Goal: Task Accomplishment & Management: Complete application form

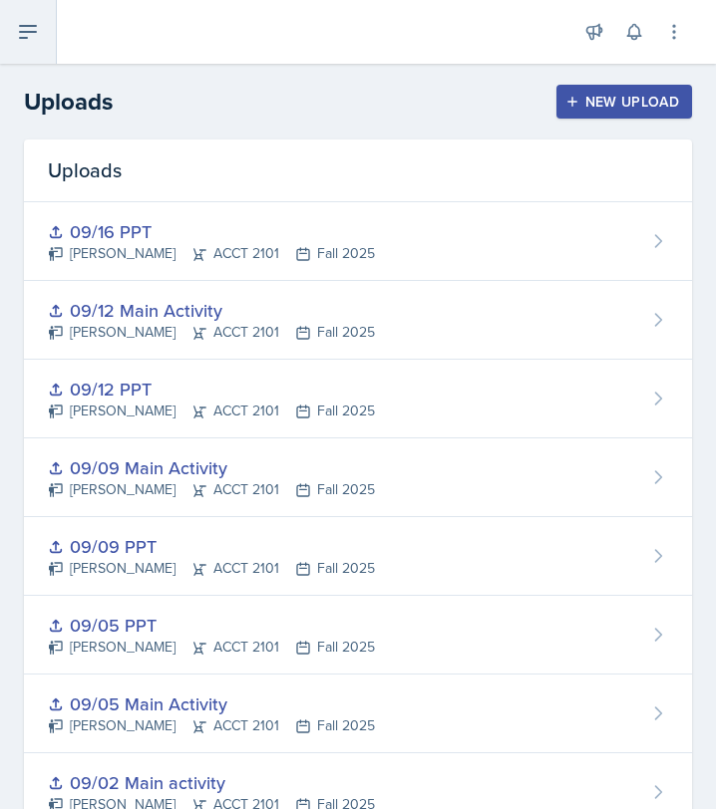
click at [35, 35] on icon at bounding box center [28, 32] width 24 height 24
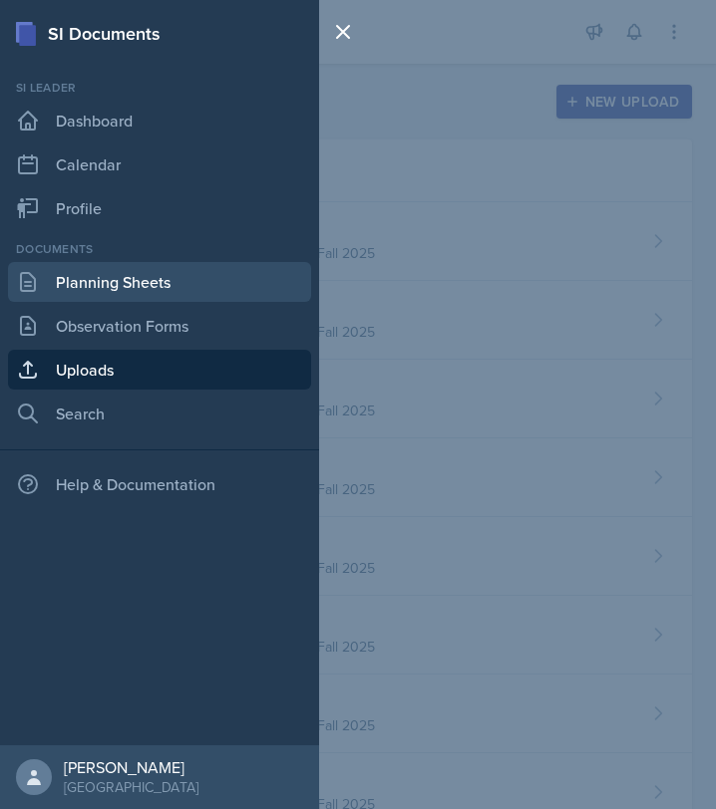
click at [148, 279] on link "Planning Sheets" at bounding box center [159, 282] width 303 height 40
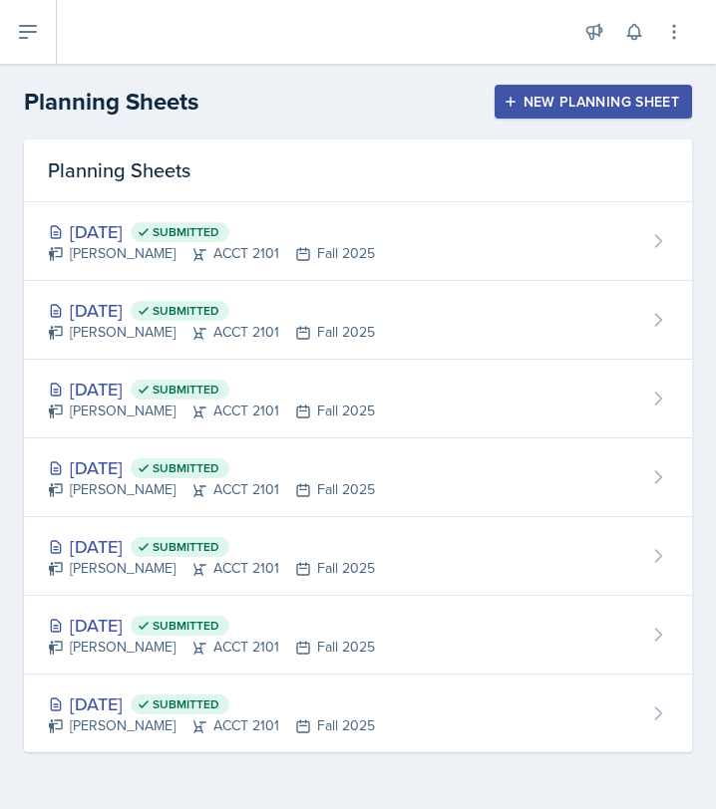
click at [541, 107] on div "New Planning Sheet" at bounding box center [592, 102] width 171 height 16
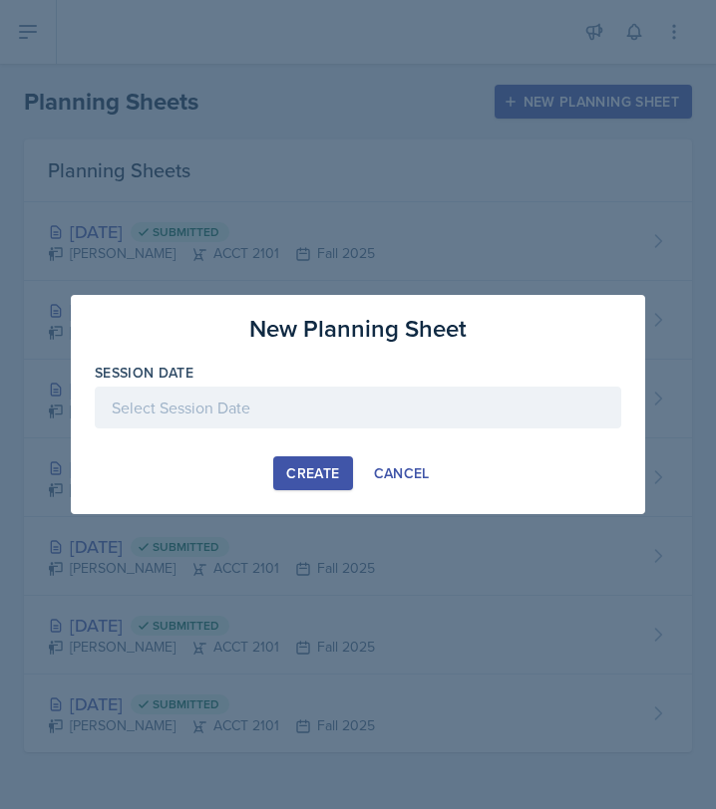
click at [231, 405] on div at bounding box center [358, 408] width 526 height 42
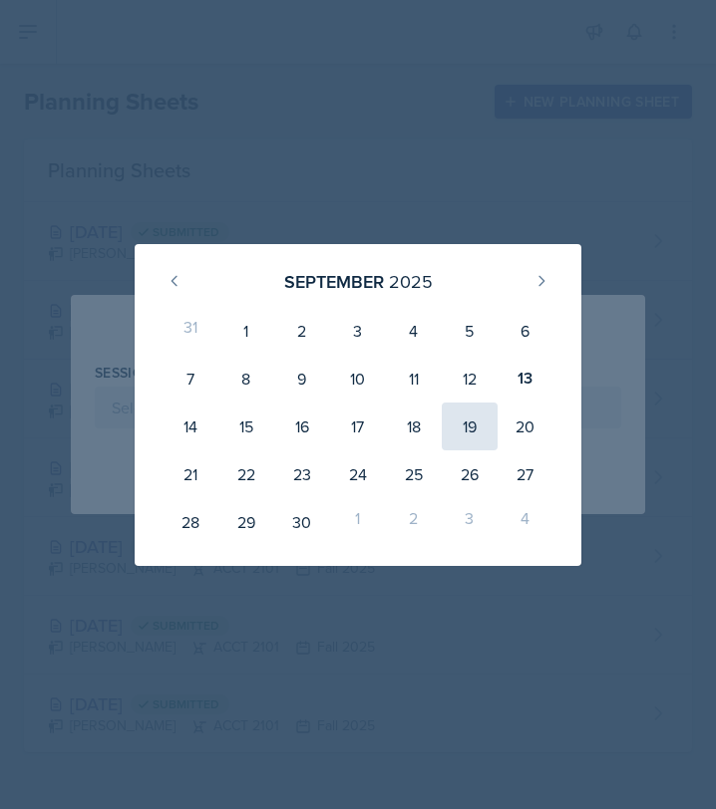
click at [457, 421] on div "19" at bounding box center [470, 427] width 56 height 48
type input "[DATE]"
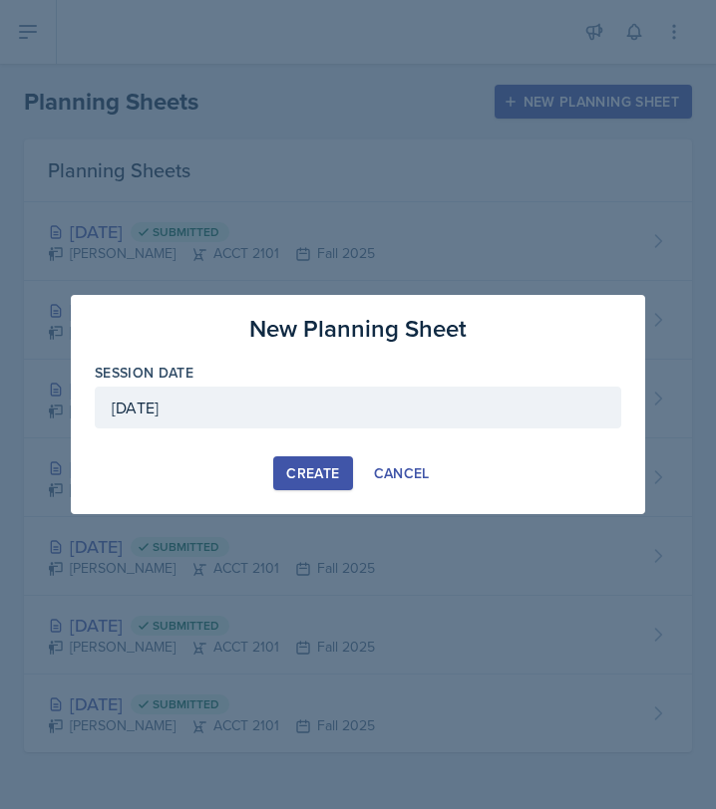
click at [325, 470] on div "Create" at bounding box center [312, 474] width 53 height 16
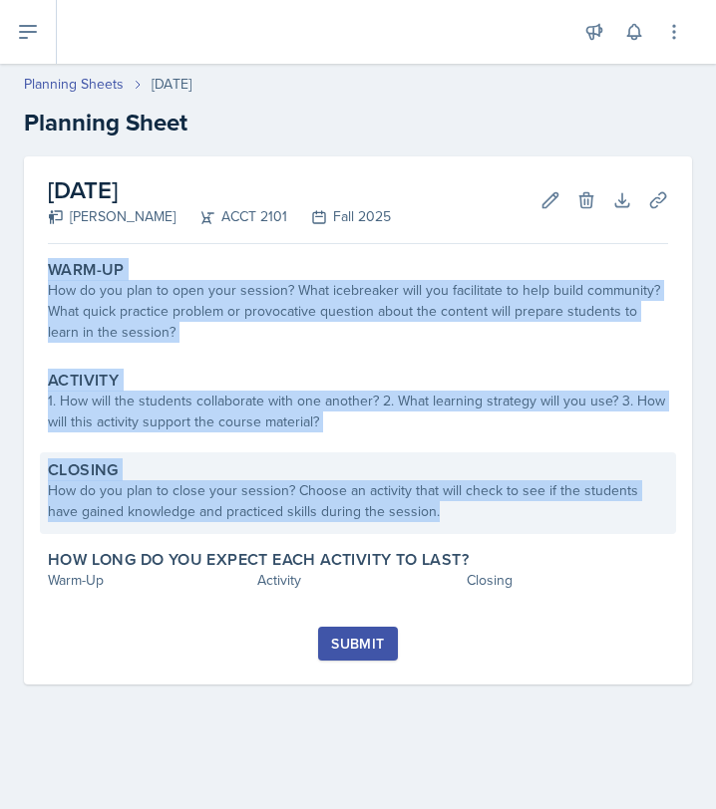
drag, startPoint x: 50, startPoint y: 265, endPoint x: 449, endPoint y: 512, distance: 469.2
click at [449, 512] on div "Warm-Up How do you plan to open your session? What icebreaker will you facilita…" at bounding box center [358, 439] width 620 height 375
copy div "Warm-Up How do you plan to open your session? What icebreaker will you facilita…"
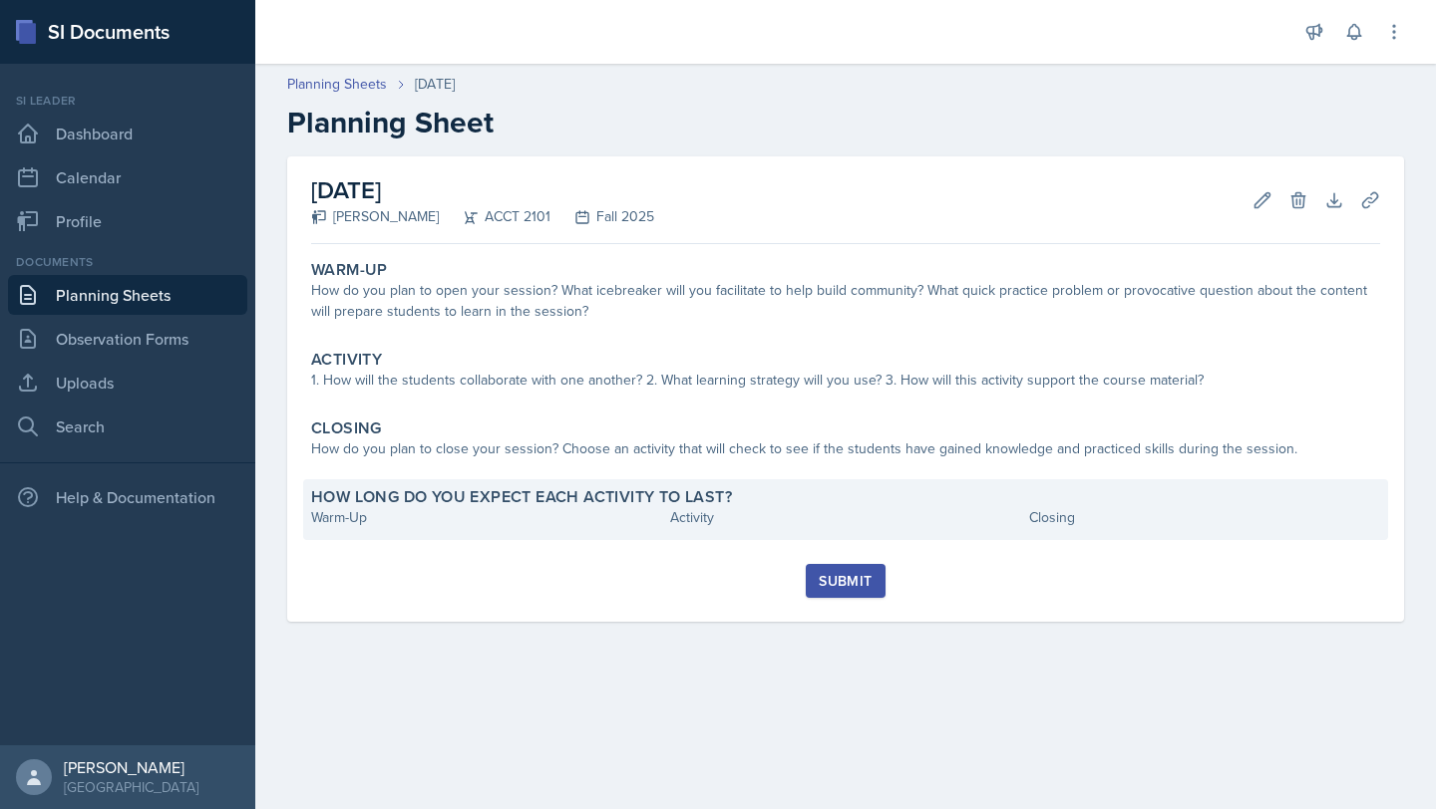
click at [394, 514] on div "Warm-Up" at bounding box center [486, 517] width 351 height 21
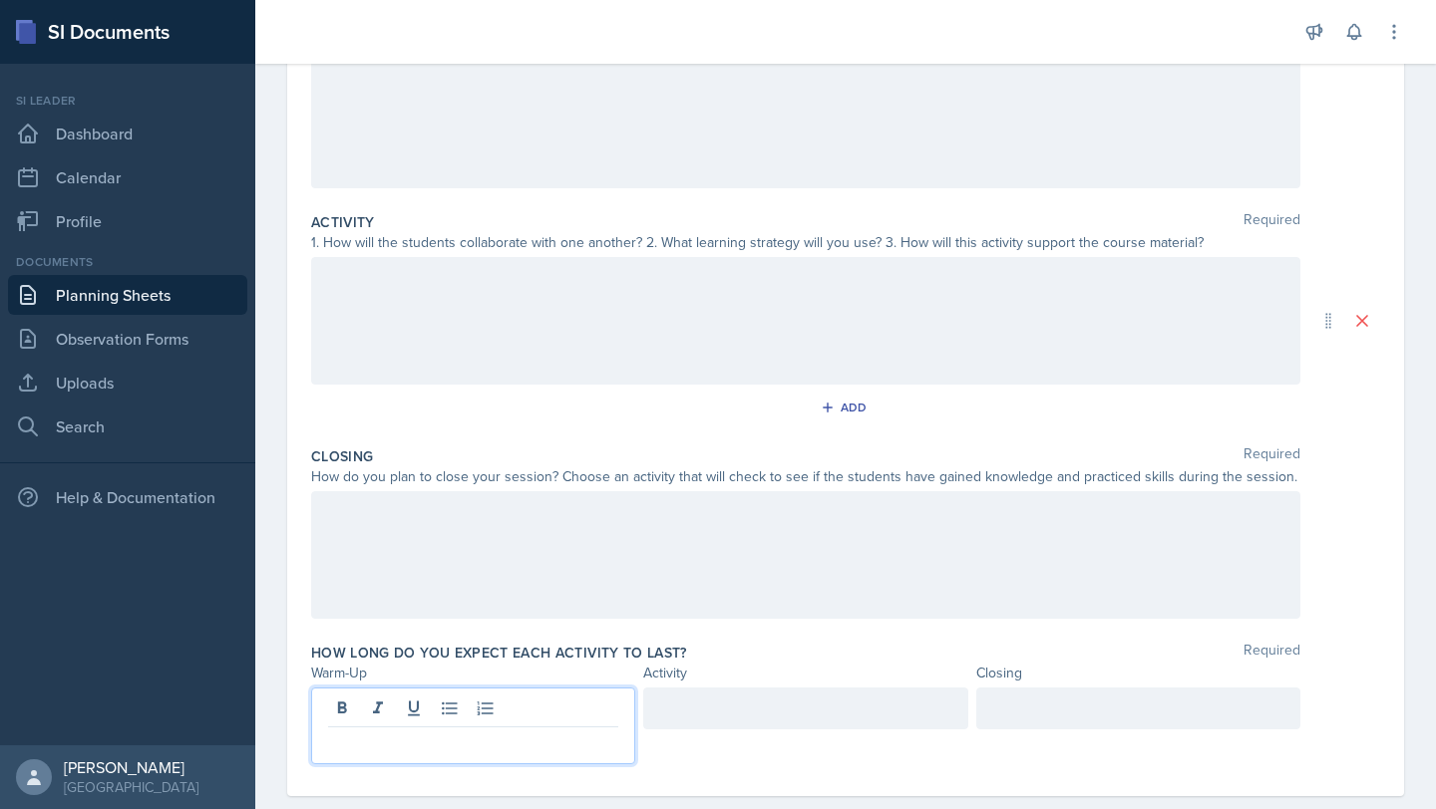
click at [399, 732] on p at bounding box center [473, 744] width 290 height 24
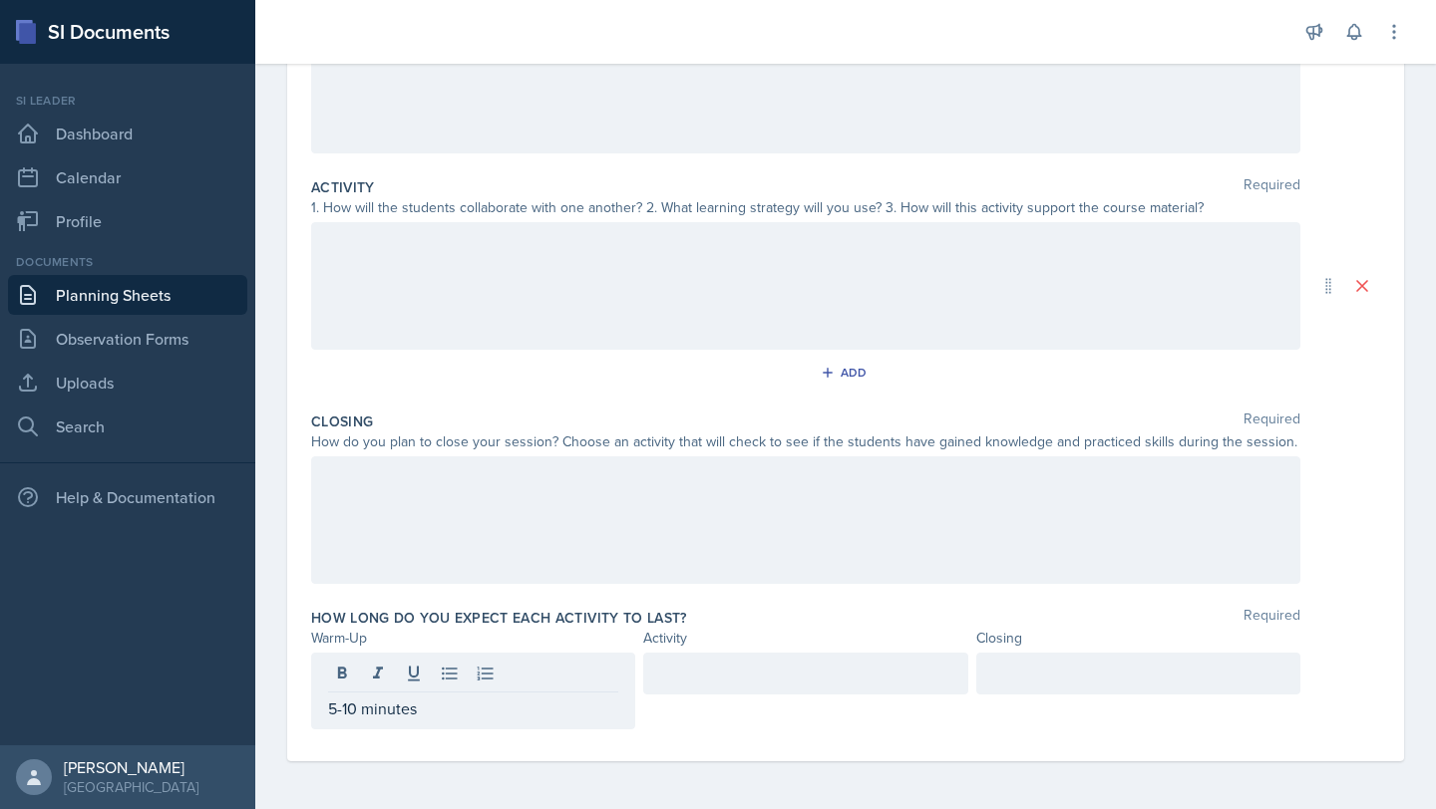
click at [678, 694] on div at bounding box center [805, 674] width 324 height 42
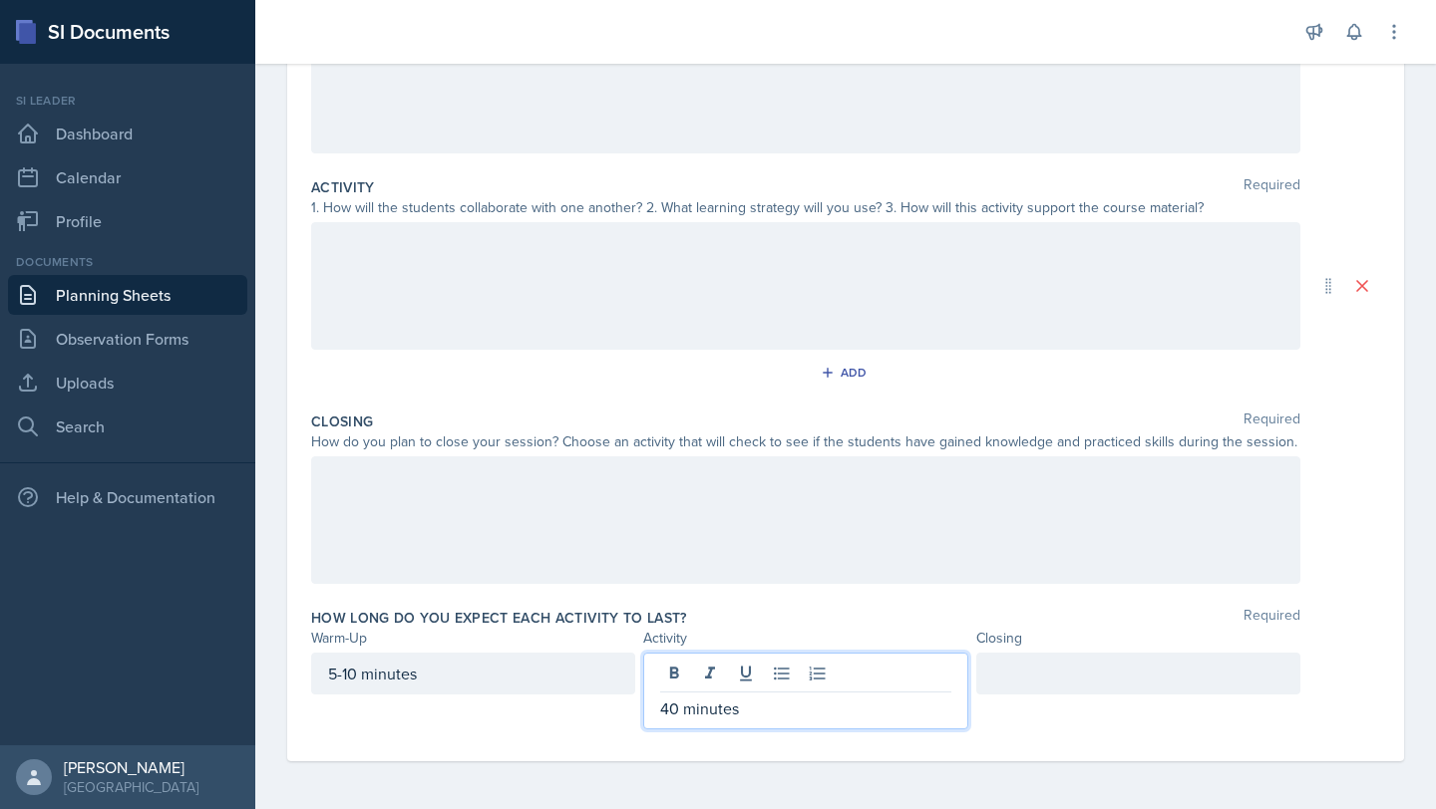
click at [715, 677] on div at bounding box center [1138, 674] width 324 height 42
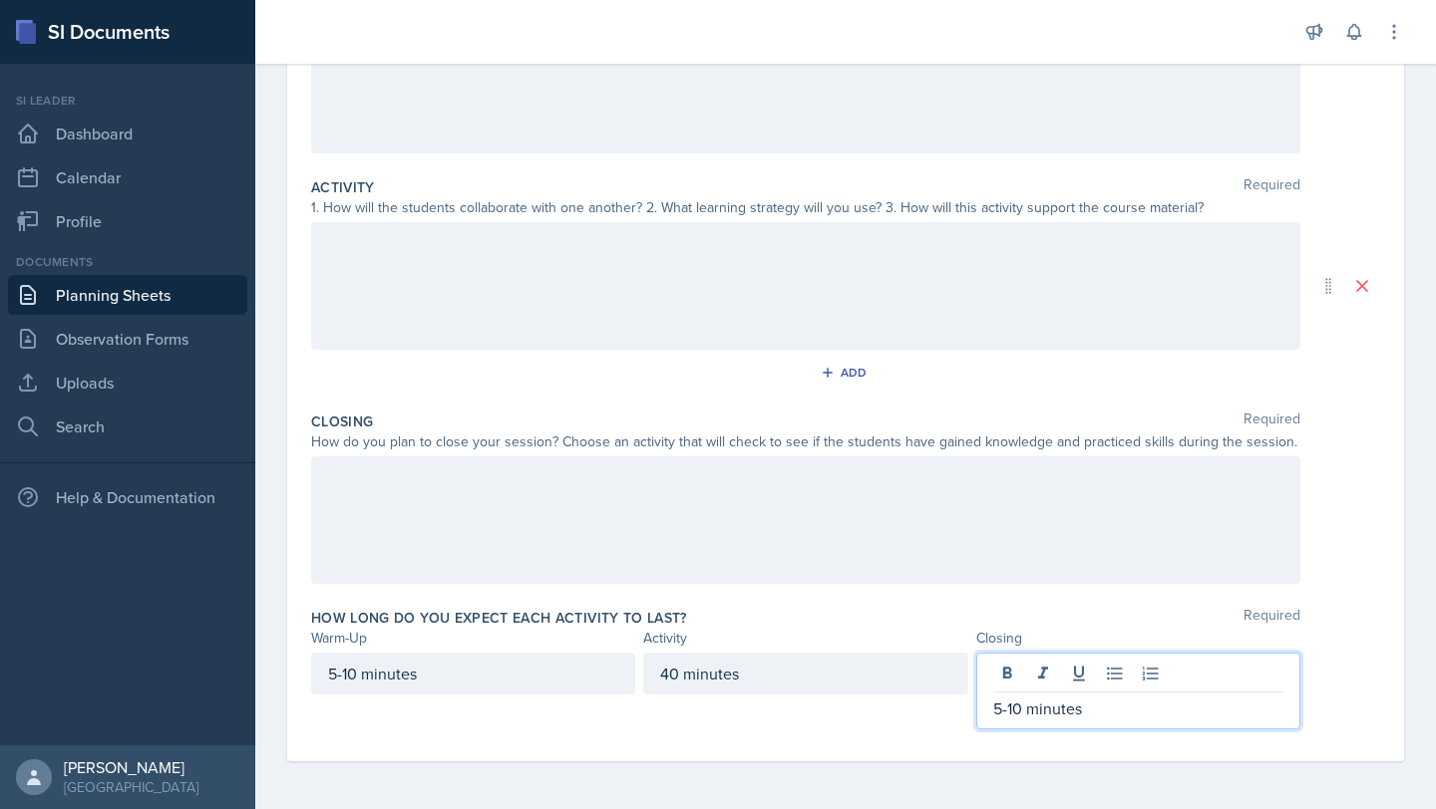
click at [622, 535] on div at bounding box center [805, 521] width 989 height 128
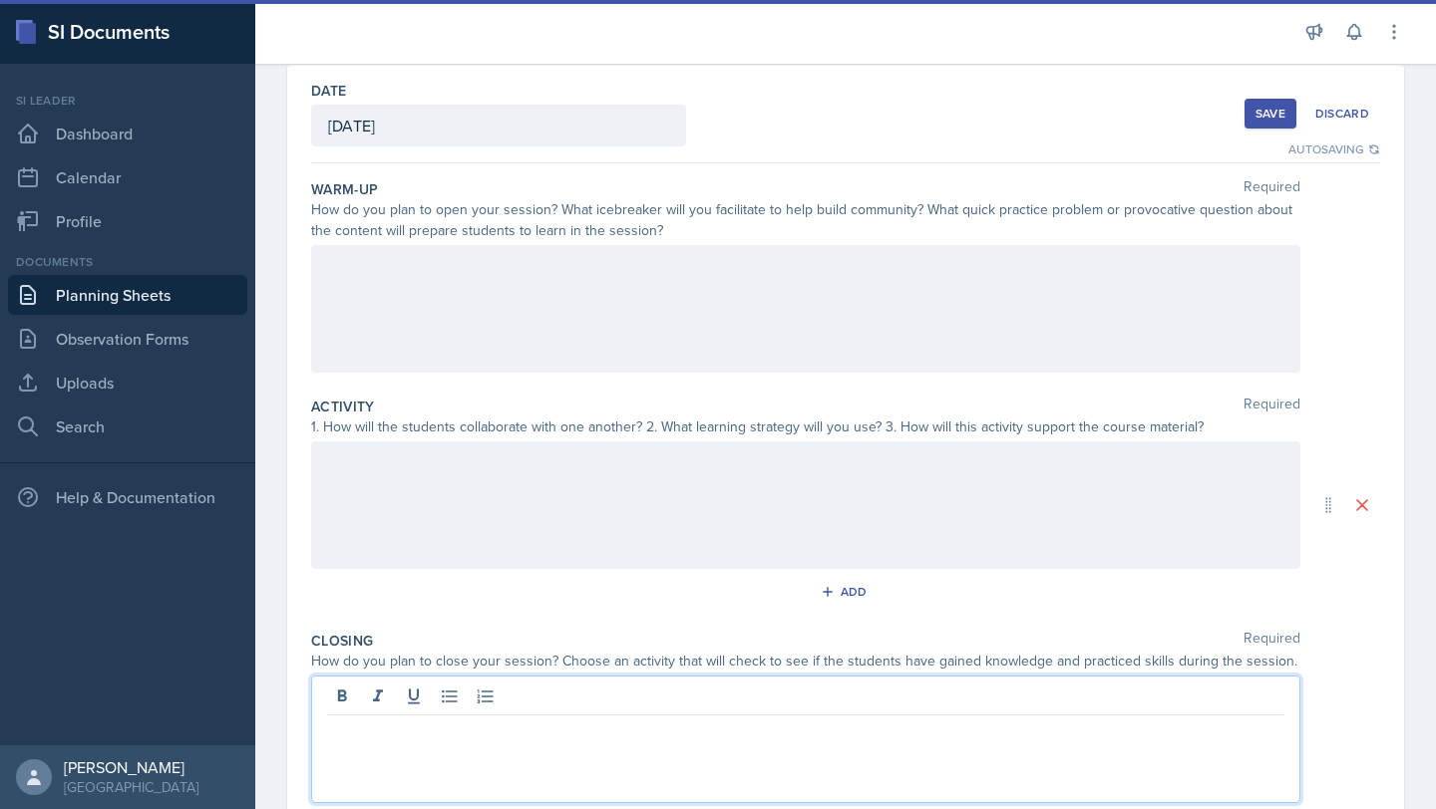
scroll to position [0, 0]
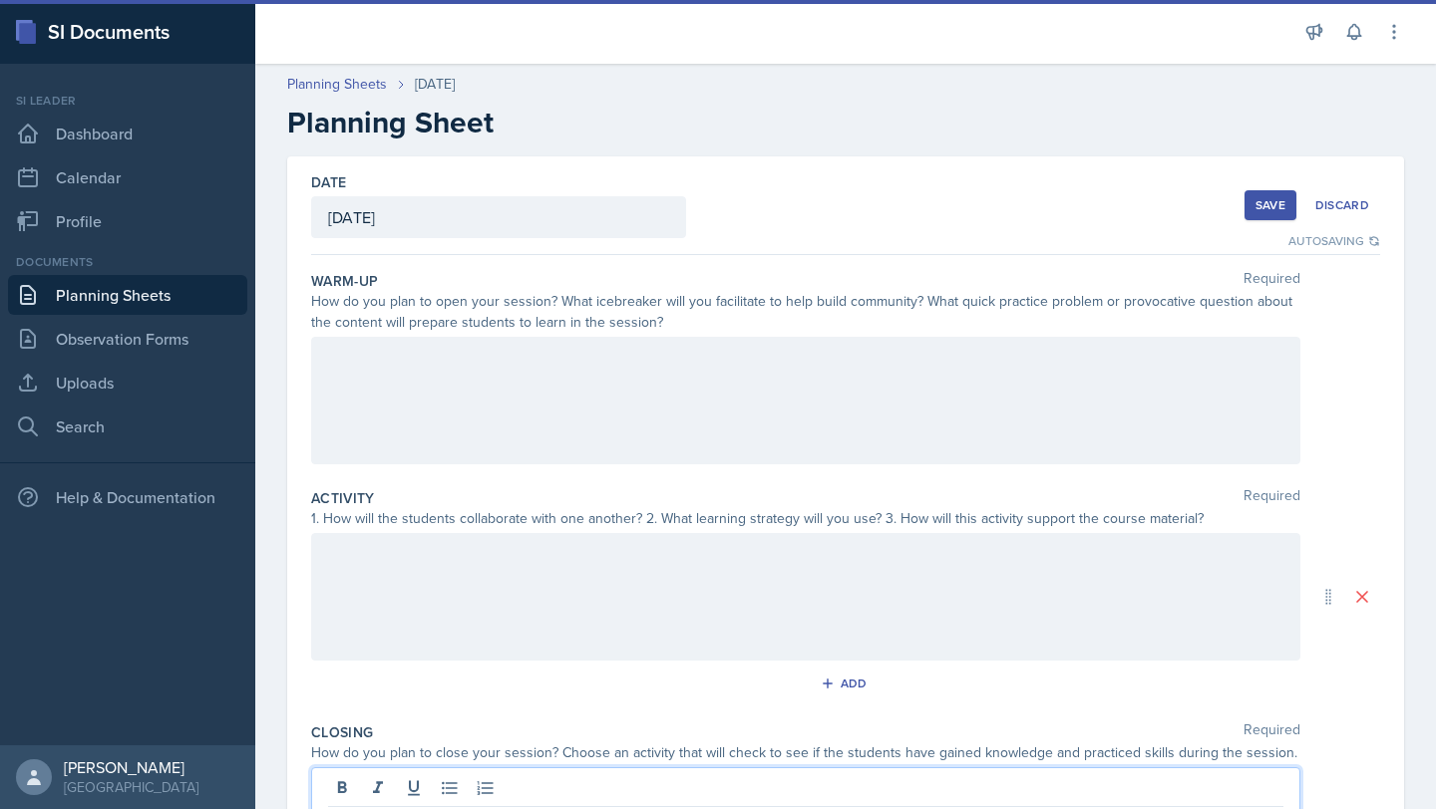
click at [483, 377] on div at bounding box center [805, 401] width 989 height 128
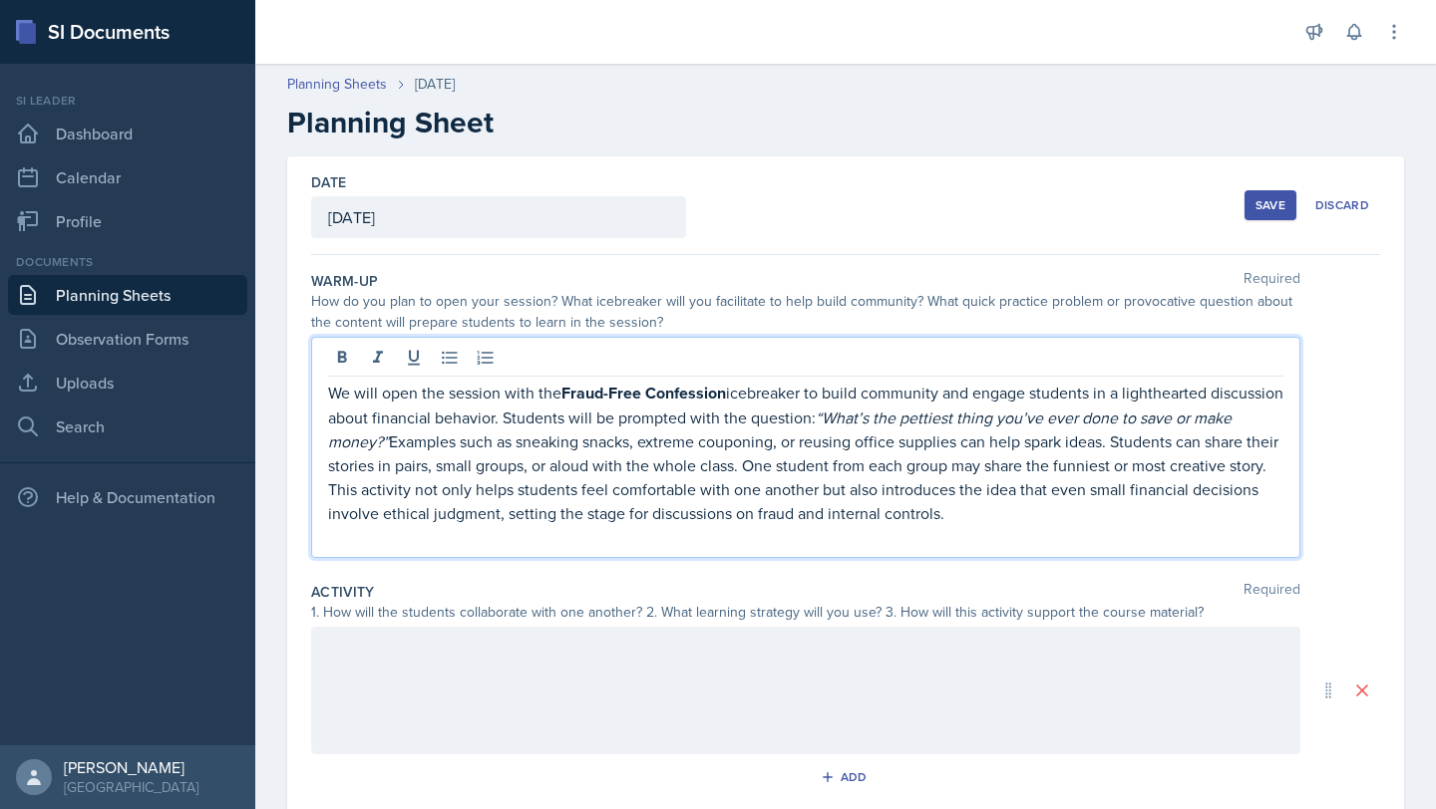
click at [355, 394] on p "We will open the session with the Fraud-Free Confession icebreaker to build com…" at bounding box center [805, 453] width 955 height 145
drag, startPoint x: 417, startPoint y: 398, endPoint x: 313, endPoint y: 398, distance: 103.7
click at [313, 398] on div "We will open the session with the Fraud-Free Confession icebreaker to build com…" at bounding box center [805, 447] width 989 height 221
drag, startPoint x: 532, startPoint y: 393, endPoint x: 822, endPoint y: 398, distance: 290.1
click at [715, 398] on p "I will begin the session with the Fraud-Free Confession icebreaker to build com…" at bounding box center [805, 453] width 955 height 145
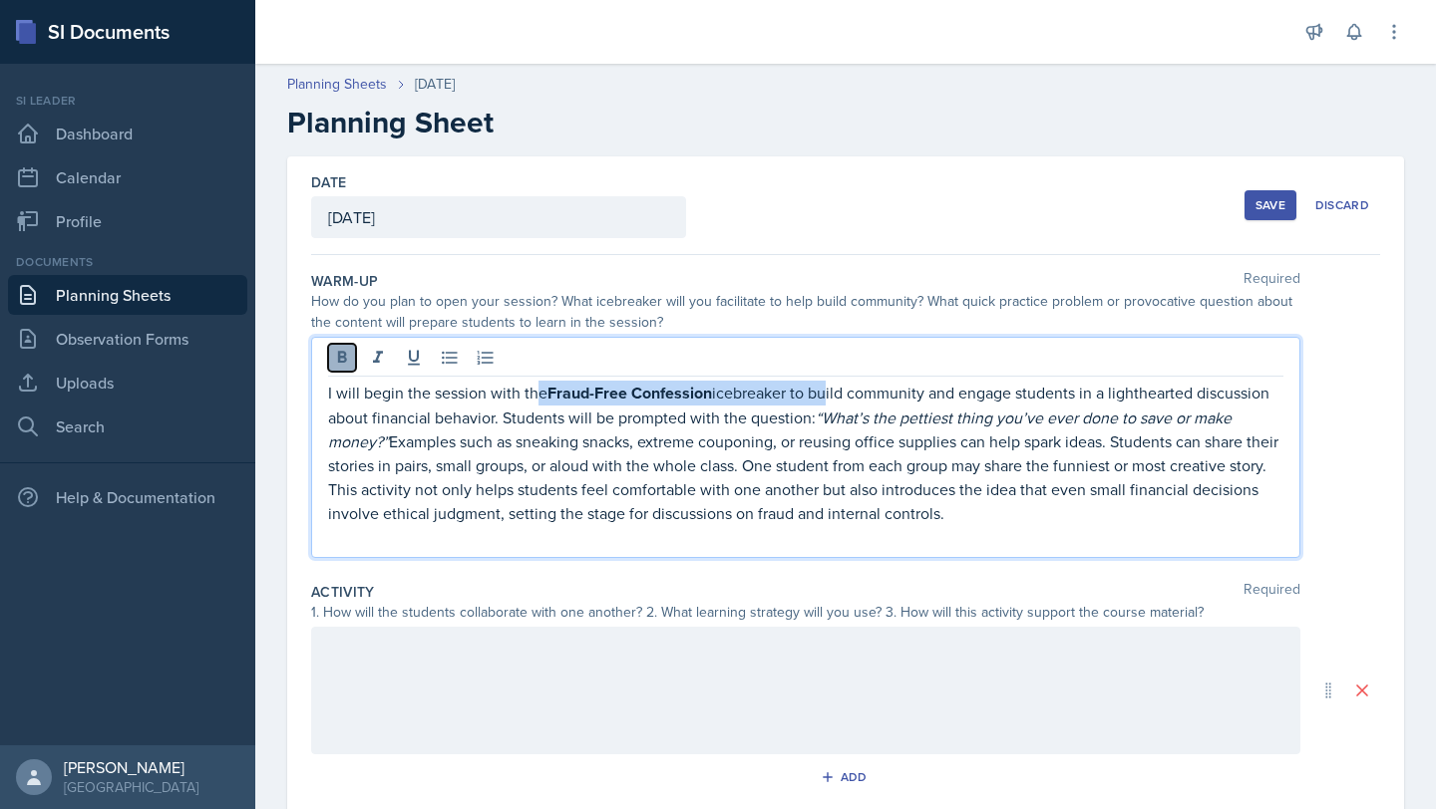
click at [332, 348] on icon at bounding box center [342, 358] width 20 height 20
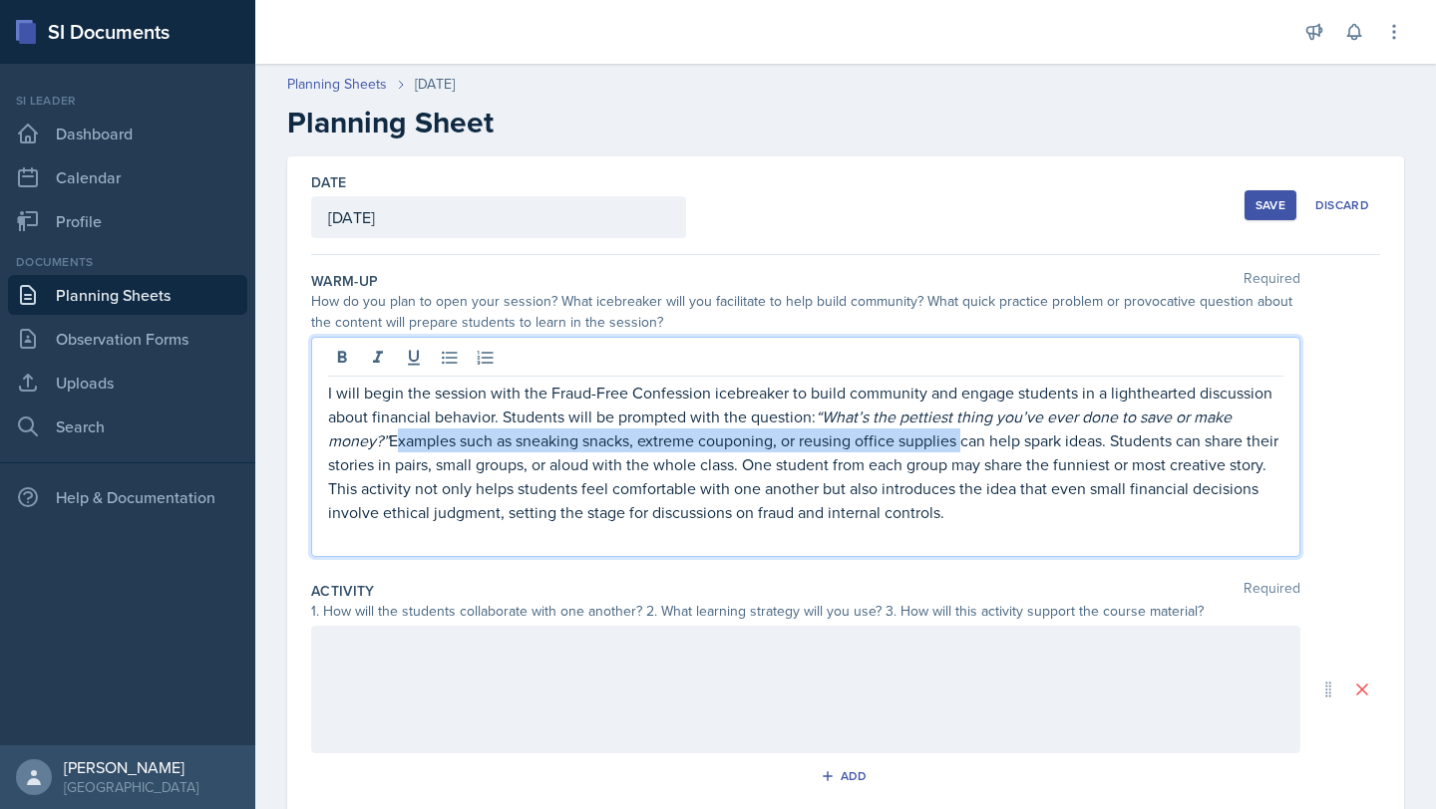
drag, startPoint x: 395, startPoint y: 443, endPoint x: 961, endPoint y: 444, distance: 566.2
click at [715, 444] on p "I will begin the session with the Fraud-Free Confession icebreaker to build com…" at bounding box center [805, 453] width 955 height 144
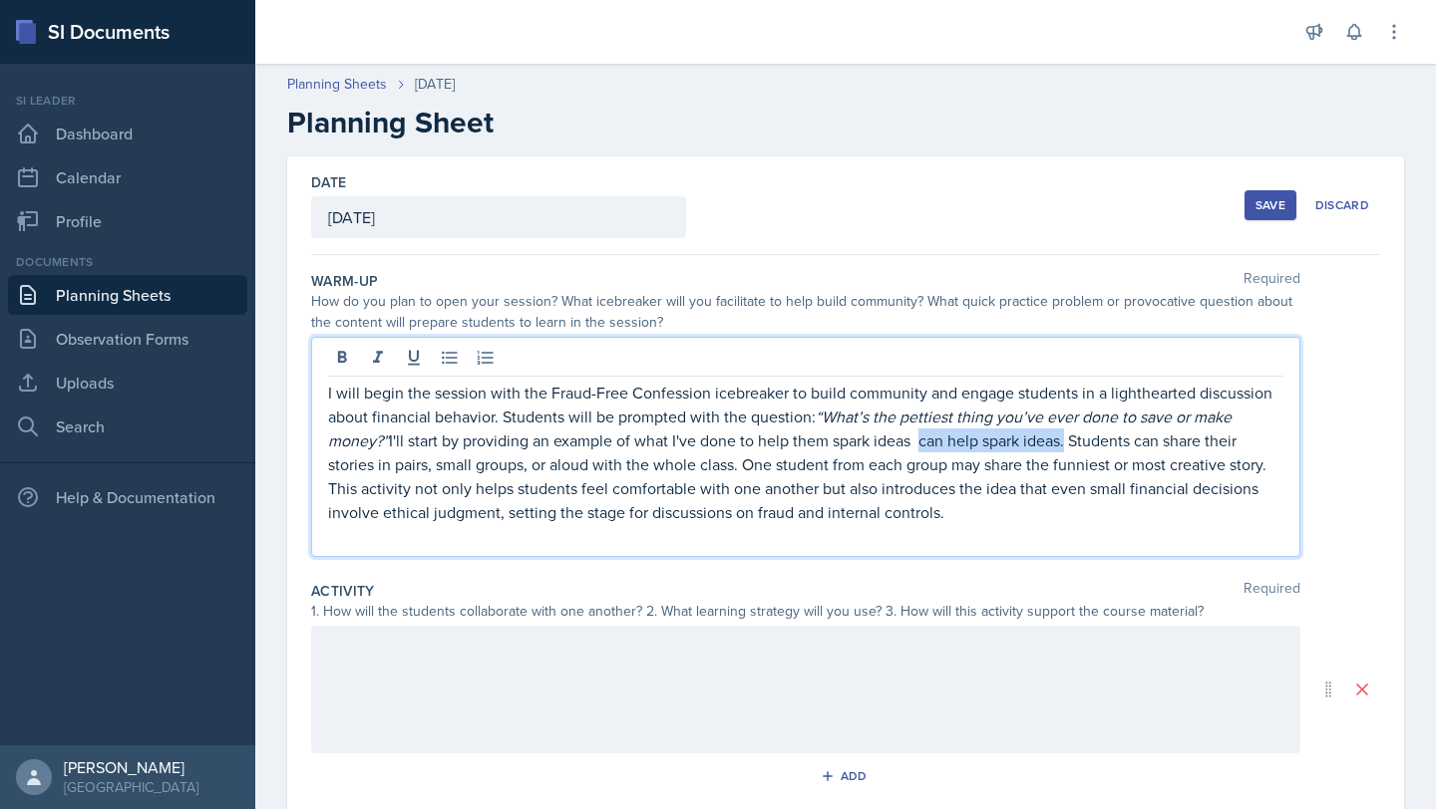
drag, startPoint x: 921, startPoint y: 443, endPoint x: 1068, endPoint y: 441, distance: 146.6
click at [715, 441] on p "I will begin the session with the Fraud-Free Confession icebreaker to build com…" at bounding box center [805, 453] width 955 height 144
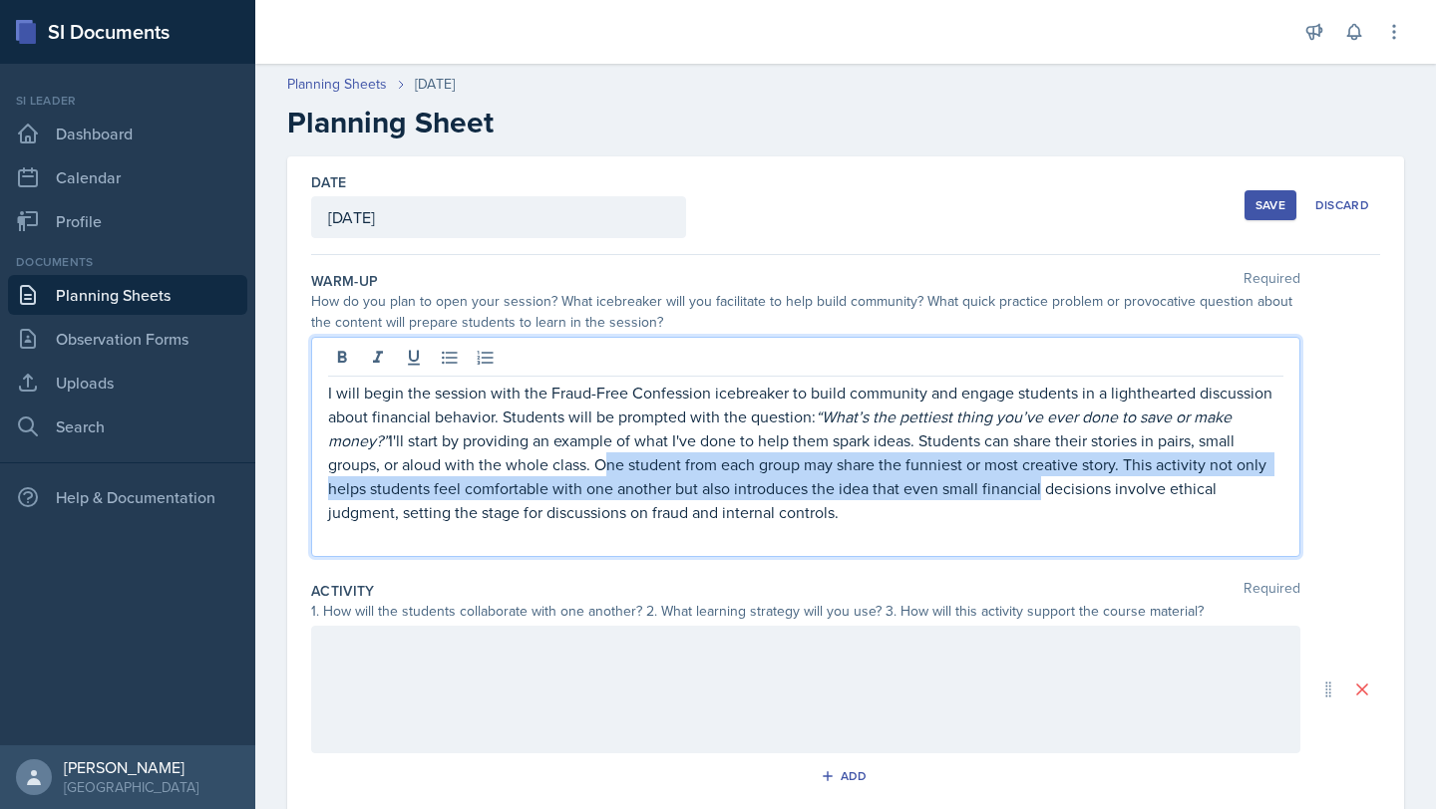
drag, startPoint x: 593, startPoint y: 470, endPoint x: 1033, endPoint y: 480, distance: 439.8
click at [715, 480] on p "I will begin the session with the Fraud-Free Confession icebreaker to build com…" at bounding box center [805, 453] width 955 height 144
click at [715, 463] on p "I will begin the session with the Fraud-Free Confession icebreaker to build com…" at bounding box center [805, 453] width 955 height 144
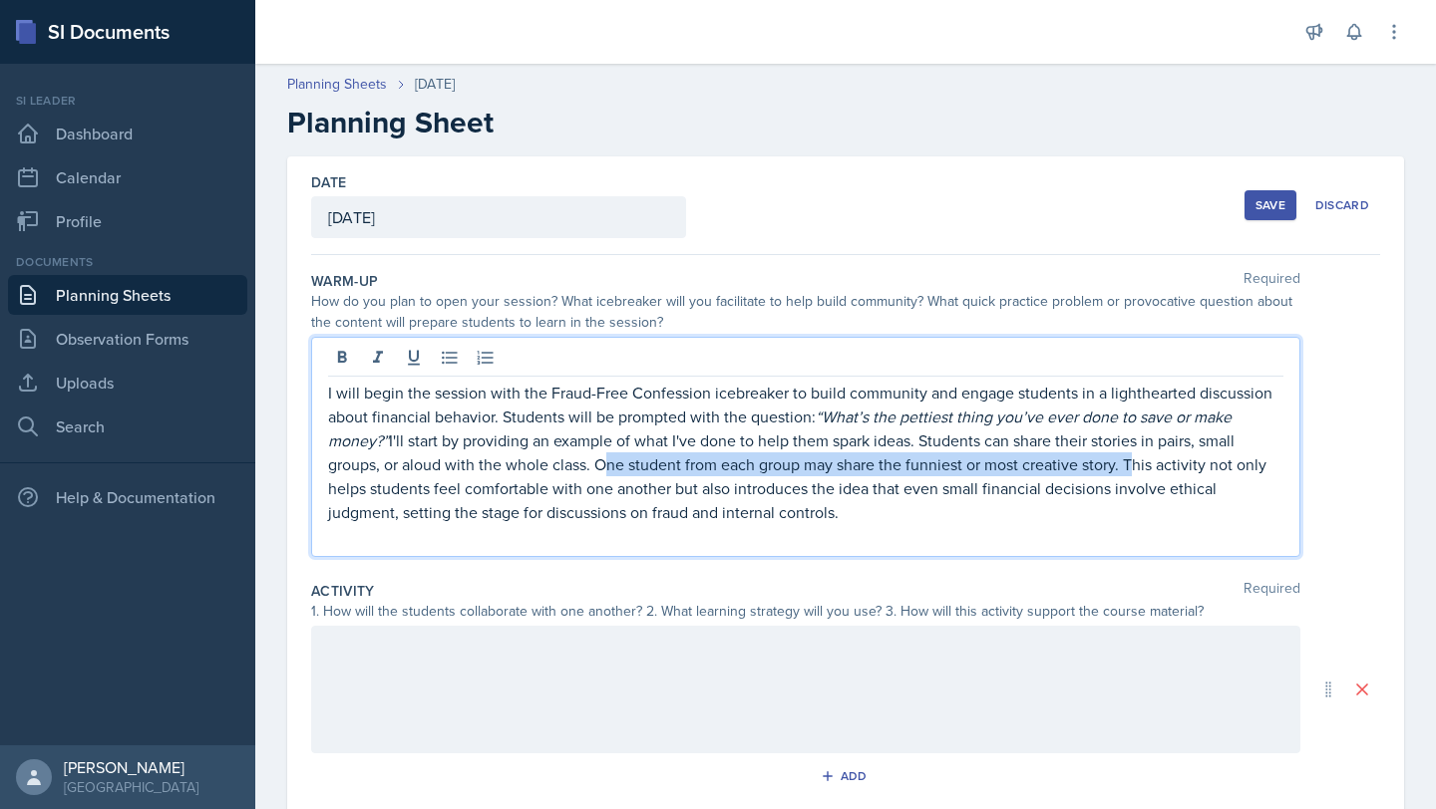
drag, startPoint x: 1124, startPoint y: 463, endPoint x: 600, endPoint y: 466, distance: 524.4
click at [600, 466] on p "I will begin the session with the Fraud-Free Confession icebreaker to build com…" at bounding box center [805, 453] width 955 height 144
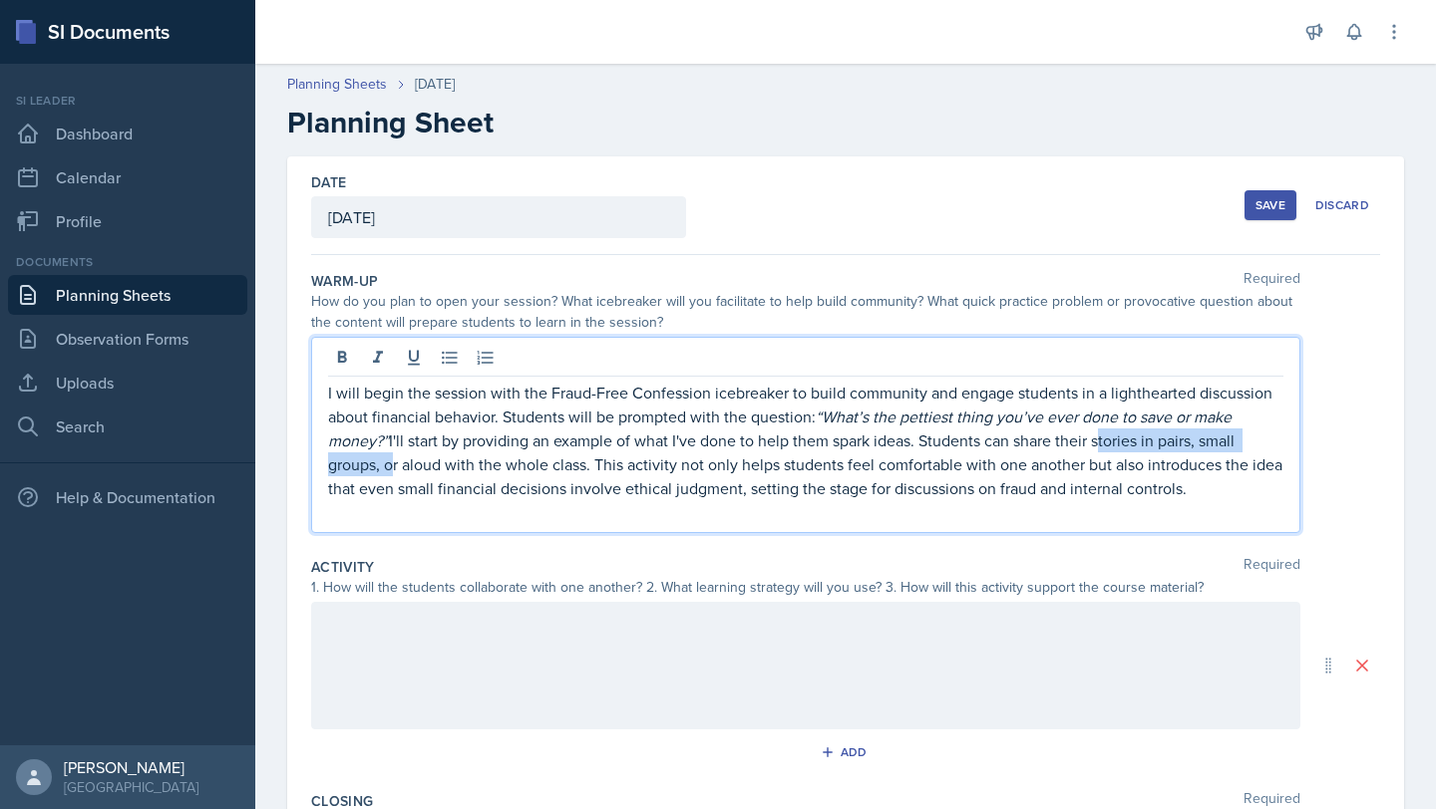
drag, startPoint x: 386, startPoint y: 467, endPoint x: 1097, endPoint y: 441, distance: 711.2
click at [715, 441] on p "I will begin the session with the Fraud-Free Confession icebreaker to build com…" at bounding box center [805, 441] width 955 height 120
click at [715, 454] on p "I will begin the session with the Fraud-Free Confession icebreaker to build com…" at bounding box center [805, 441] width 955 height 120
drag, startPoint x: 1146, startPoint y: 440, endPoint x: 593, endPoint y: 460, distance: 553.6
click at [593, 460] on p "I will begin the session with the Fraud-Free Confession icebreaker to build com…" at bounding box center [805, 441] width 955 height 120
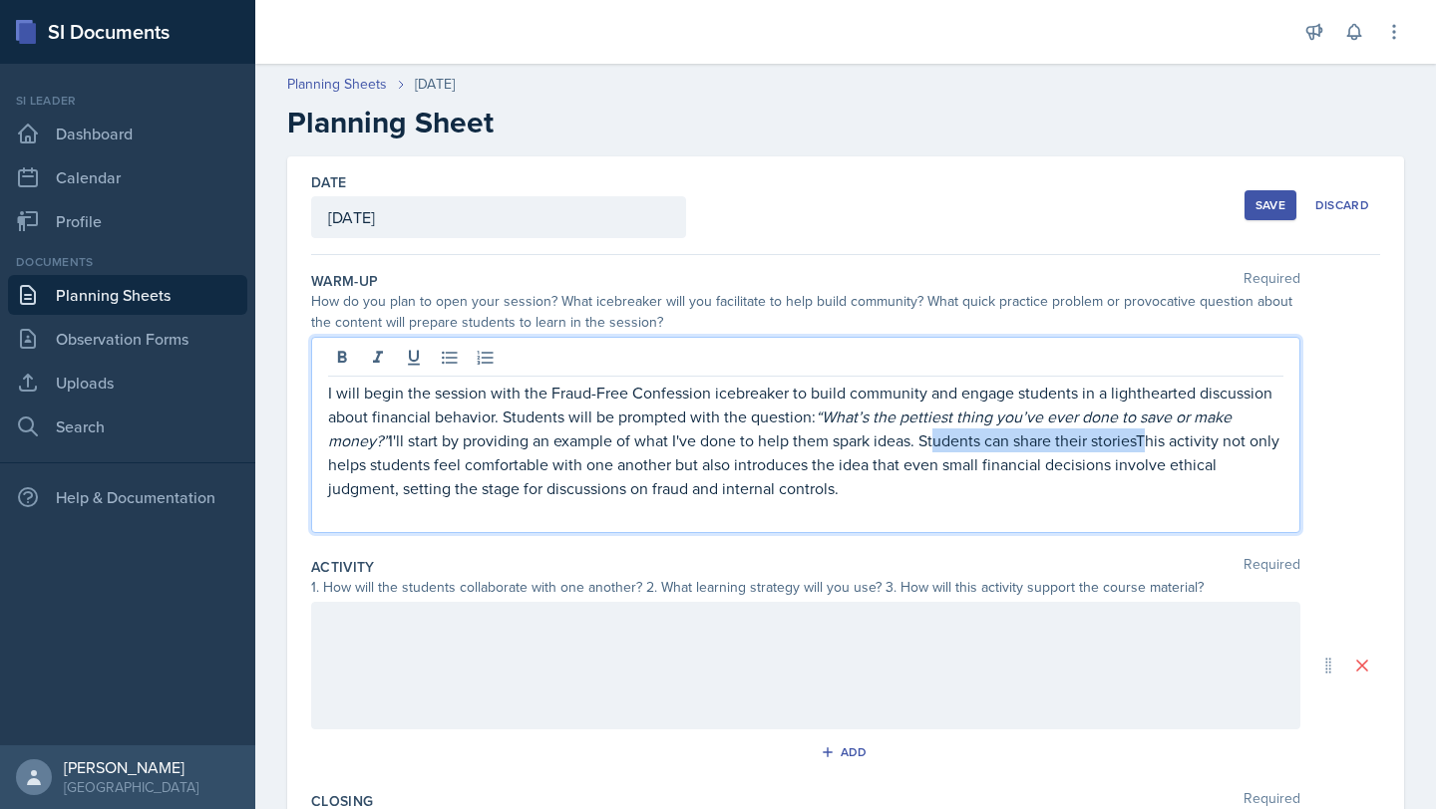
drag, startPoint x: 1143, startPoint y: 441, endPoint x: 931, endPoint y: 442, distance: 212.3
click at [715, 442] on p "I will begin the session with the Fraud-Free Confession icebreaker to build com…" at bounding box center [805, 441] width 955 height 120
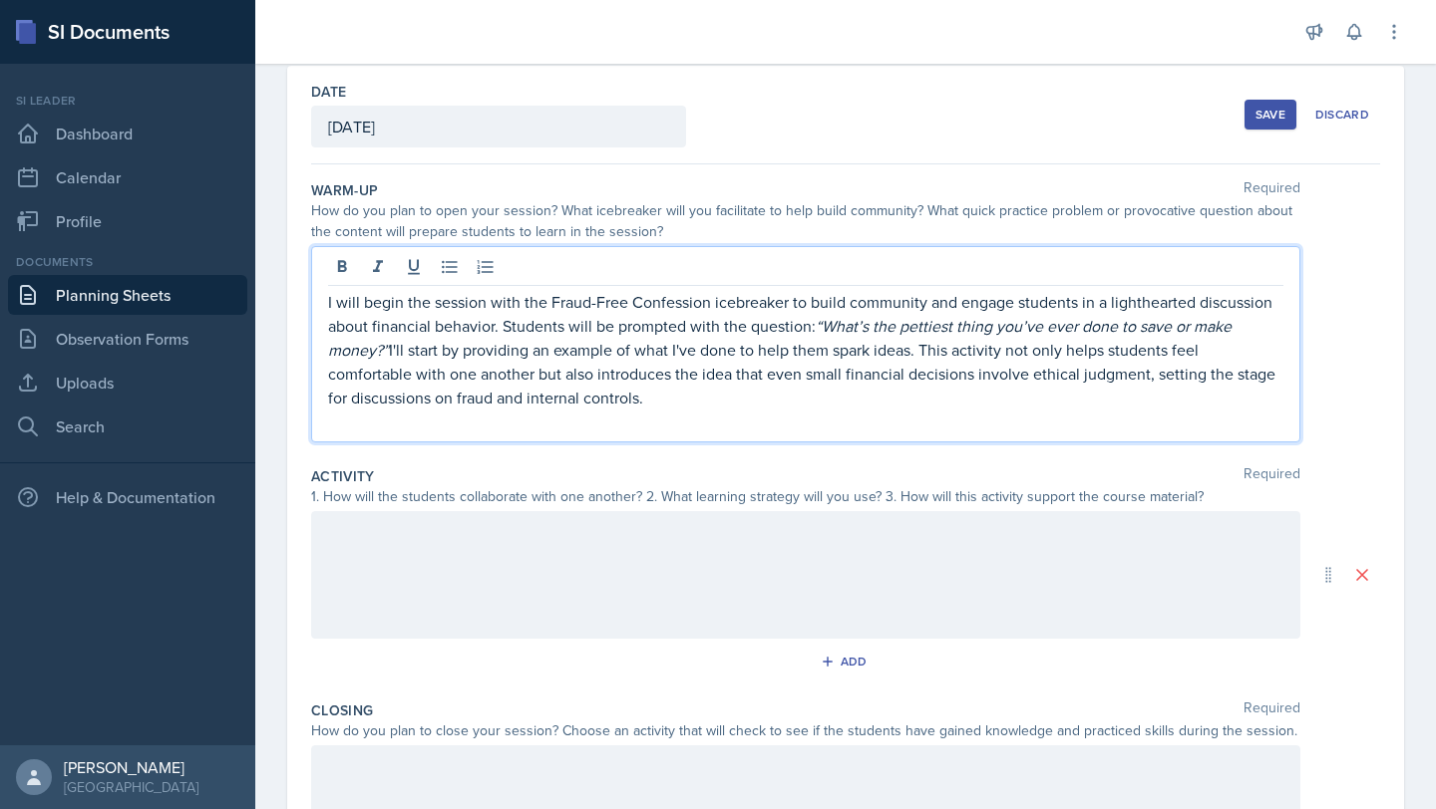
click at [644, 572] on div at bounding box center [805, 575] width 989 height 128
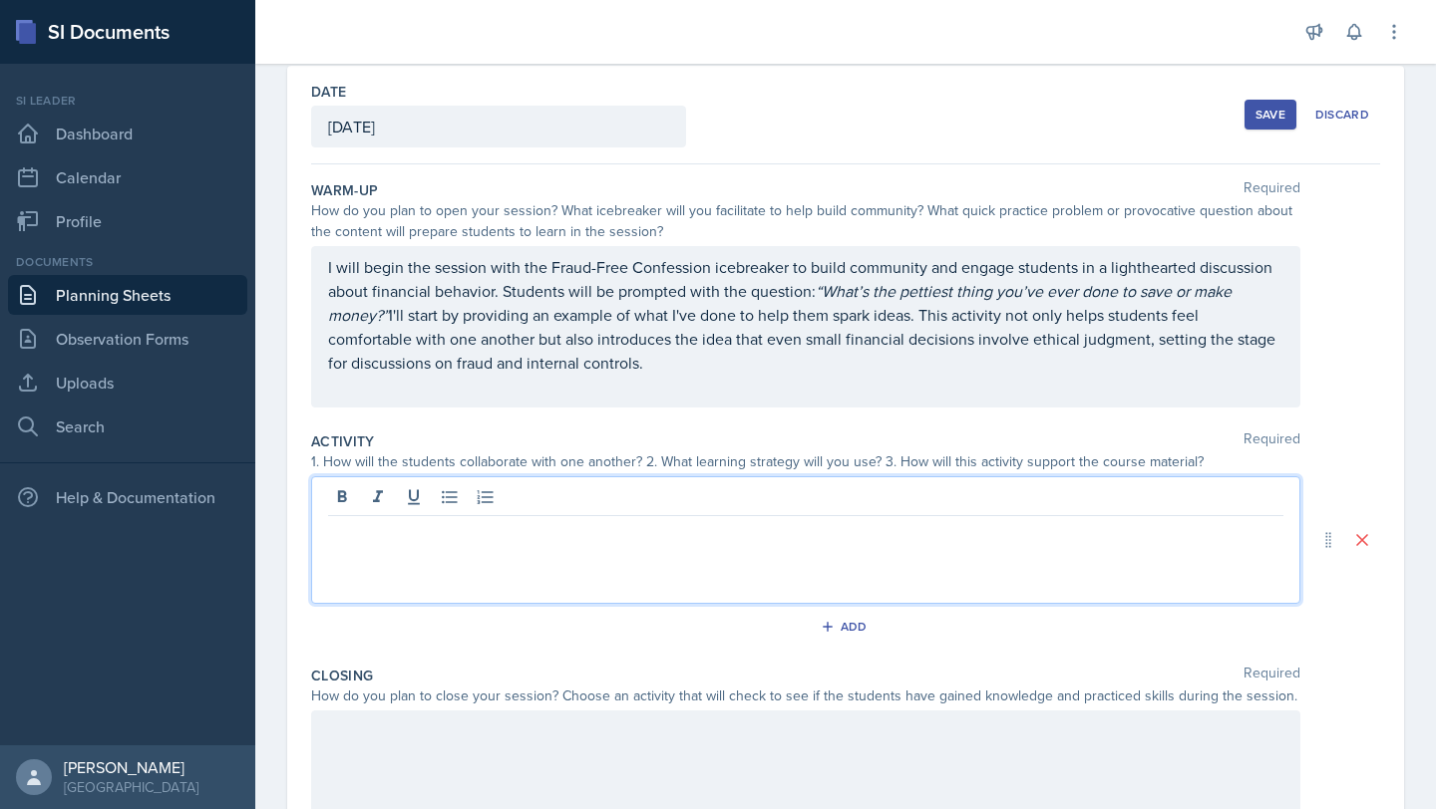
scroll to position [126, 0]
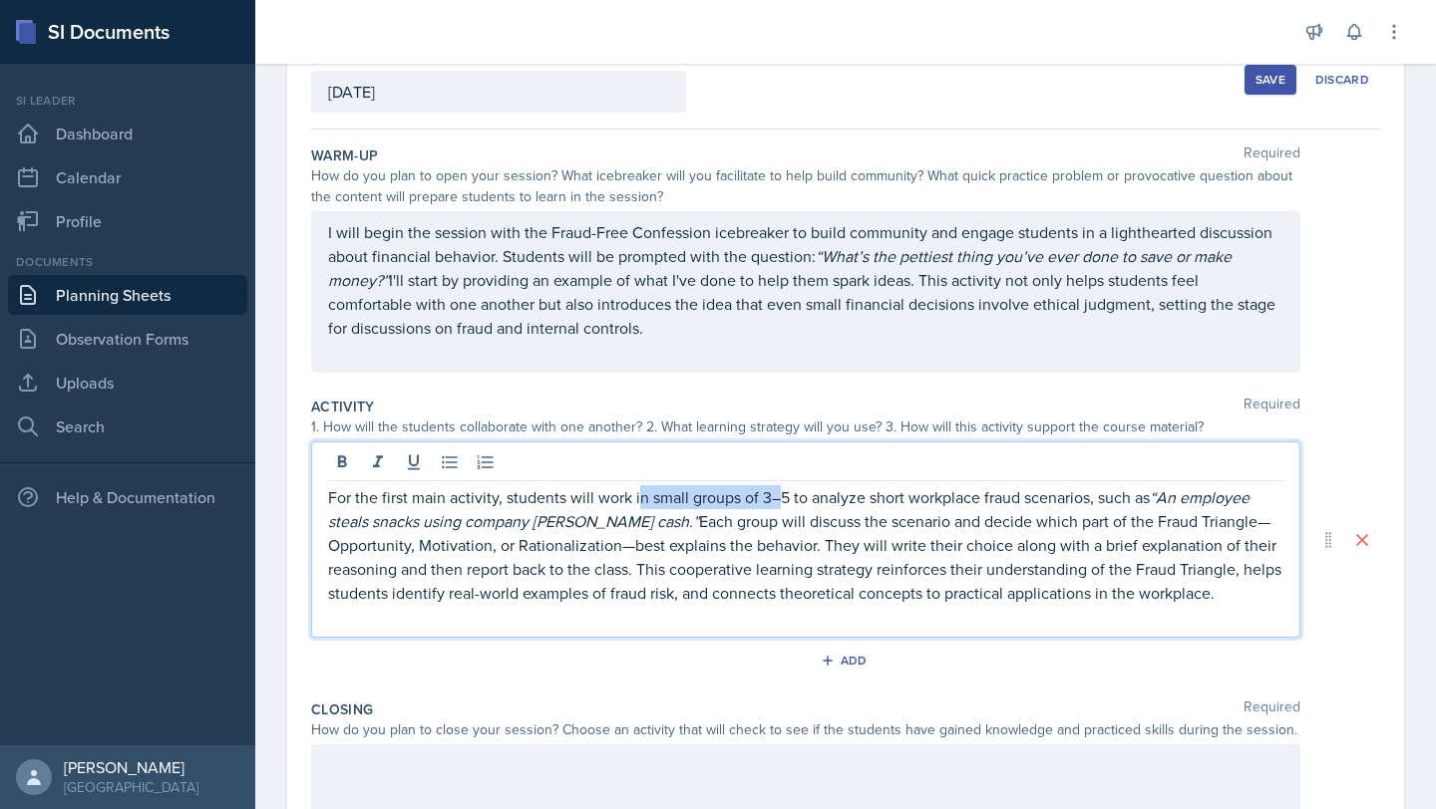
drag, startPoint x: 637, startPoint y: 497, endPoint x: 784, endPoint y: 495, distance: 146.6
click at [715, 495] on p "For the first main activity, students will work in small groups of 3–5 to analy…" at bounding box center [805, 545] width 955 height 120
click at [715, 518] on p "For the first main activity, students will work in pairs or small groups to ana…" at bounding box center [805, 545] width 955 height 120
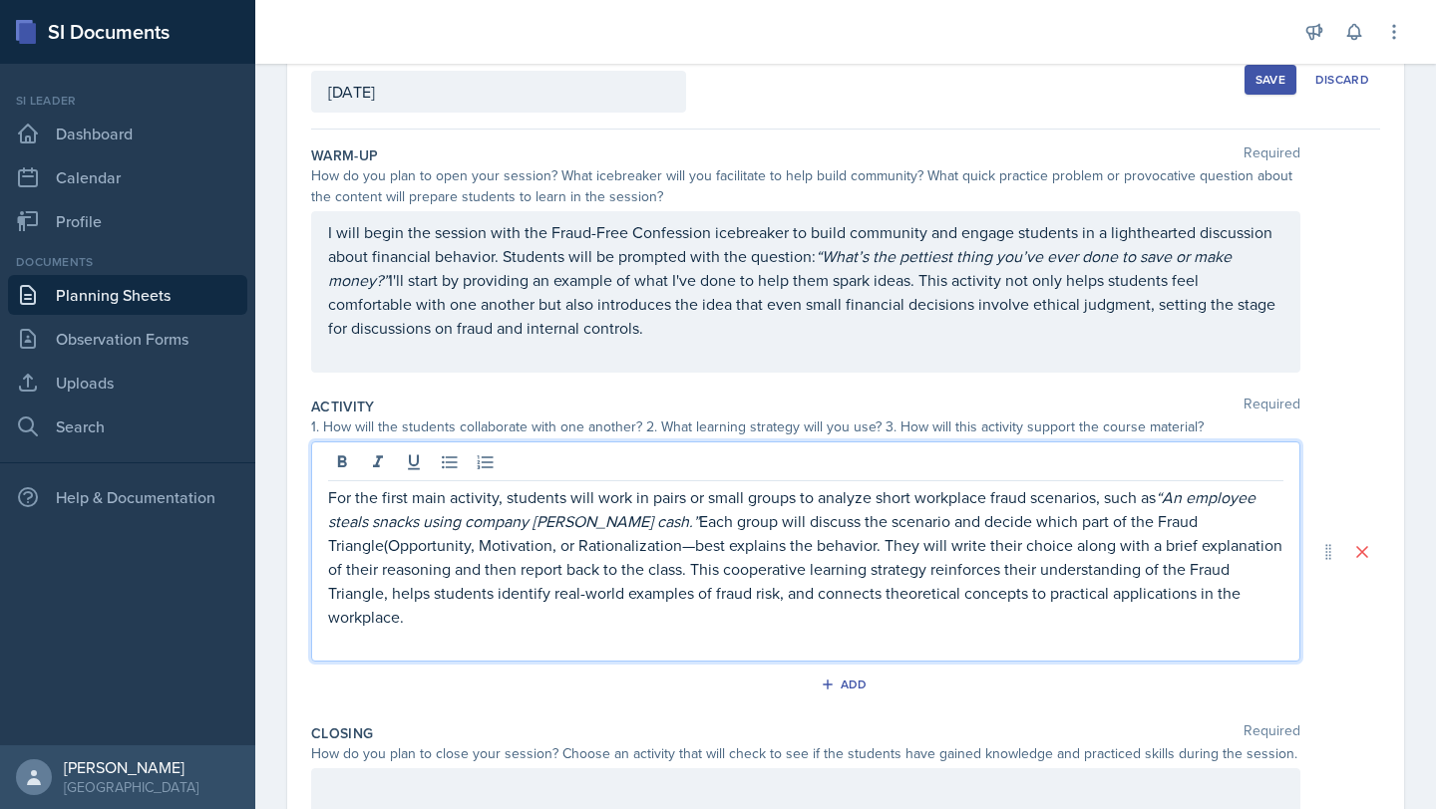
click at [539, 543] on p "For the first main activity, students will work in pairs or small groups to ana…" at bounding box center [805, 557] width 955 height 144
click at [715, 598] on p "For the first main activity, students will work in pairs or small groups to ana…" at bounding box center [805, 557] width 955 height 144
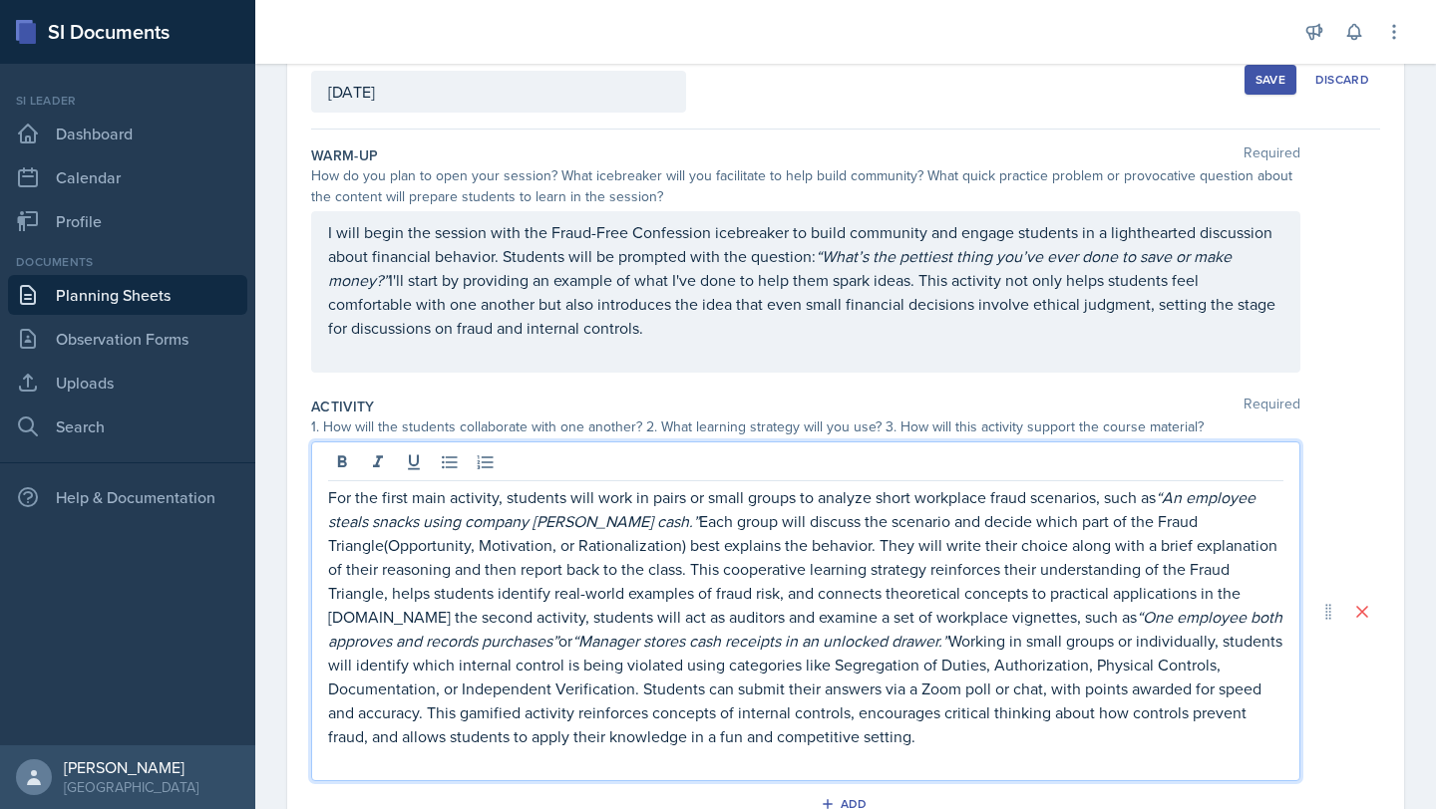
click at [715, 590] on p "For the first main activity, students will work in pairs or small groups to ana…" at bounding box center [805, 616] width 955 height 263
drag, startPoint x: 868, startPoint y: 621, endPoint x: 809, endPoint y: 625, distance: 59.0
click at [715, 625] on p "For the first main activity, students will work in pairs or small groups to ana…" at bounding box center [805, 616] width 955 height 263
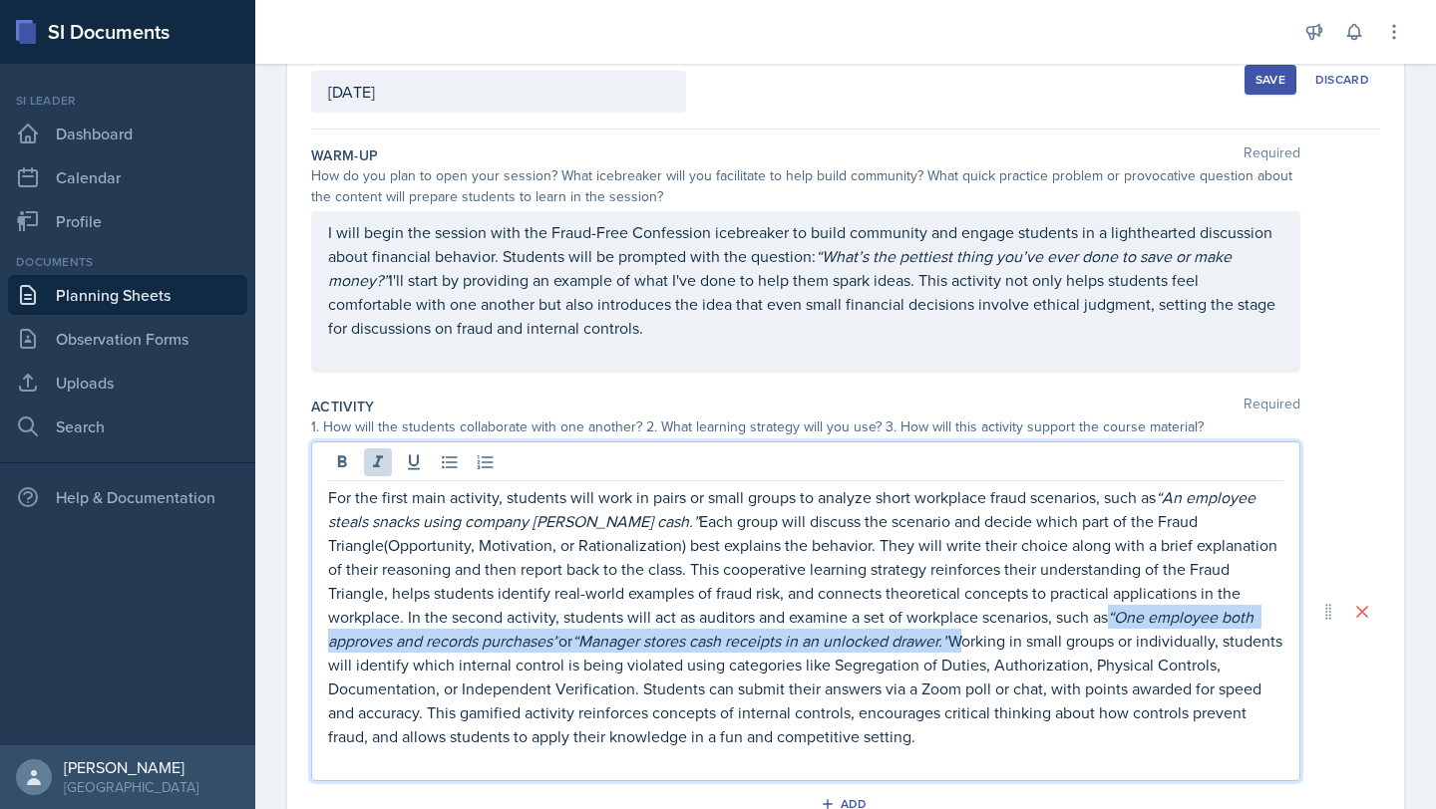
drag, startPoint x: 936, startPoint y: 613, endPoint x: 815, endPoint y: 635, distance: 122.6
click at [715, 635] on p "For the first main activity, students will work in pairs or small groups to ana…" at bounding box center [805, 616] width 955 height 263
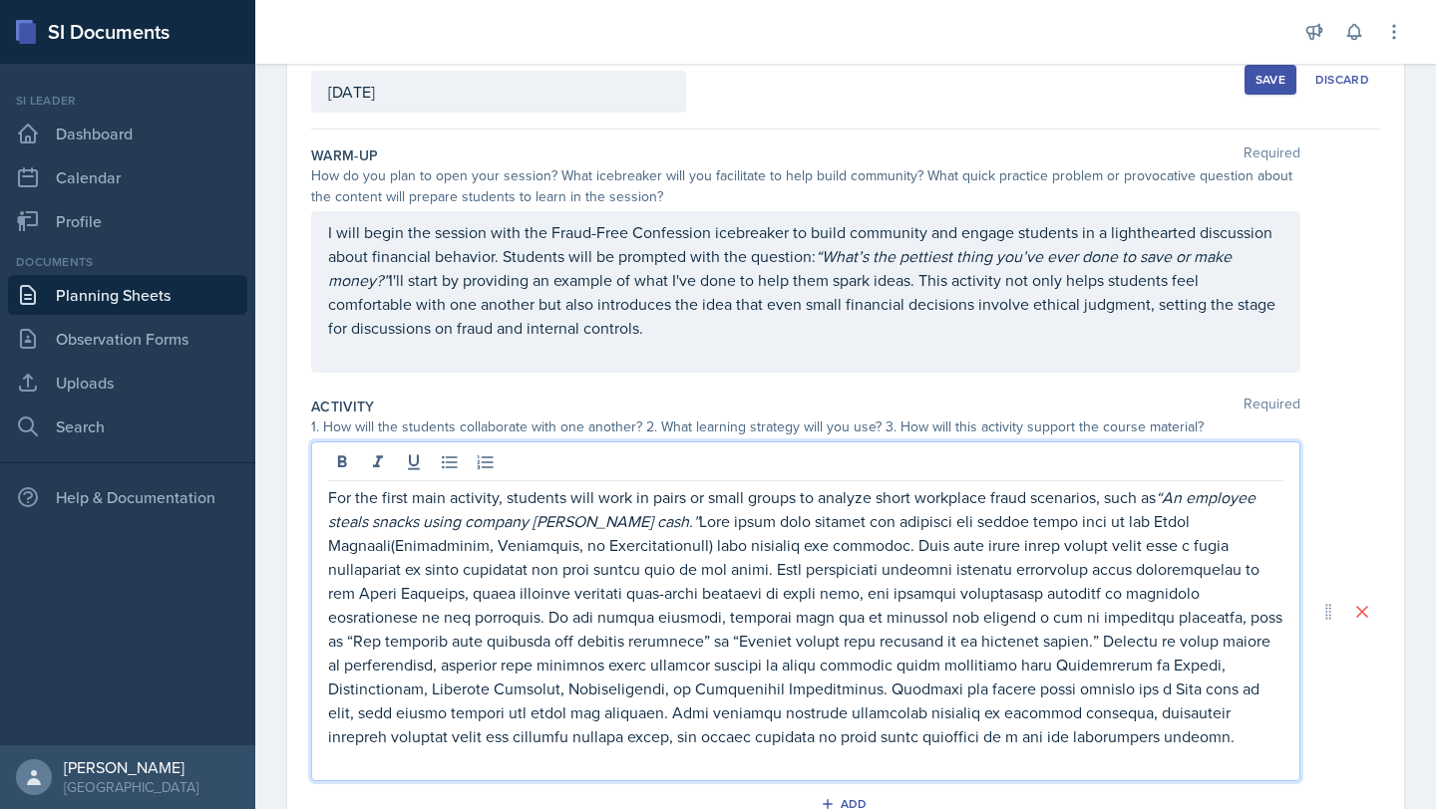
click at [715, 714] on p "For the first main activity, students will work in pairs or small groups to ana…" at bounding box center [805, 616] width 955 height 263
click at [715, 641] on p "For the first main activity, students will work in pairs or small groups to ana…" at bounding box center [805, 616] width 955 height 263
drag, startPoint x: 1084, startPoint y: 643, endPoint x: 996, endPoint y: 649, distance: 87.9
click at [715, 649] on p "For the first main activity, students will work in pairs or small groups to ana…" at bounding box center [805, 616] width 955 height 263
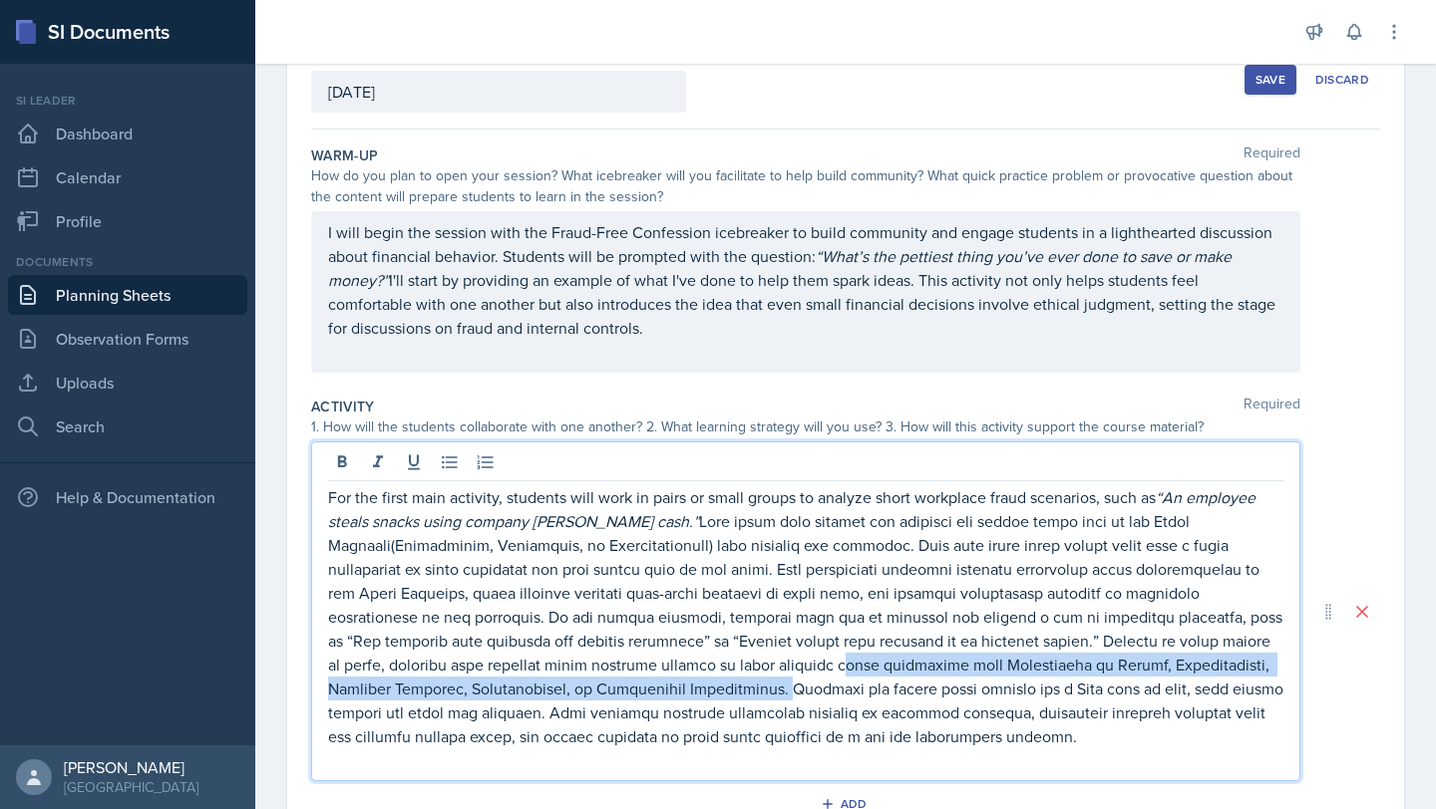
drag, startPoint x: 556, startPoint y: 663, endPoint x: 504, endPoint y: 692, distance: 59.4
click at [504, 692] on p "For the first main activity, students will work in pairs or small groups to ana…" at bounding box center [805, 616] width 955 height 263
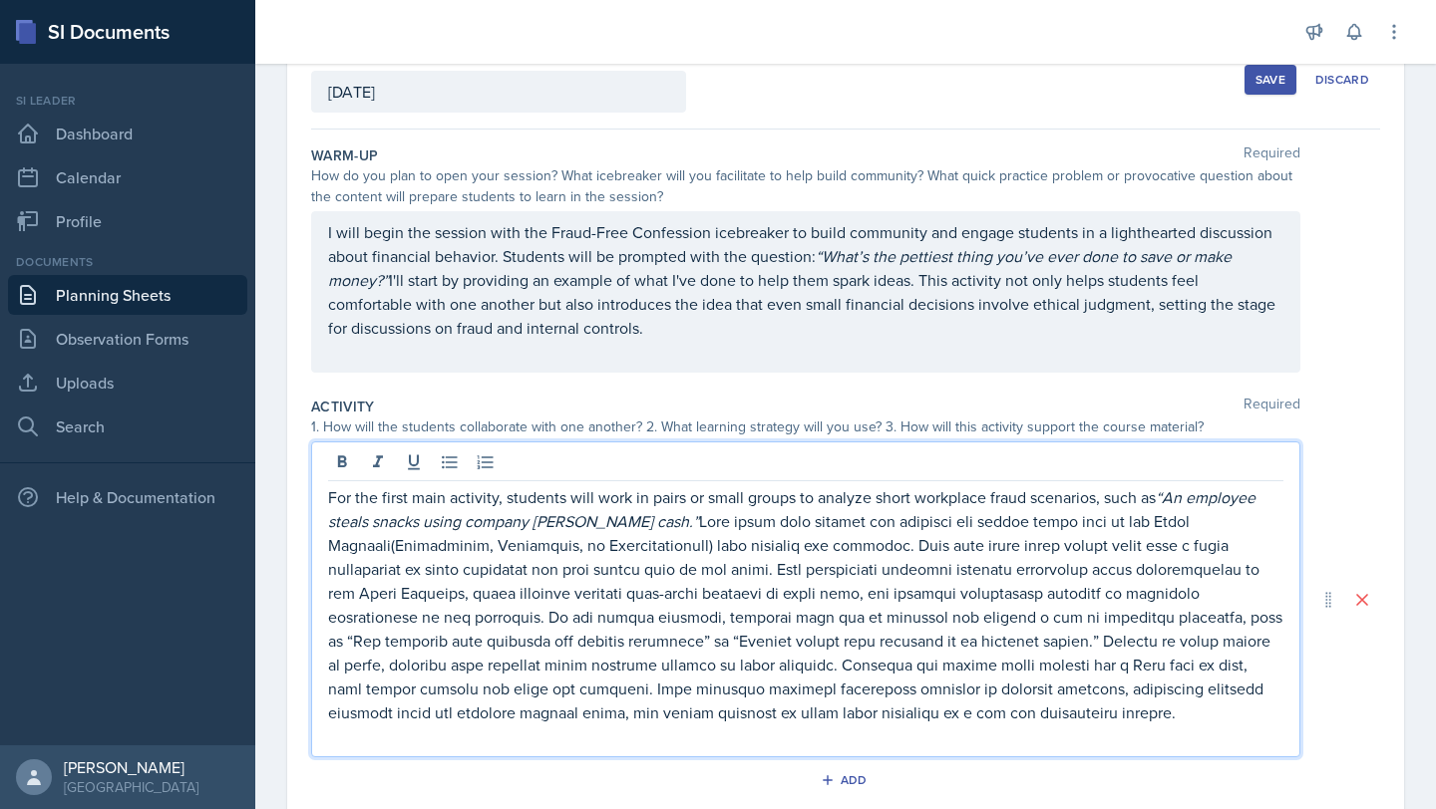
click at [561, 668] on p "For the first main activity, students will work in pairs or small groups to ana…" at bounding box center [805, 604] width 955 height 239
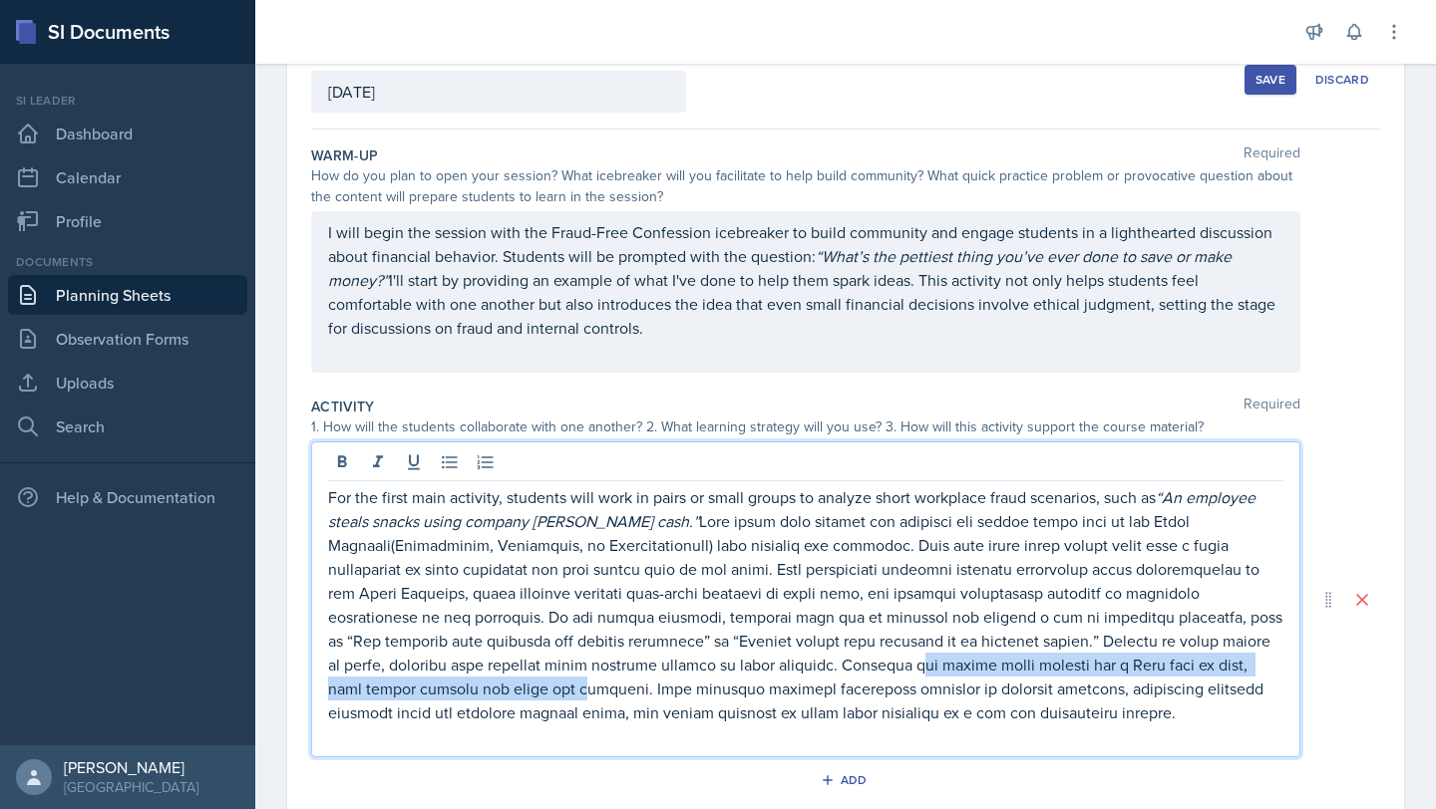
drag, startPoint x: 627, startPoint y: 664, endPoint x: 1213, endPoint y: 670, distance: 586.2
click at [715, 670] on p "For the first main activity, students will work in pairs or small groups to ana…" at bounding box center [805, 604] width 955 height 239
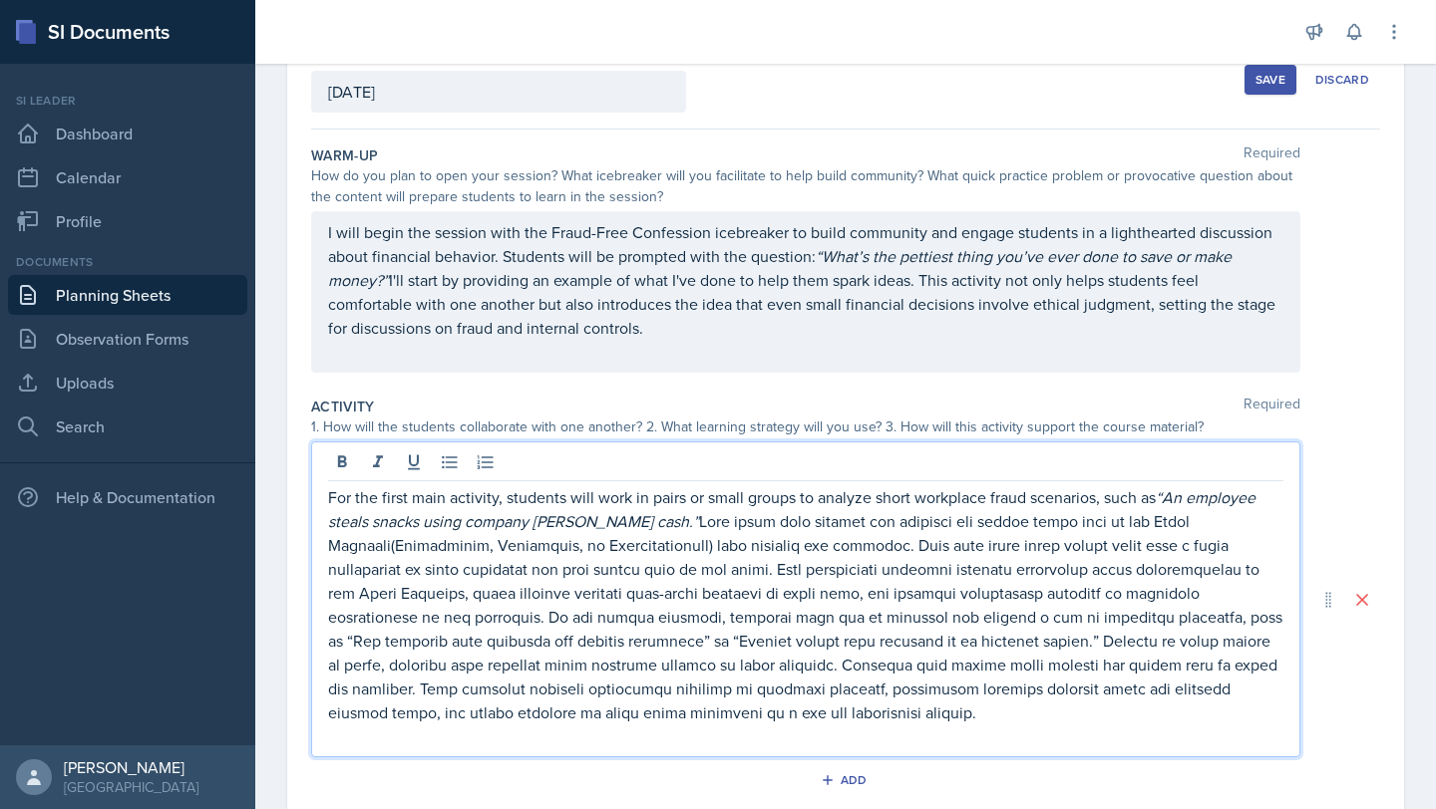
click at [715, 664] on p "For the first main activity, students will work in pairs or small groups to ana…" at bounding box center [805, 604] width 955 height 239
click at [715, 661] on p "For the first main activity, students will work in pairs or small groups to ana…" at bounding box center [805, 604] width 955 height 239
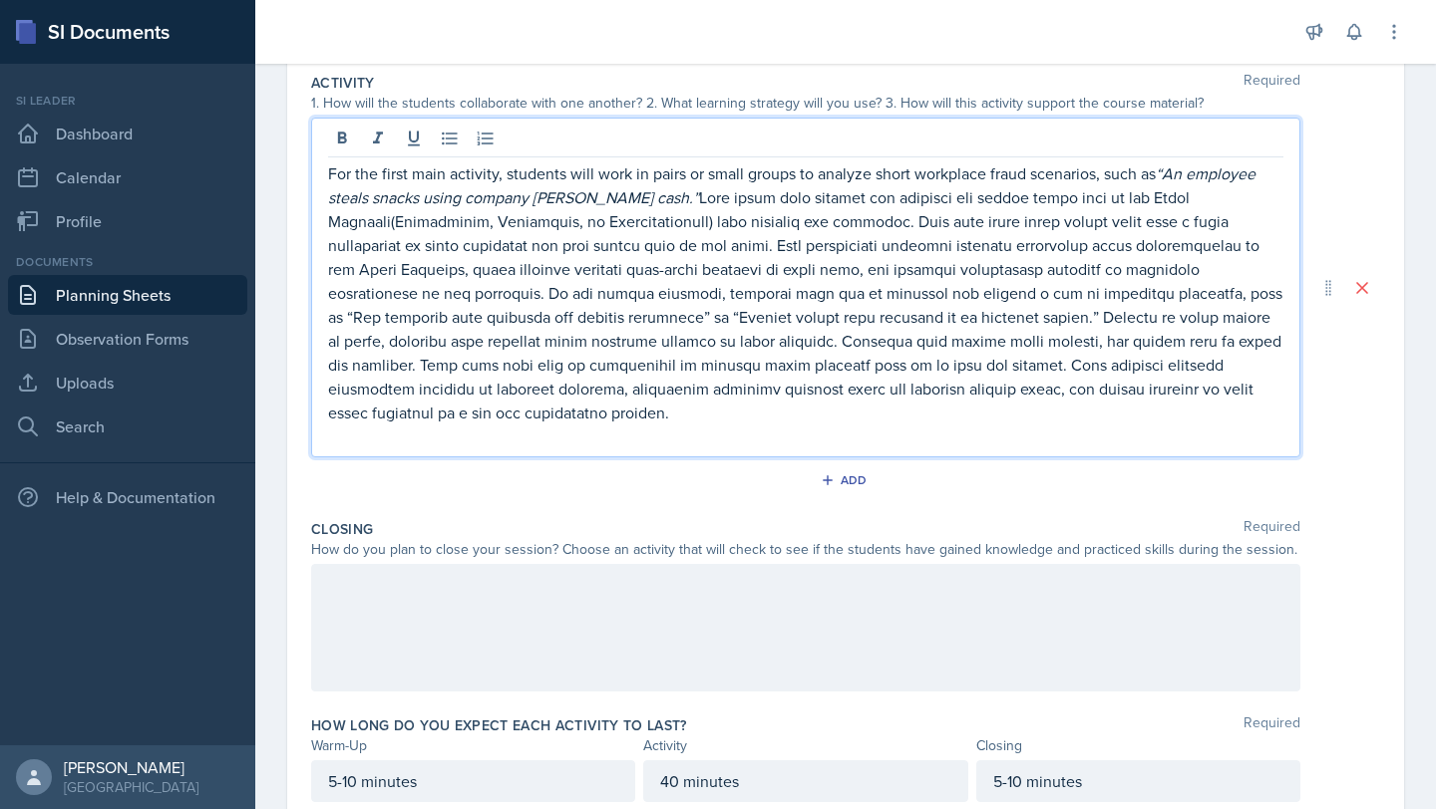
scroll to position [451, 0]
click at [483, 426] on p at bounding box center [805, 436] width 955 height 24
click at [375, 617] on div at bounding box center [805, 627] width 989 height 128
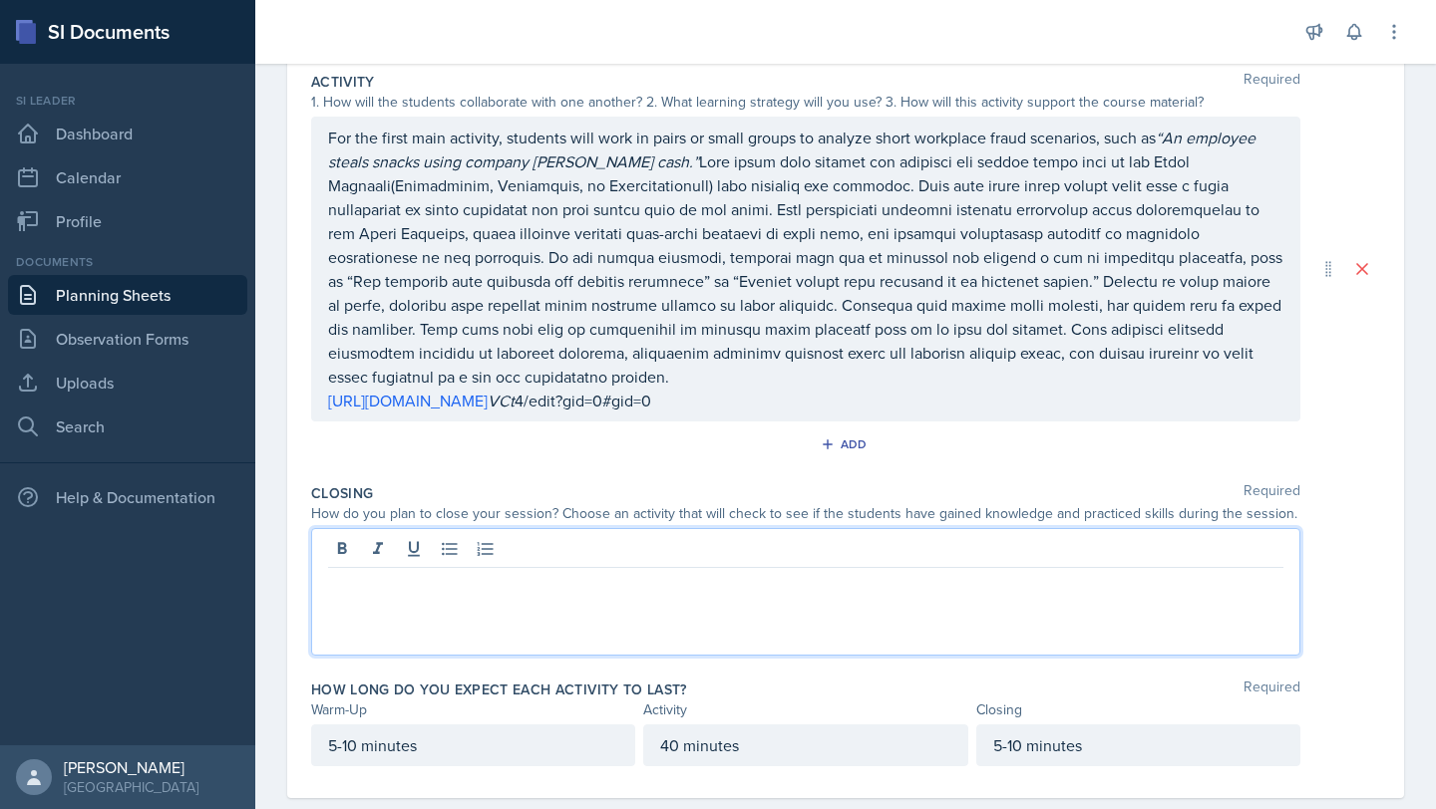
scroll to position [485, 0]
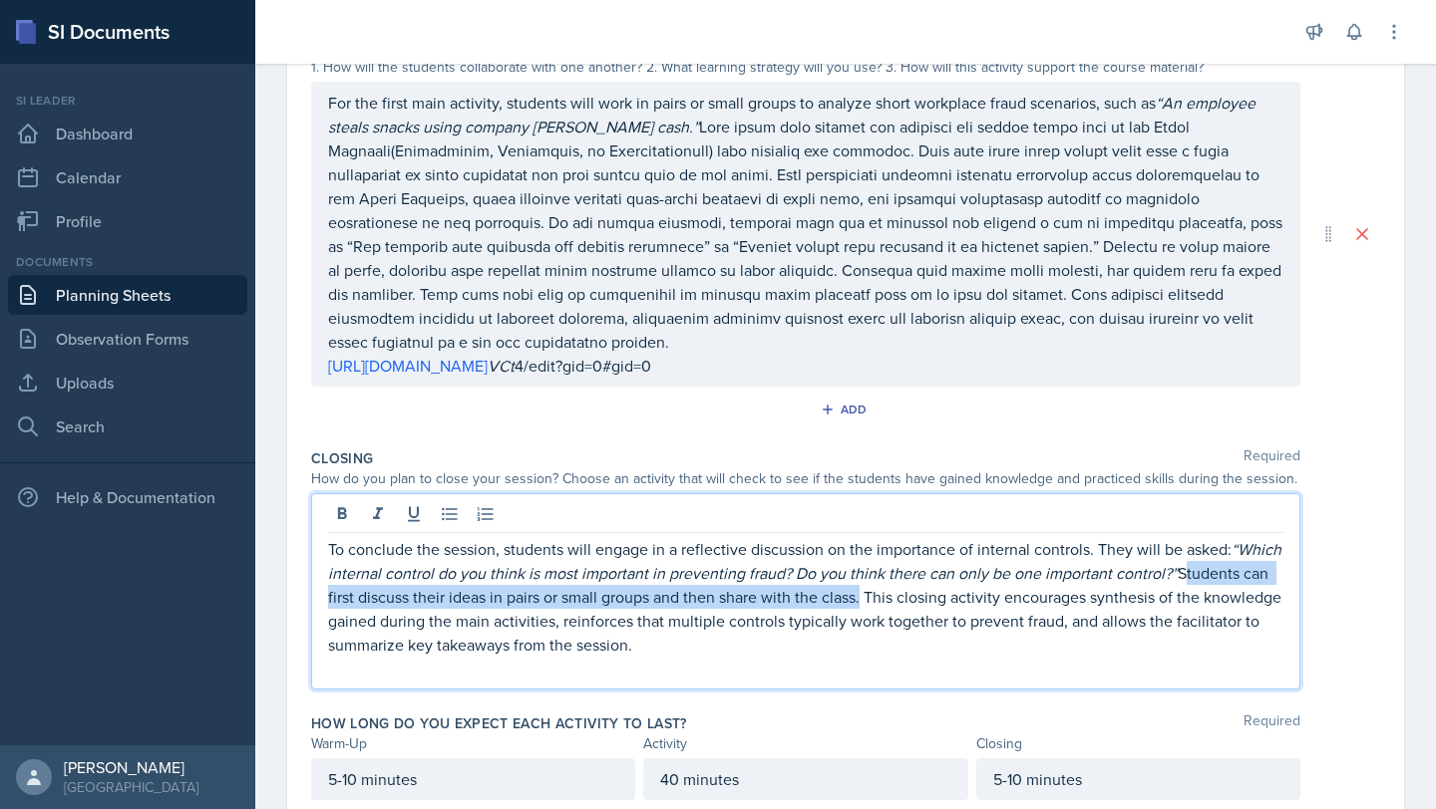
drag, startPoint x: 1179, startPoint y: 575, endPoint x: 861, endPoint y: 597, distance: 318.8
click at [715, 597] on p "To conclude the session, students will engage in a reflective discussion on the…" at bounding box center [805, 597] width 955 height 120
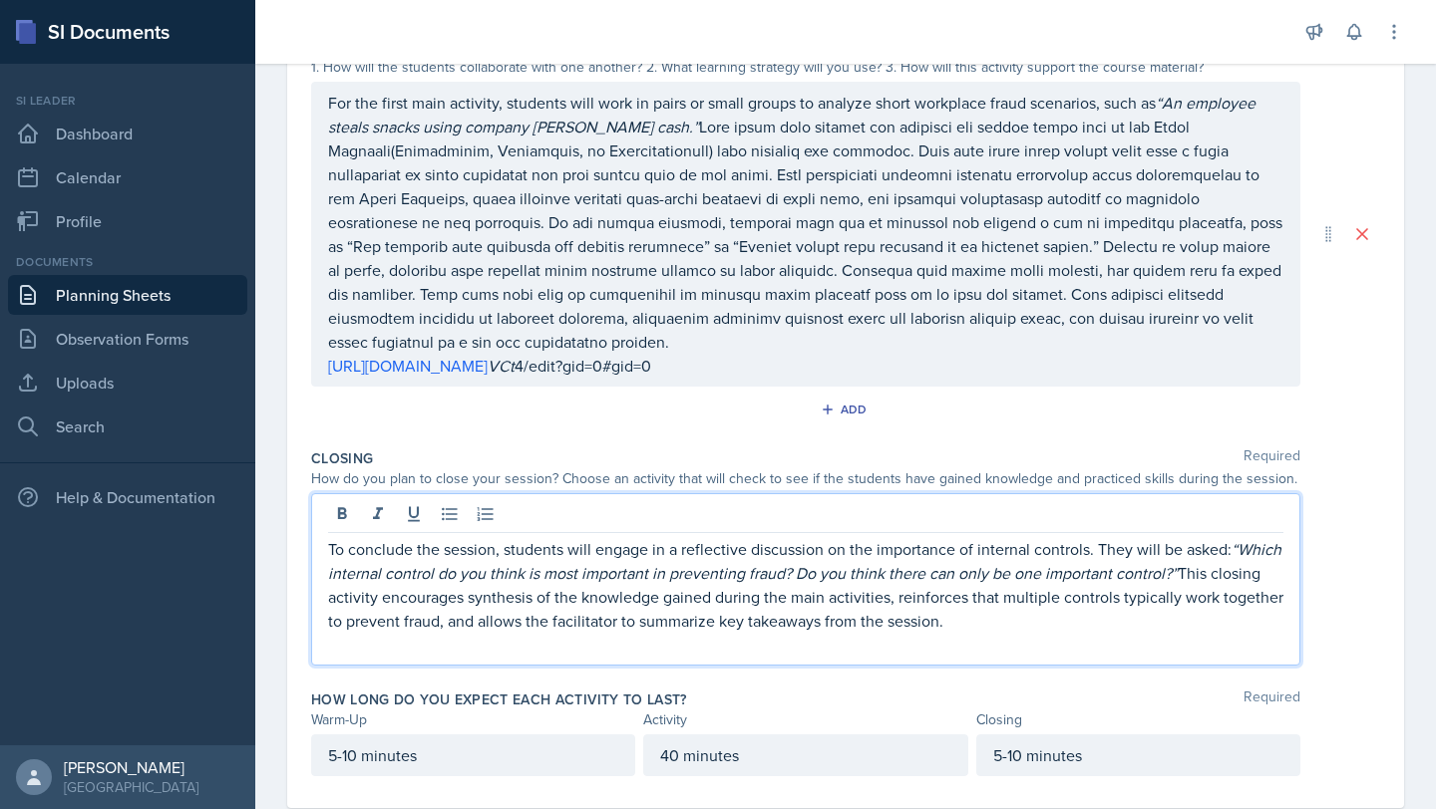
click at [715, 597] on p "To conclude the session, students will engage in a reflective discussion on the…" at bounding box center [805, 585] width 955 height 96
drag, startPoint x: 1003, startPoint y: 630, endPoint x: 507, endPoint y: 620, distance: 495.5
click at [507, 620] on p "To conclude the session, students will engage in a reflective discussion on the…" at bounding box center [805, 585] width 955 height 96
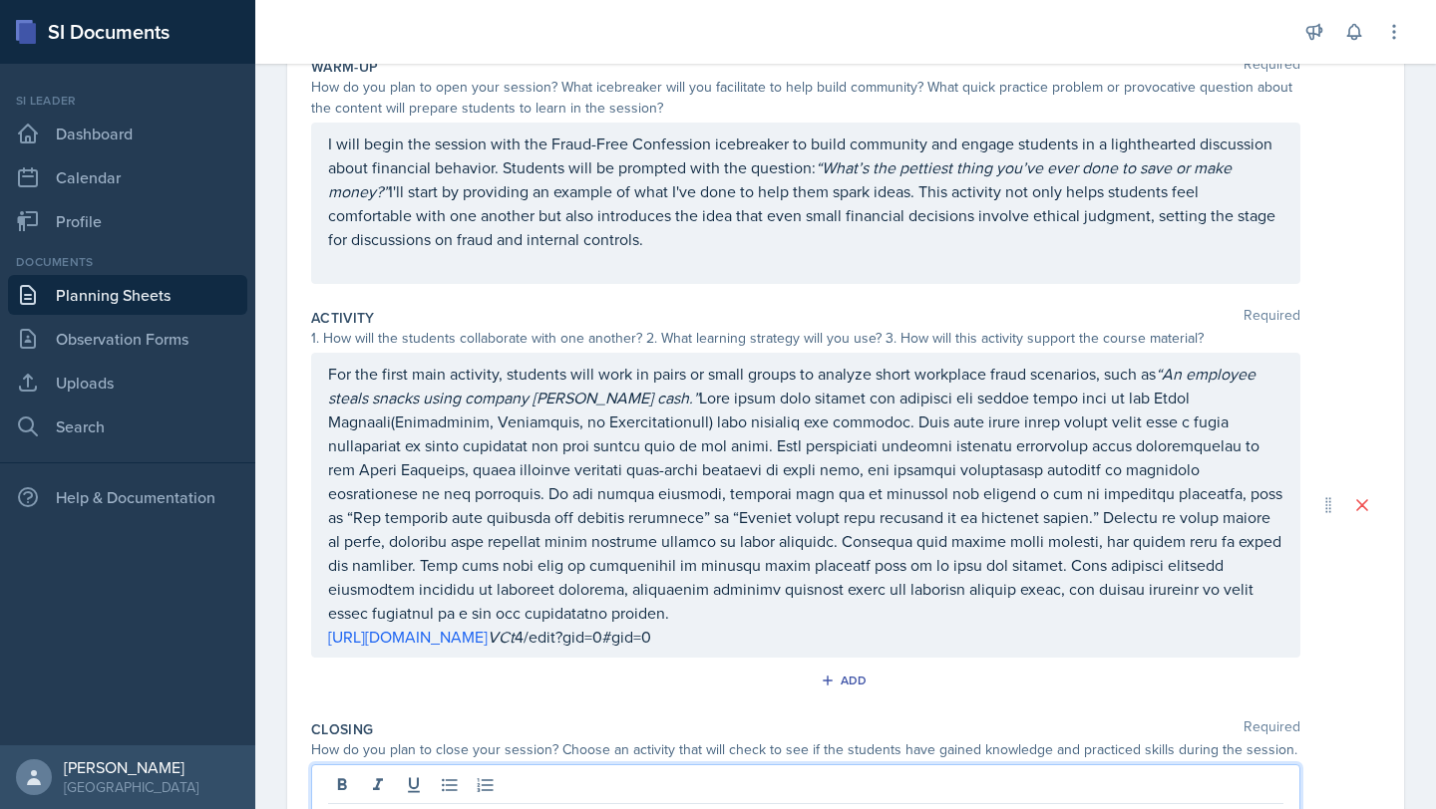
scroll to position [249, 0]
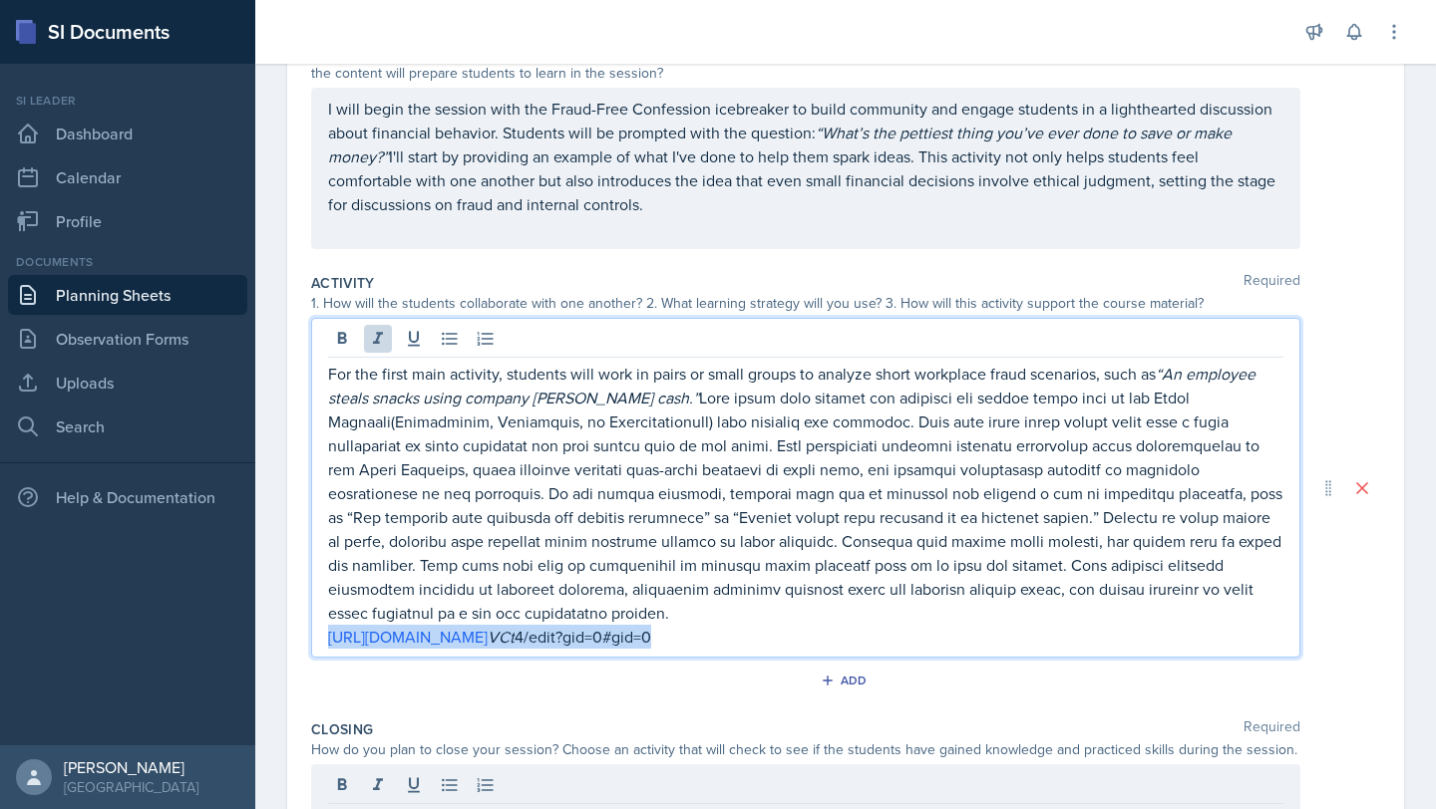
drag, startPoint x: 1101, startPoint y: 638, endPoint x: 321, endPoint y: 631, distance: 779.6
click at [321, 631] on div "For the first main activity, students will work in pairs or small groups to ana…" at bounding box center [805, 488] width 989 height 340
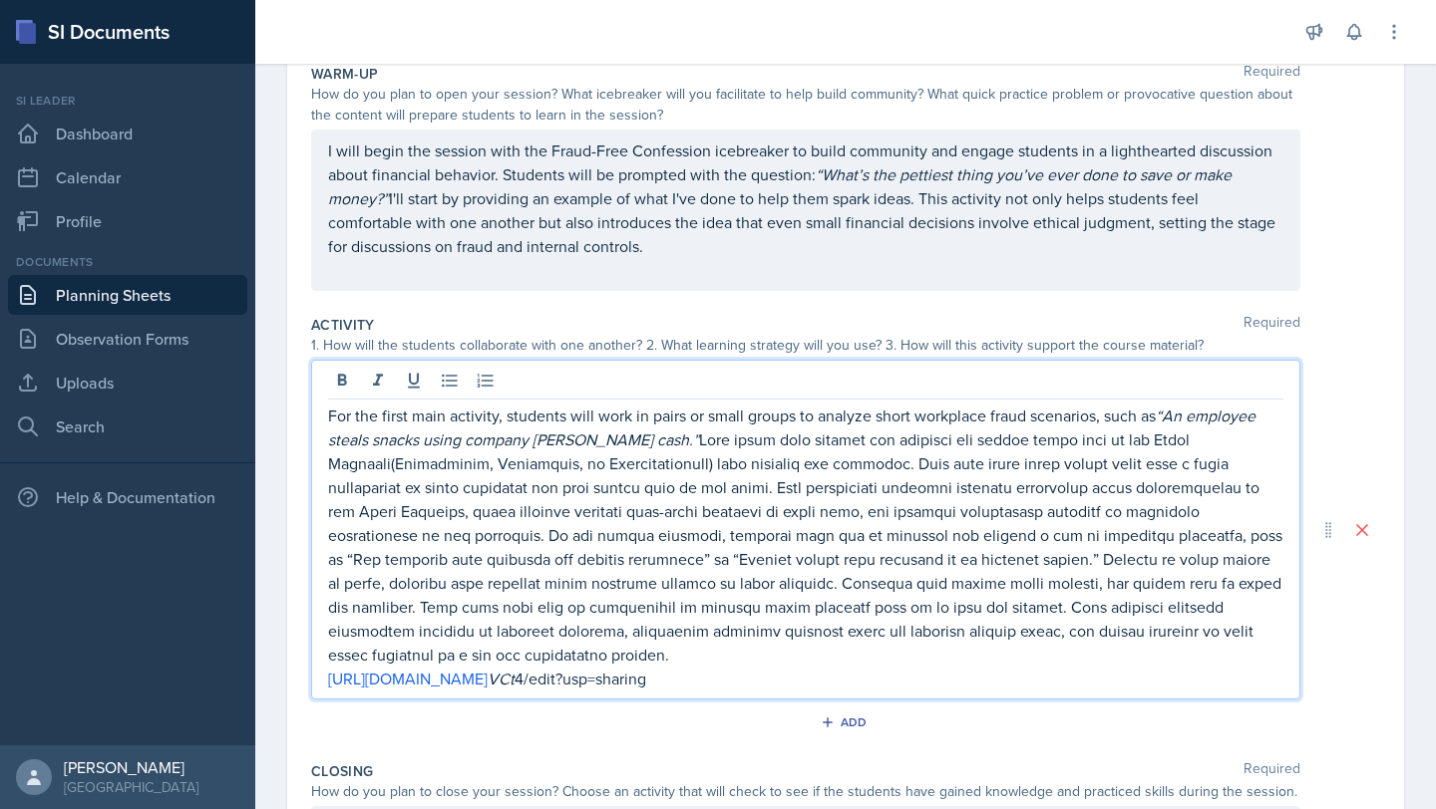
scroll to position [238, 0]
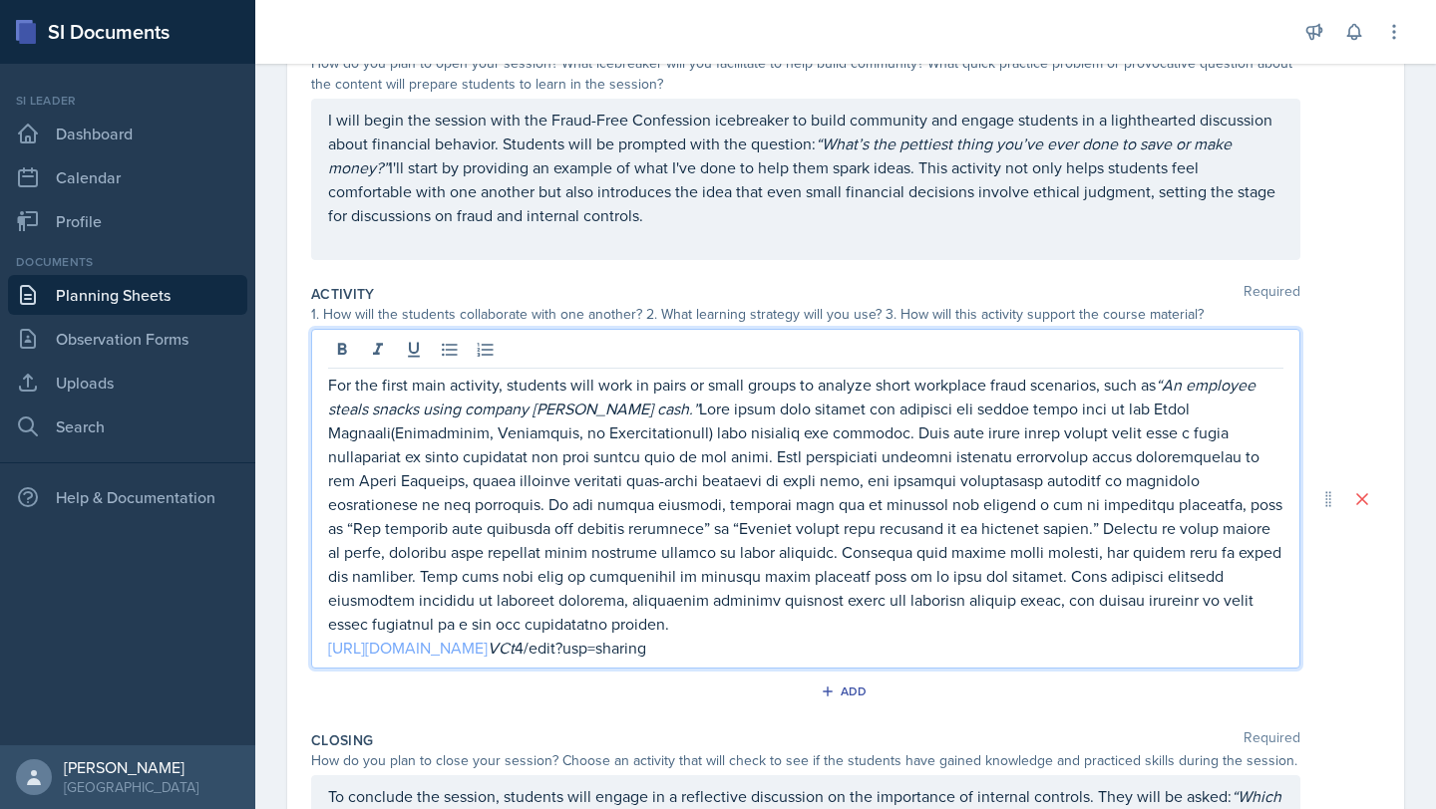
click at [487, 656] on link "[URL][DOMAIN_NAME]" at bounding box center [408, 648] width 160 height 22
drag, startPoint x: 1134, startPoint y: 651, endPoint x: 320, endPoint y: 653, distance: 814.5
click at [320, 653] on div "For the first main activity, students will work in pairs or small groups to ana…" at bounding box center [805, 499] width 989 height 340
click at [487, 656] on link "[URL][DOMAIN_NAME]" at bounding box center [408, 648] width 160 height 22
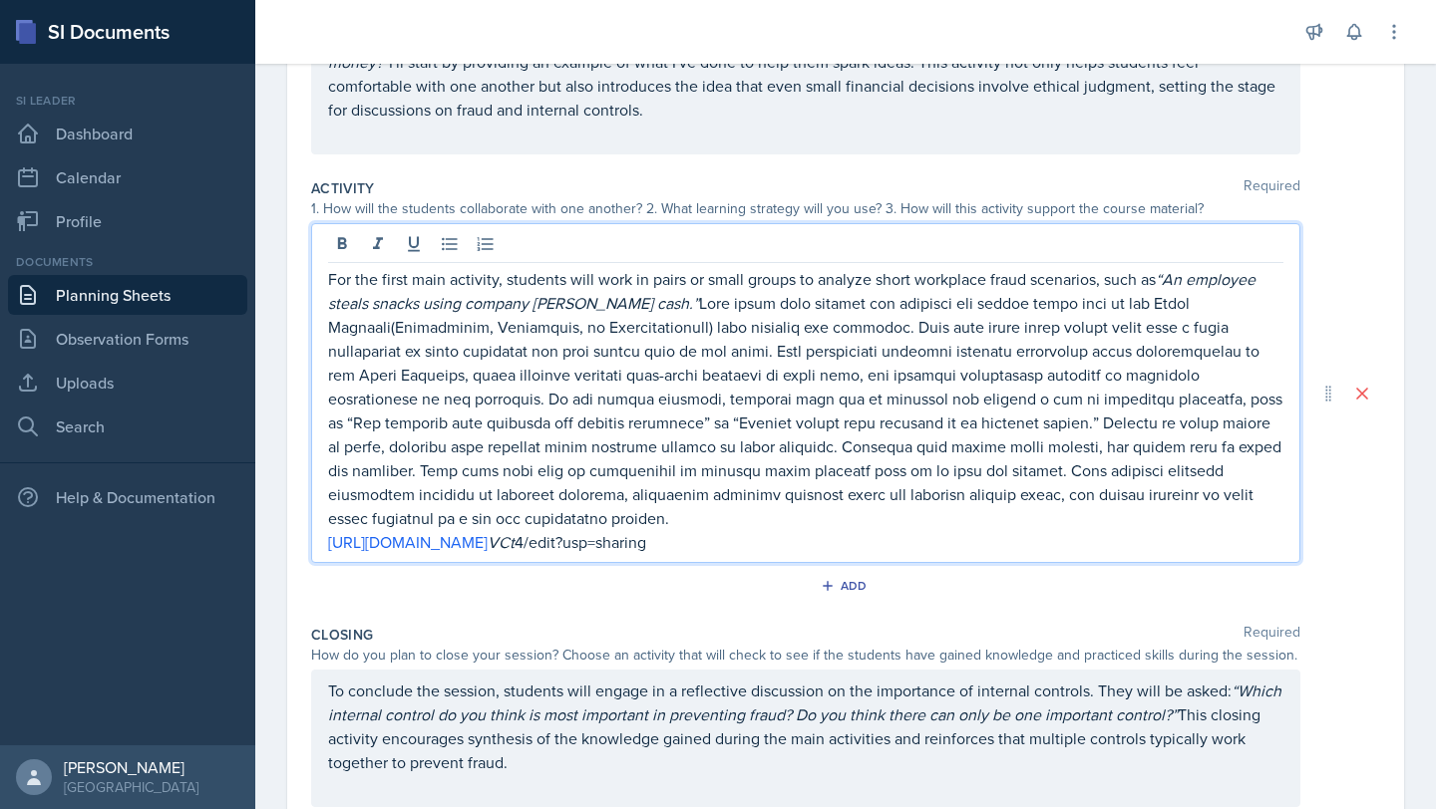
scroll to position [532, 0]
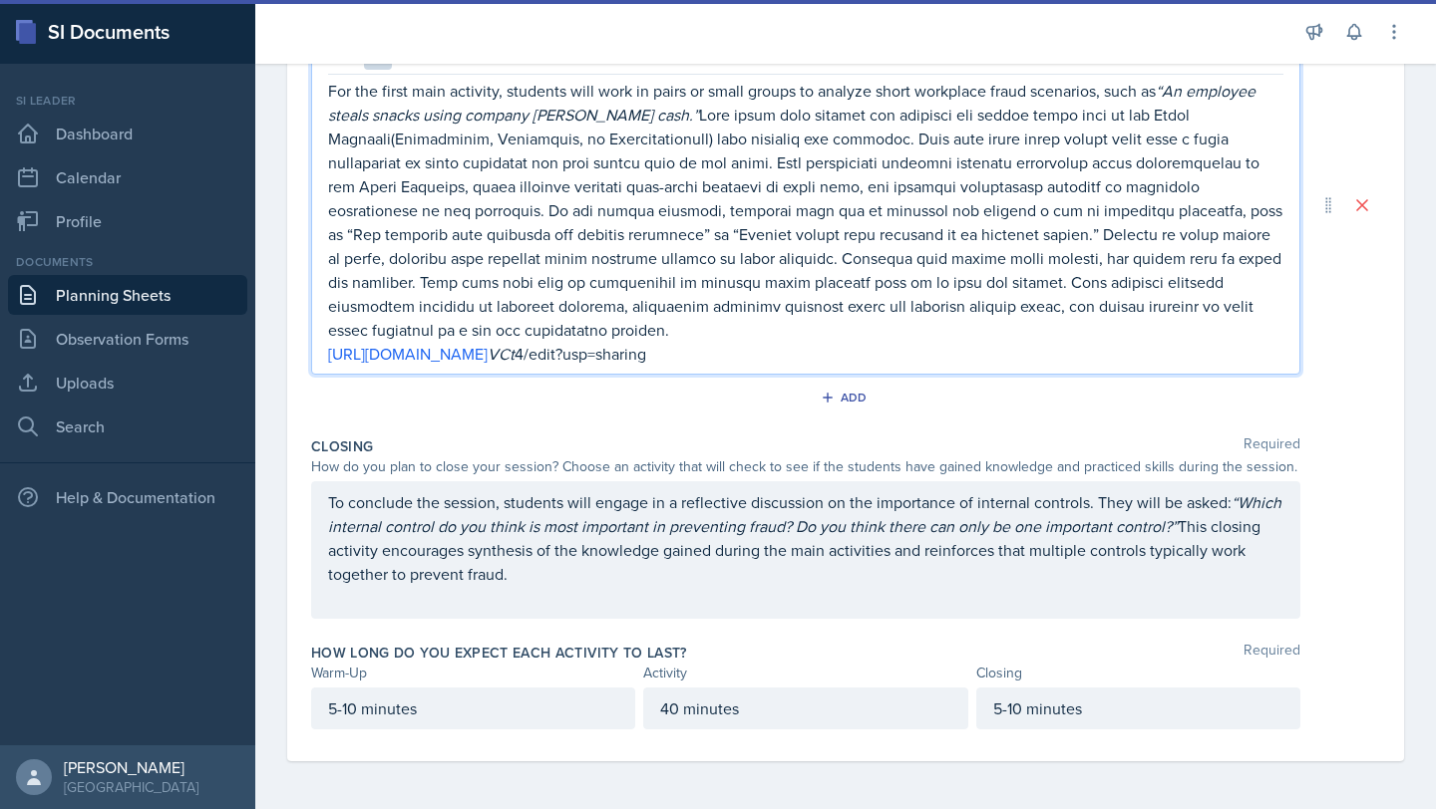
drag, startPoint x: 1104, startPoint y: 342, endPoint x: 445, endPoint y: 337, distance: 659.0
click at [445, 337] on div "For the first main activity, students will work in pairs or small groups to ana…" at bounding box center [805, 222] width 955 height 287
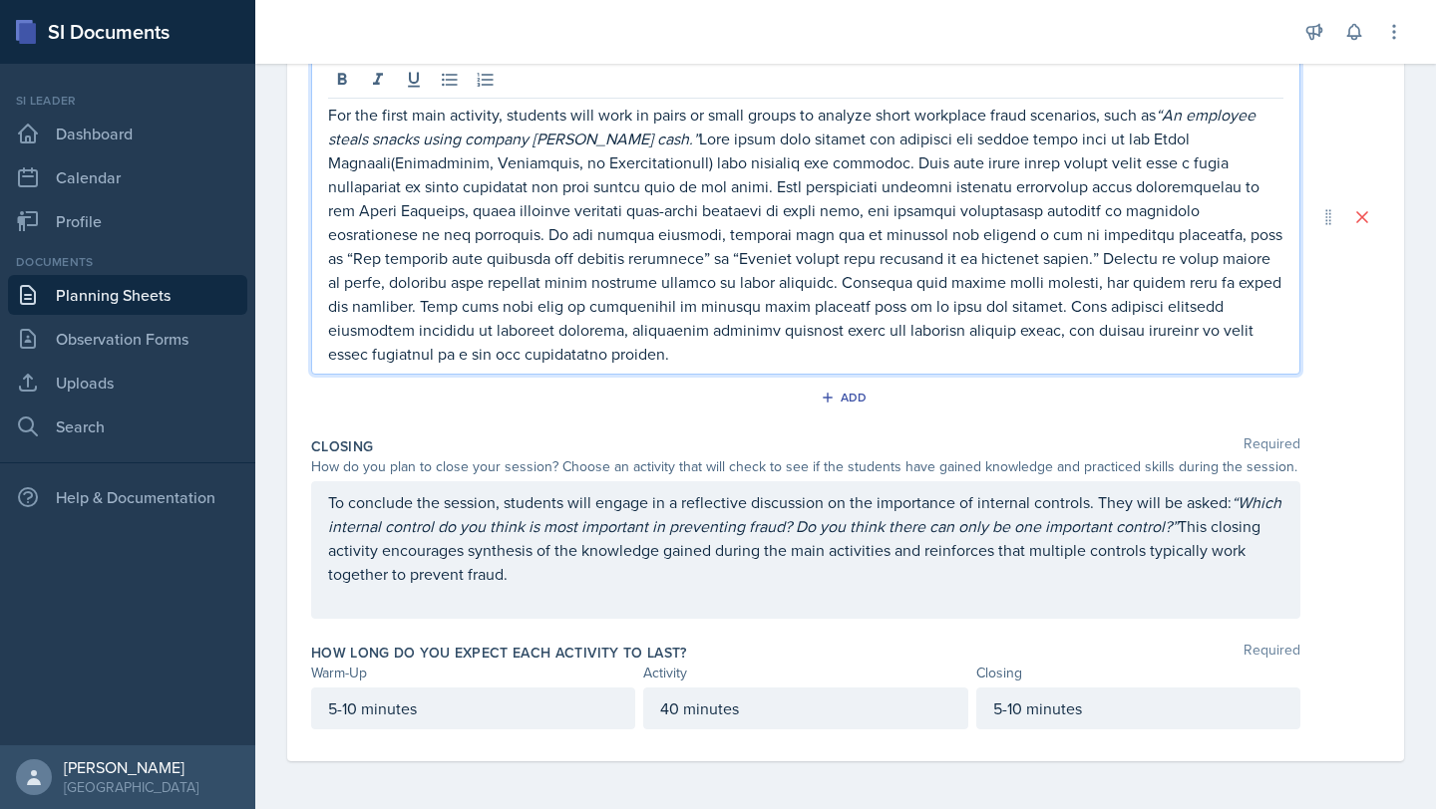
scroll to position [508, 0]
drag, startPoint x: 1170, startPoint y: 360, endPoint x: 381, endPoint y: 357, distance: 789.5
click at [381, 357] on p "For the first main activity, students will work in pairs or small groups to ana…" at bounding box center [805, 234] width 955 height 263
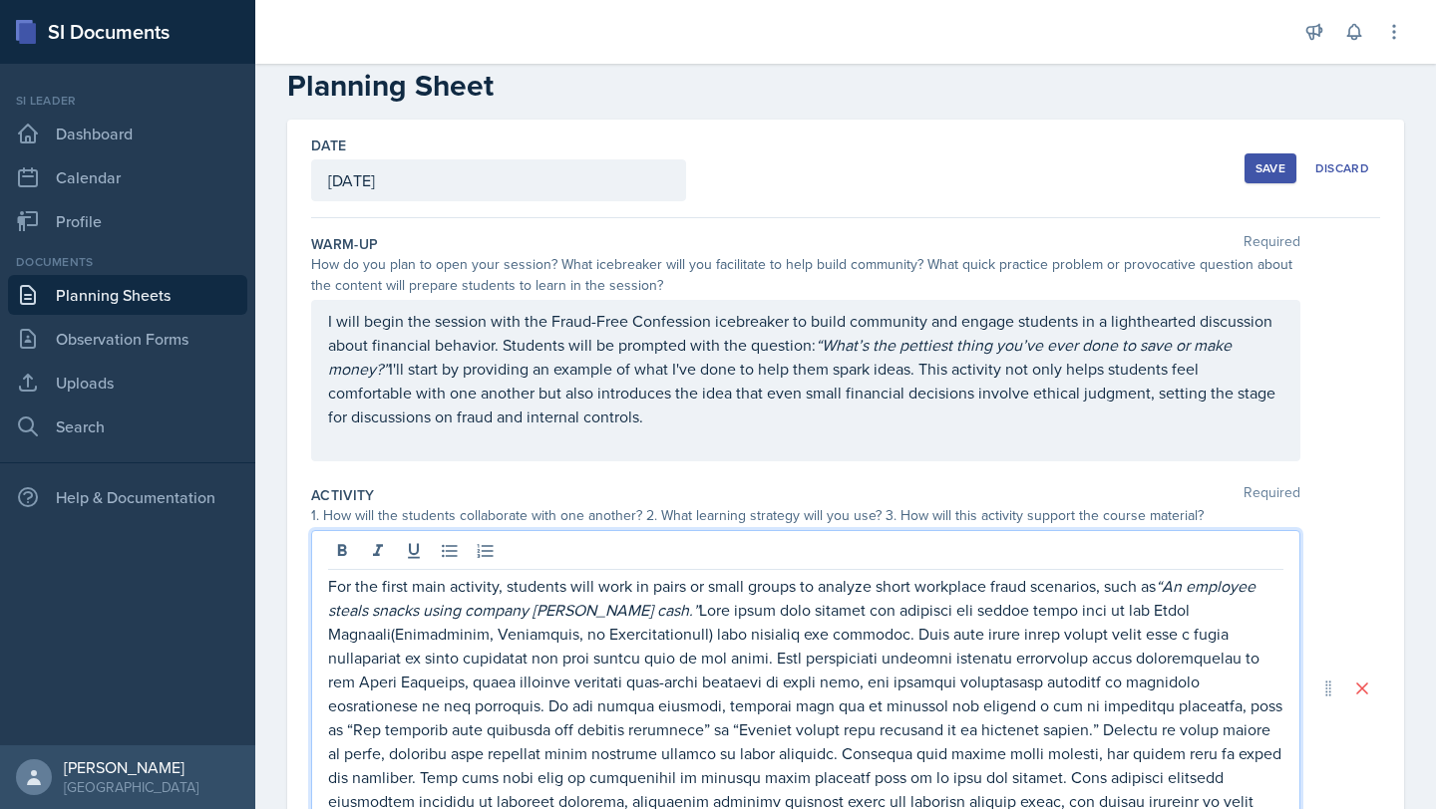
scroll to position [0, 0]
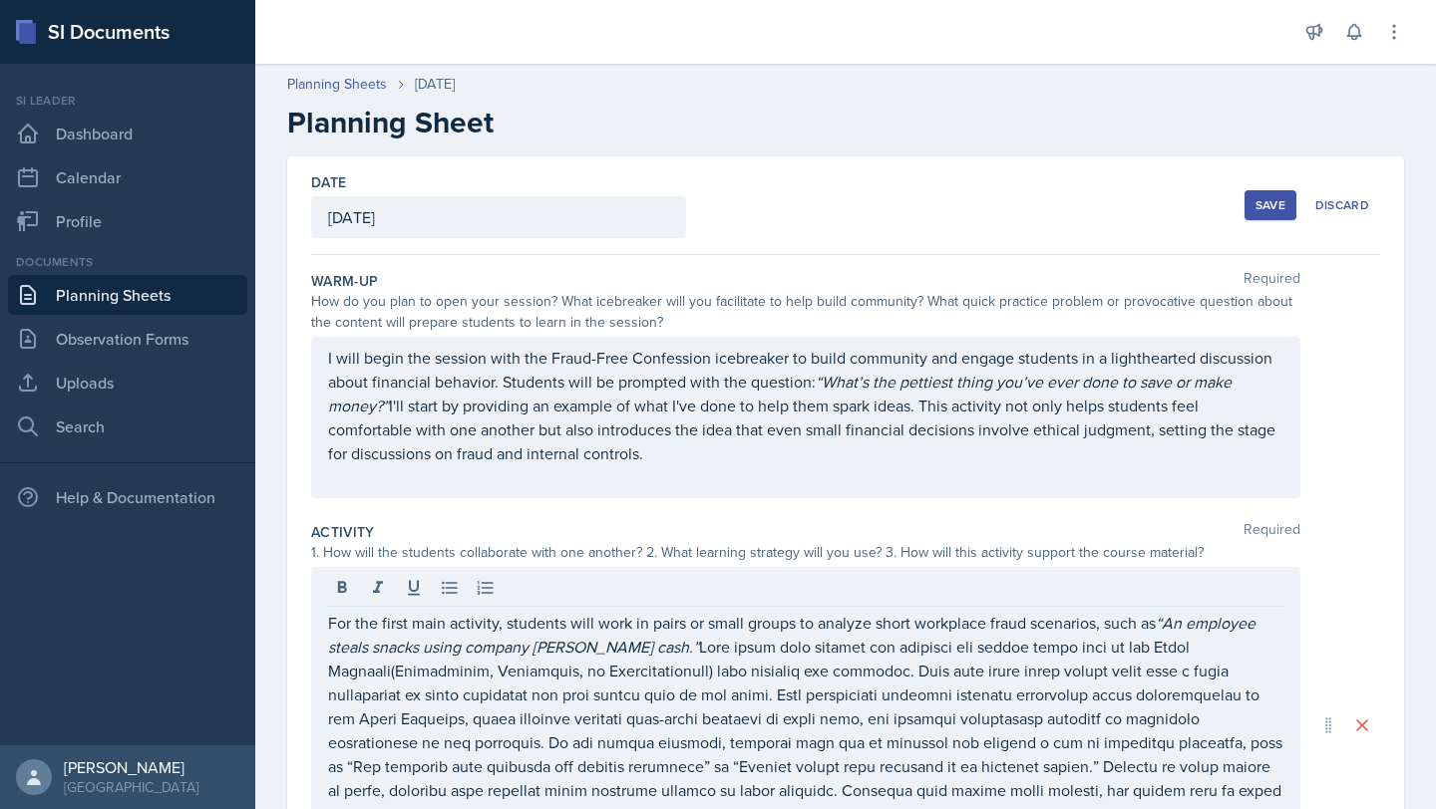
click at [715, 201] on div "Save" at bounding box center [1270, 205] width 30 height 16
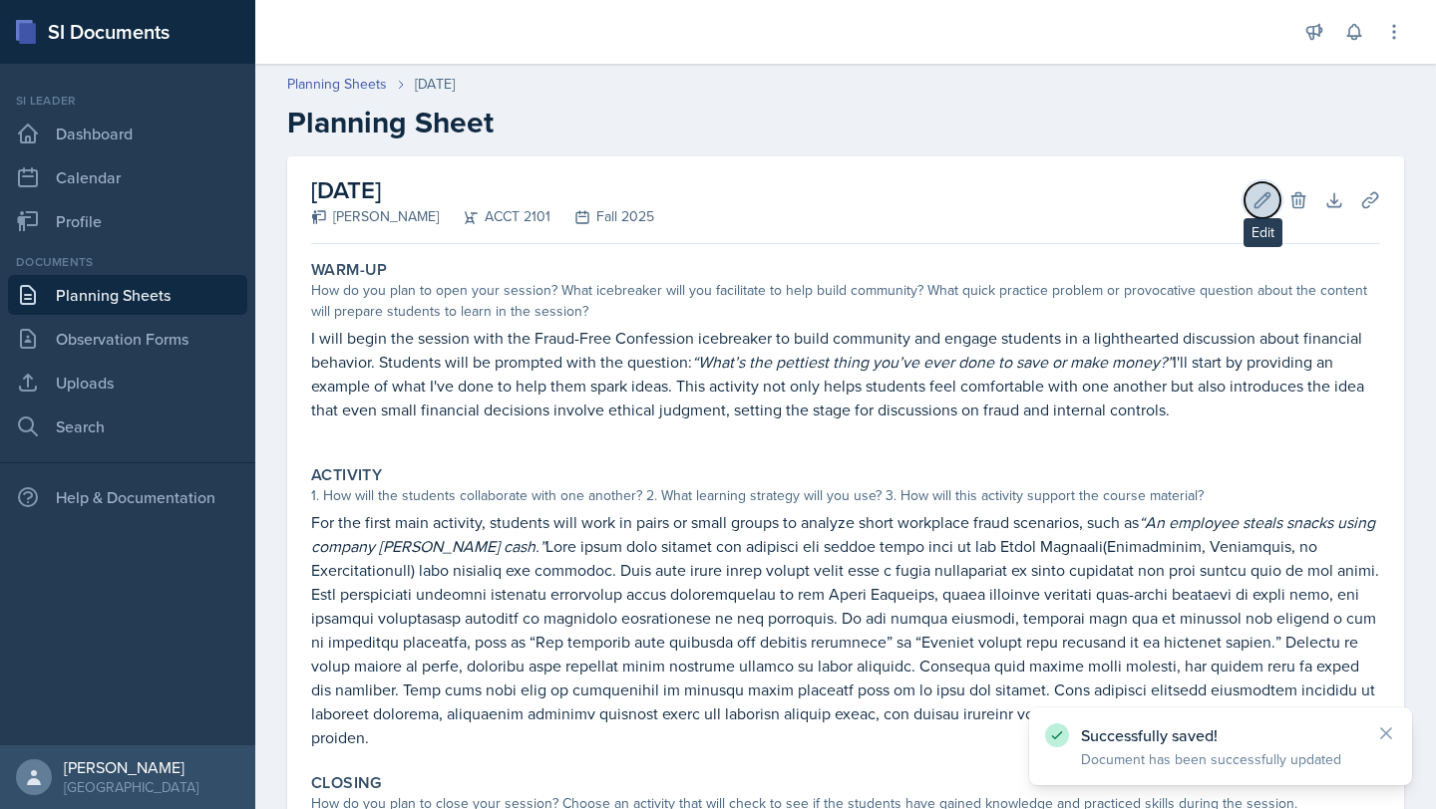
click at [715, 196] on icon at bounding box center [1262, 199] width 15 height 15
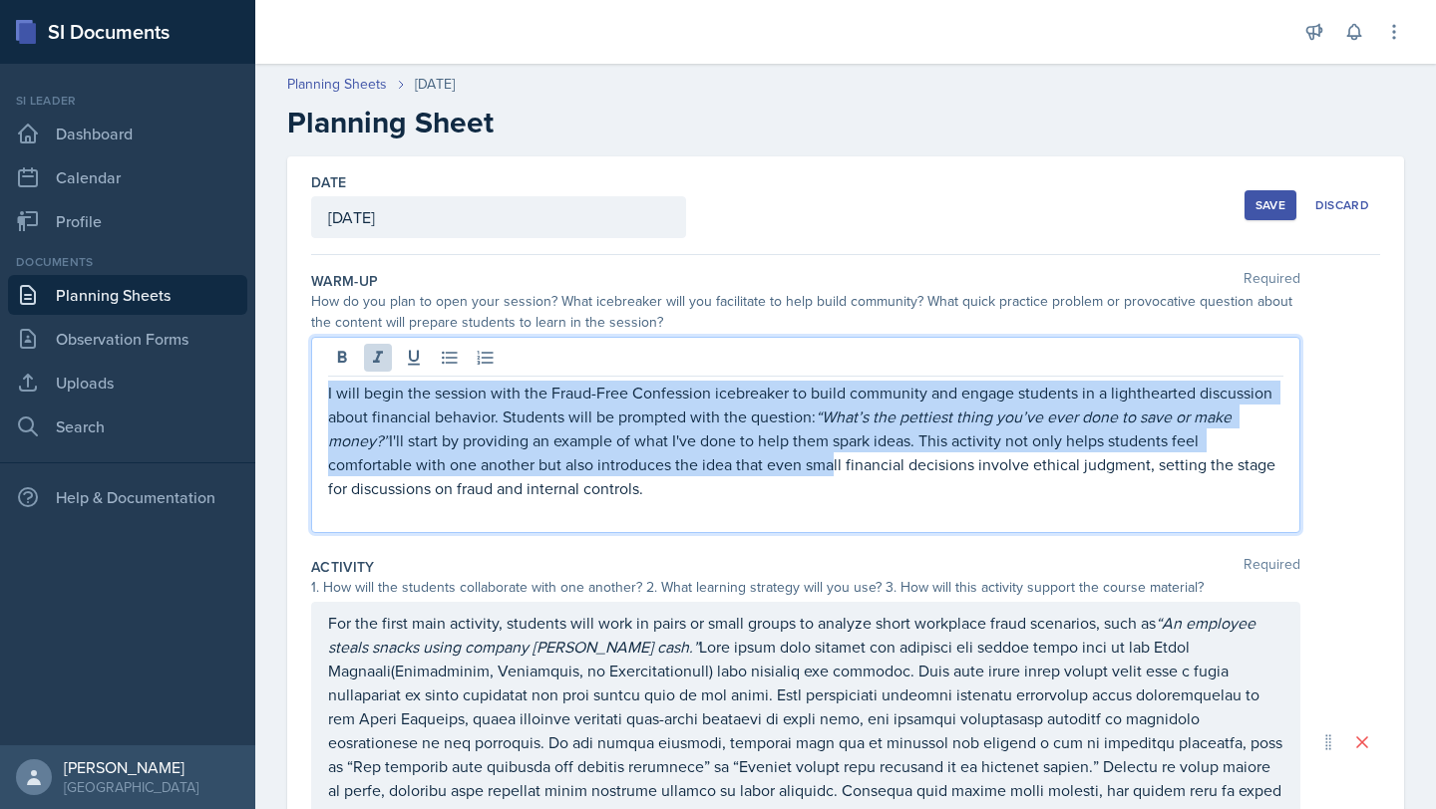
drag, startPoint x: 787, startPoint y: 374, endPoint x: 823, endPoint y: 459, distance: 92.4
click at [715, 459] on p "I will begin the session with the Fraud-Free Confession icebreaker to build com…" at bounding box center [805, 441] width 955 height 120
click at [379, 361] on icon at bounding box center [378, 357] width 10 height 12
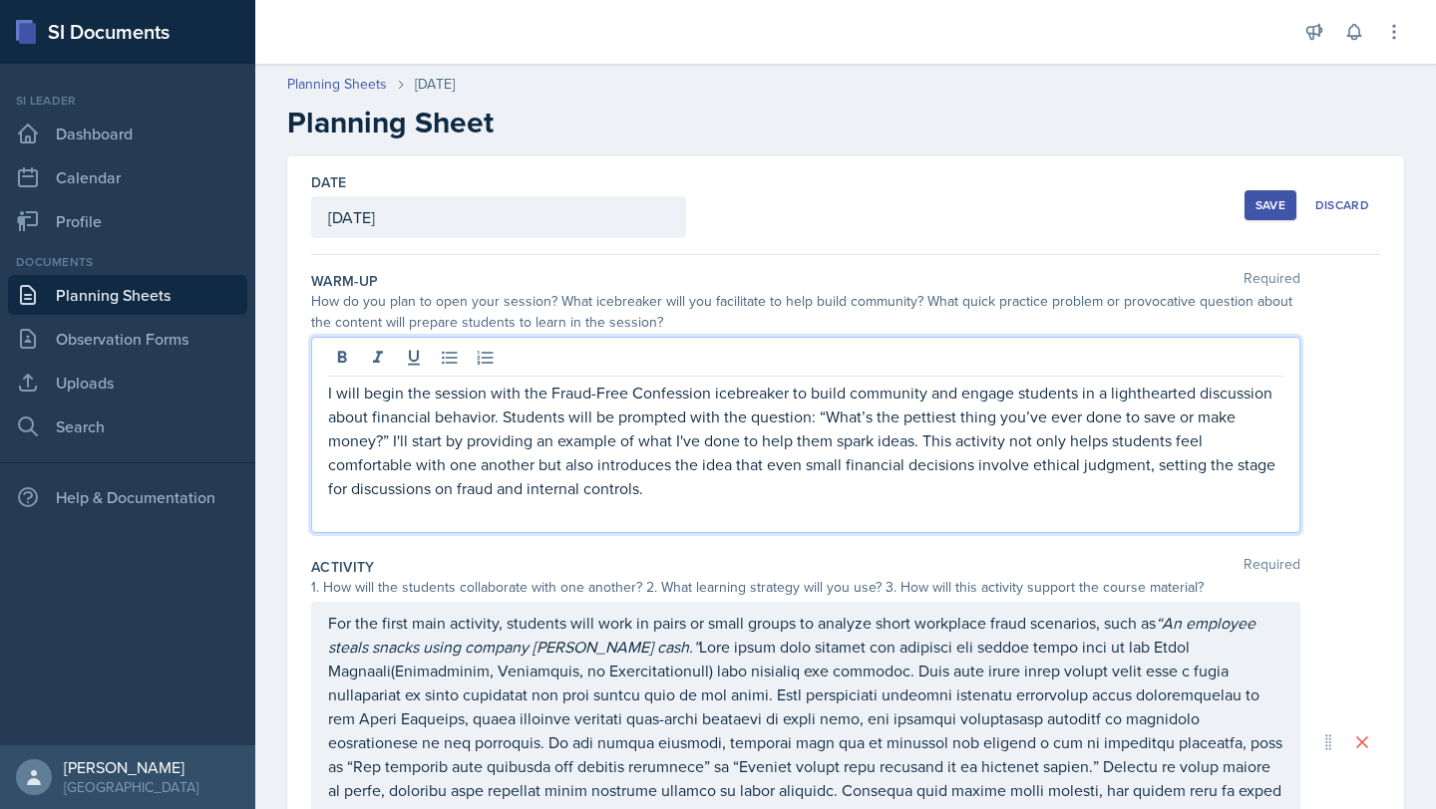
click at [715, 506] on p at bounding box center [805, 512] width 955 height 24
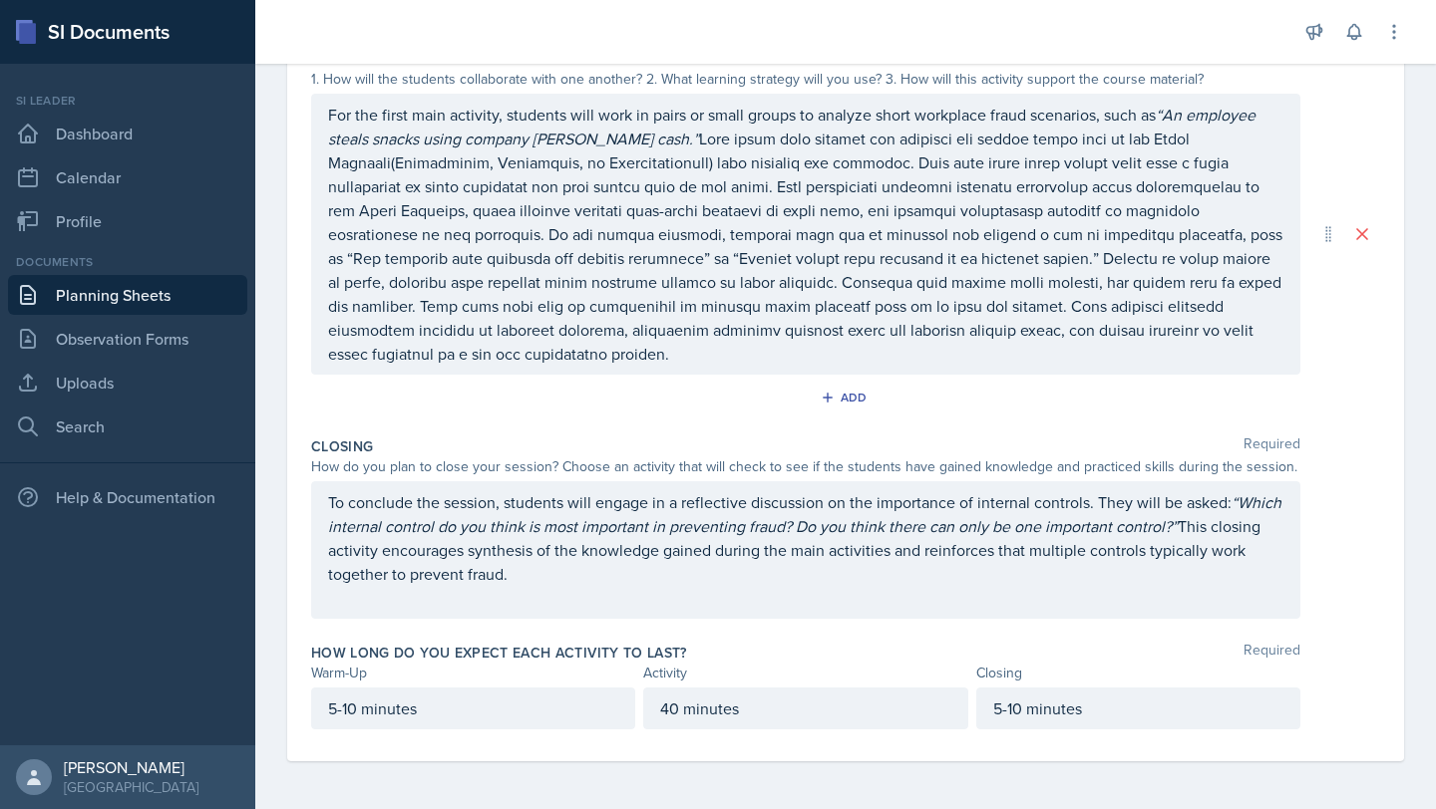
click at [584, 549] on p "To conclude the session, students will engage in a reflective discussion on the…" at bounding box center [805, 538] width 955 height 96
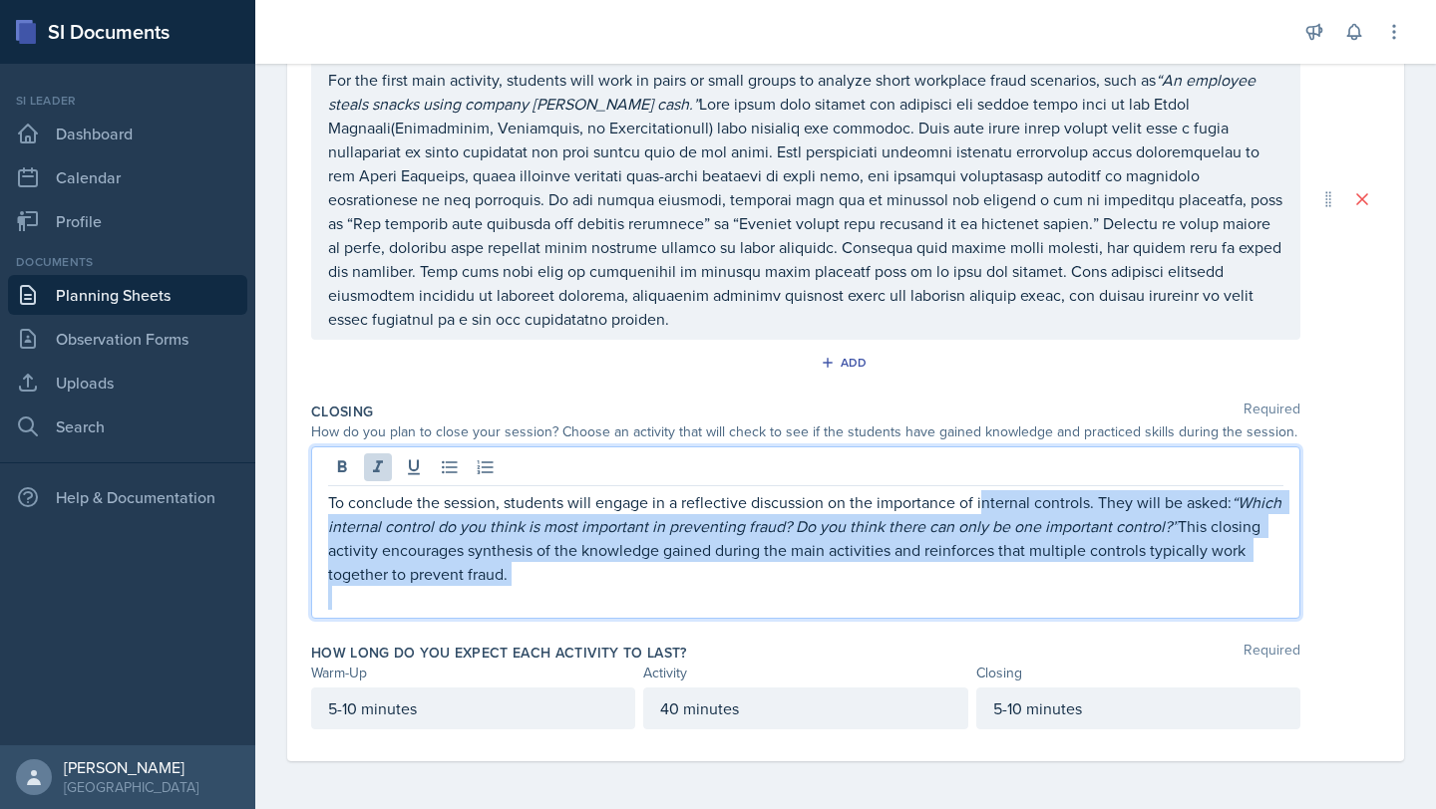
drag, startPoint x: 980, startPoint y: 500, endPoint x: 1107, endPoint y: 597, distance: 159.3
click at [715, 597] on div "To conclude the session, students will engage in a reflective discussion on the…" at bounding box center [805, 550] width 955 height 120
click at [376, 475] on icon at bounding box center [378, 468] width 20 height 20
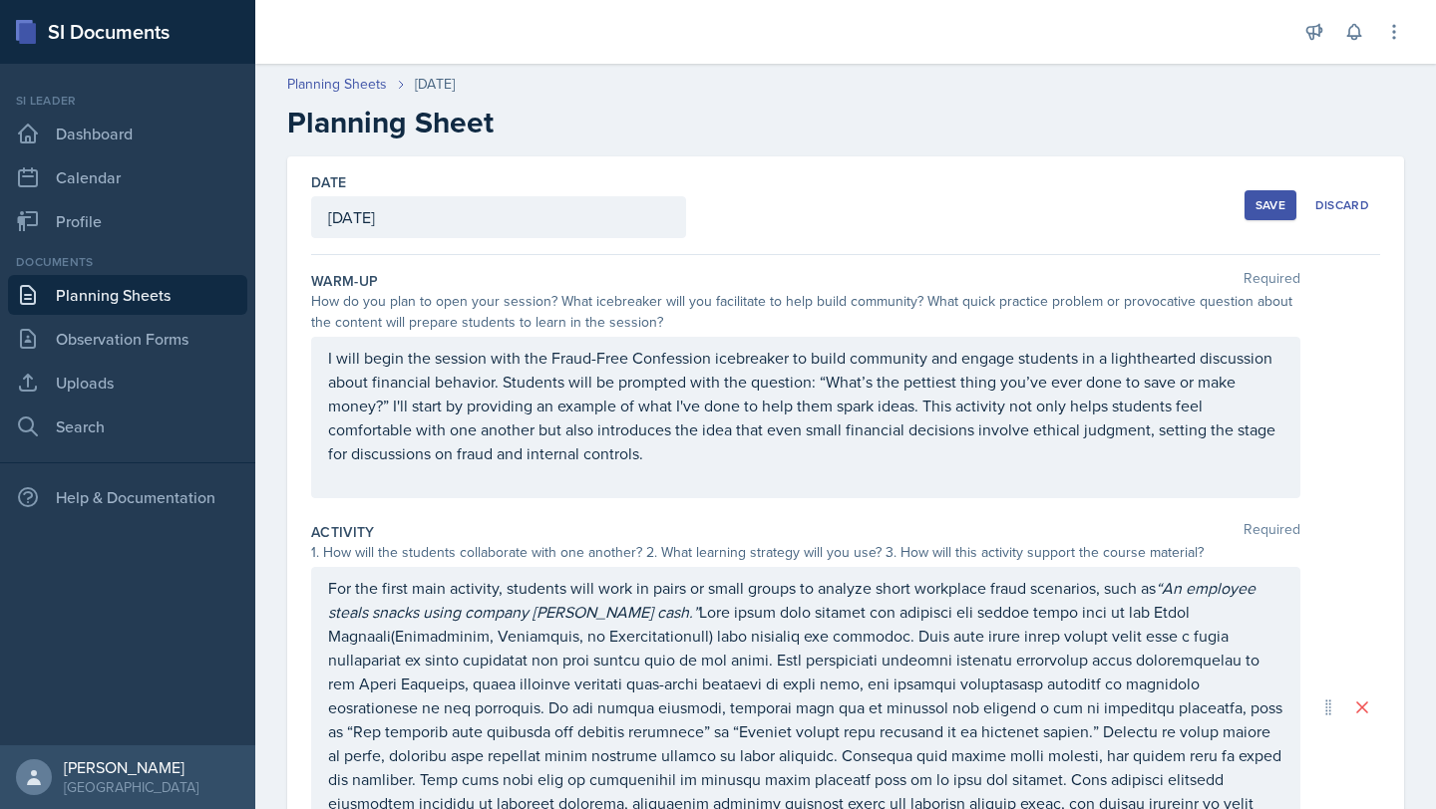
click at [715, 198] on button "Save" at bounding box center [1270, 205] width 52 height 30
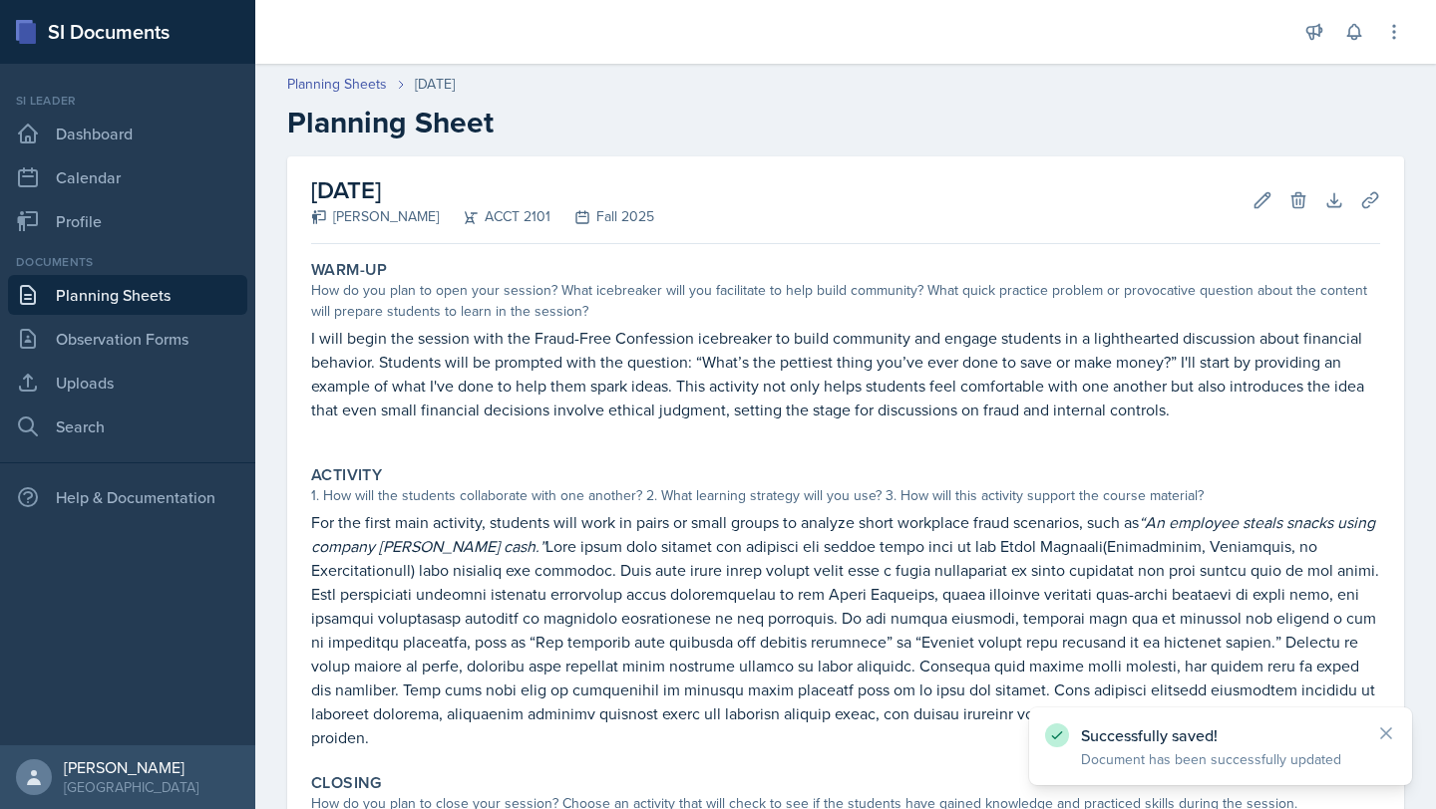
scroll to position [307, 0]
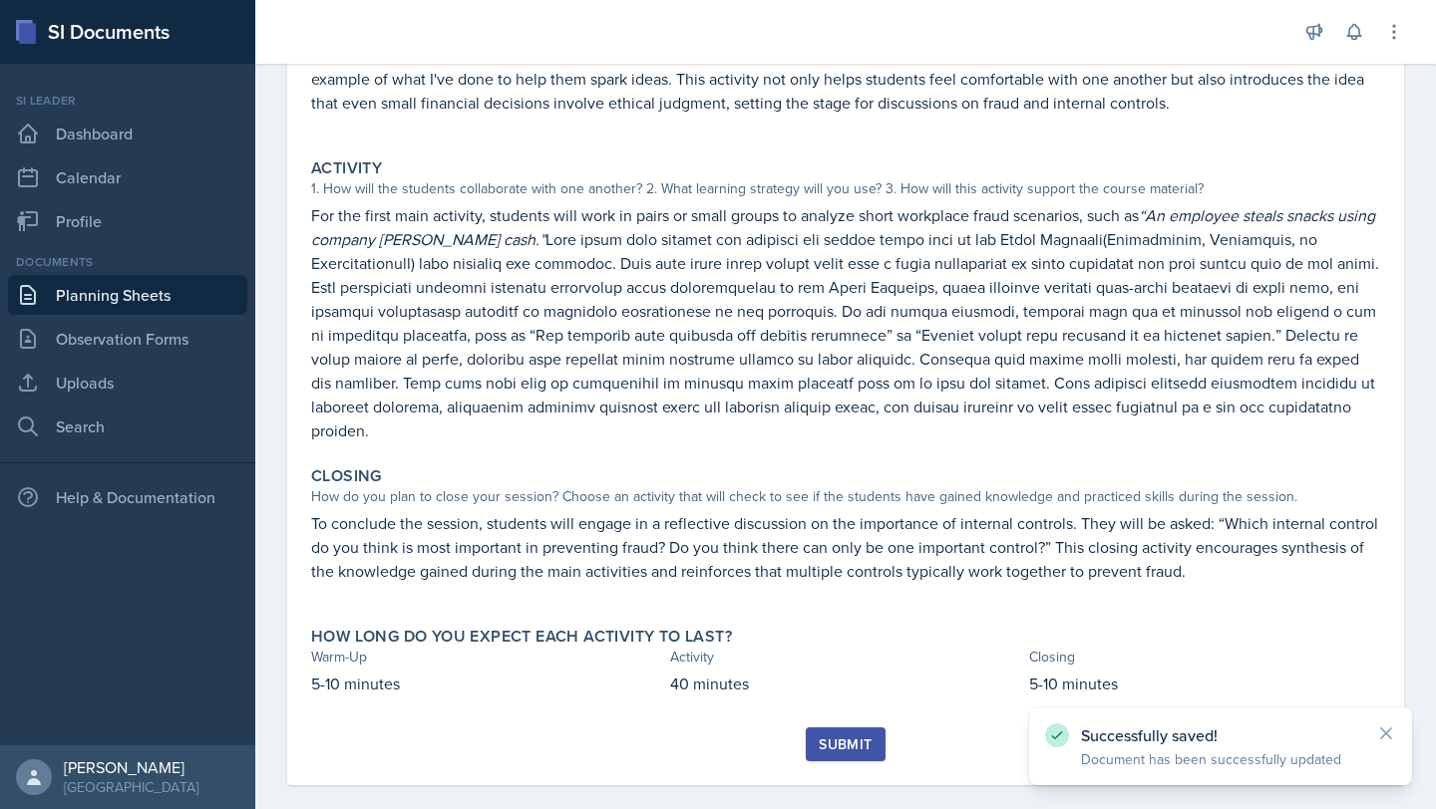
click at [715, 737] on div "Submit" at bounding box center [844, 745] width 53 height 16
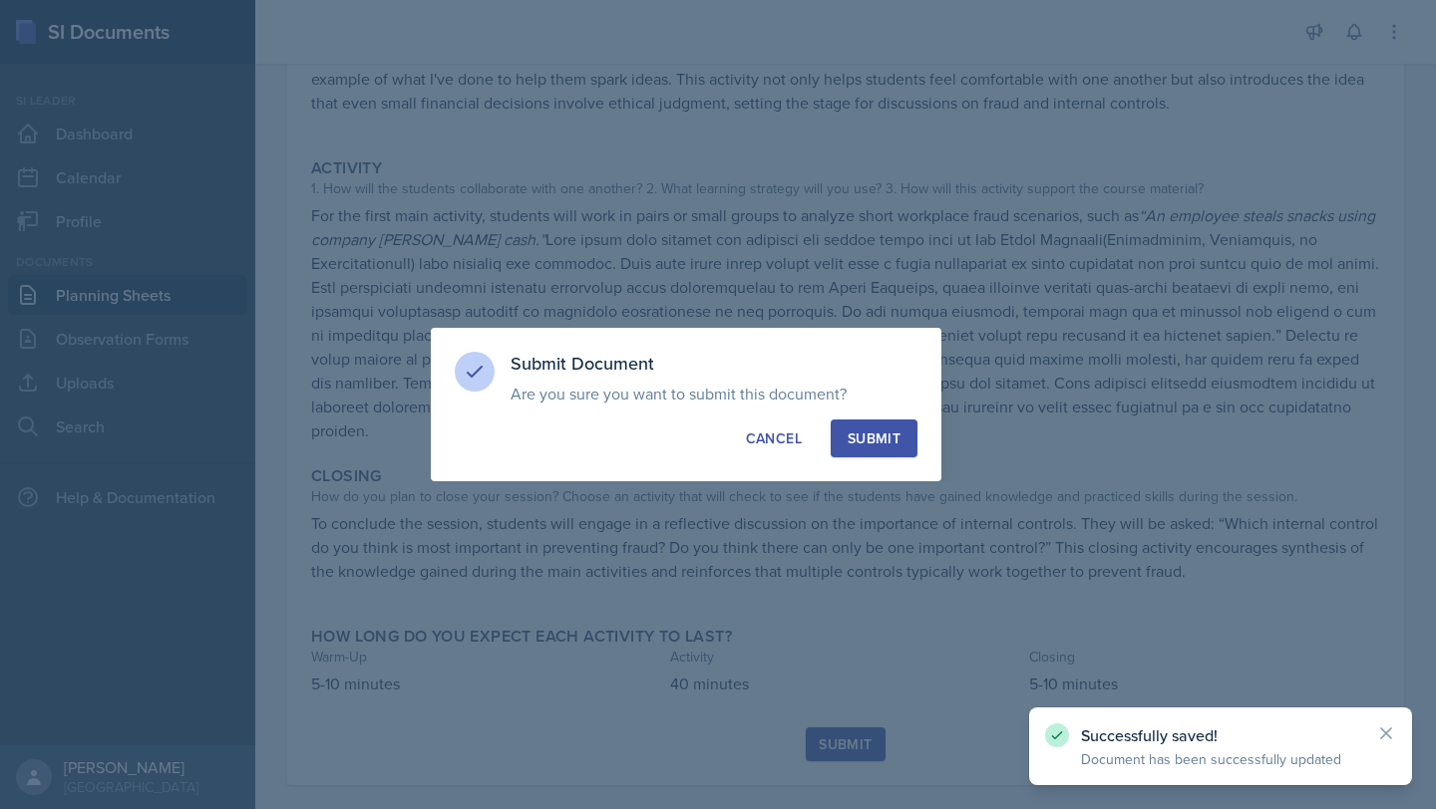
click at [715, 441] on div "Submit" at bounding box center [873, 439] width 53 height 20
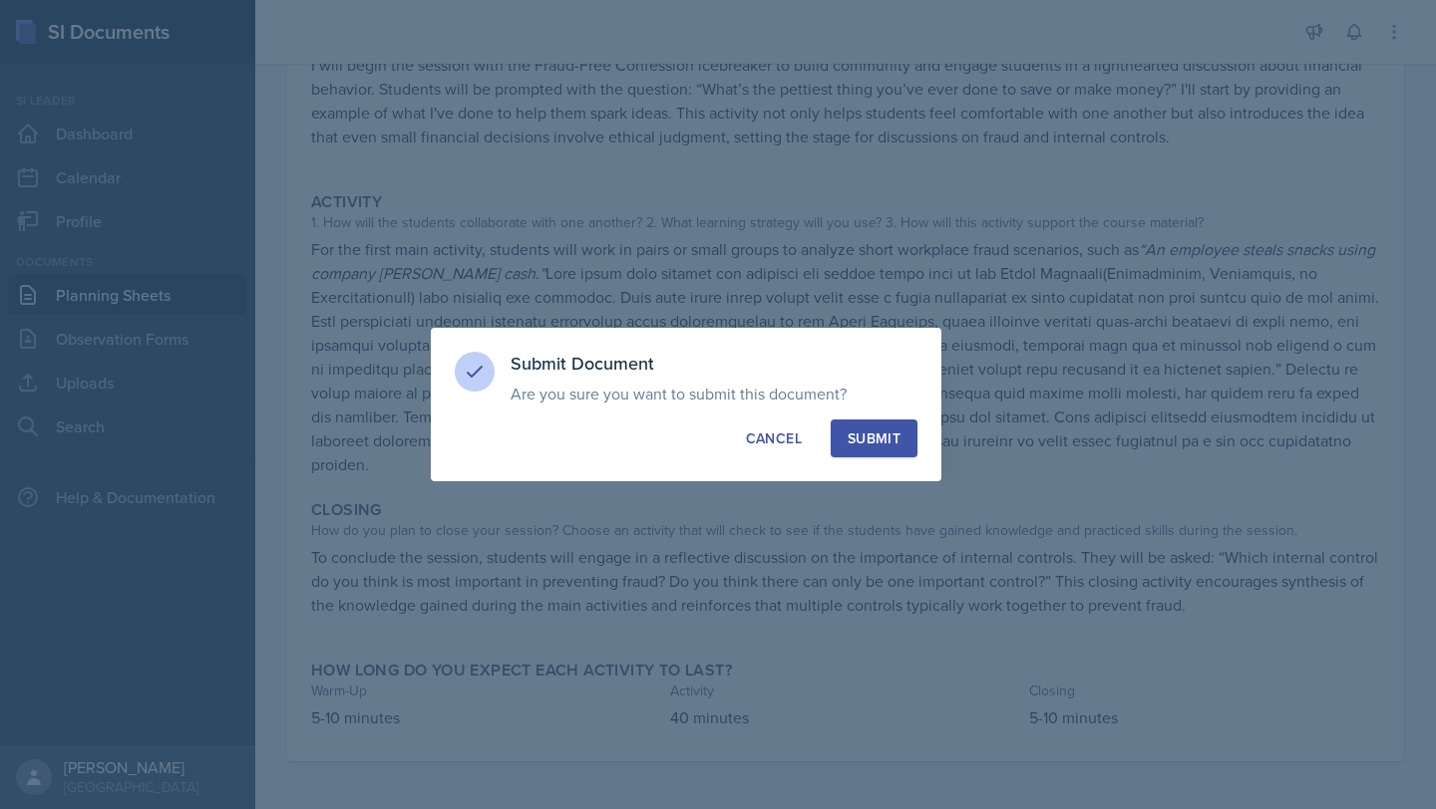
scroll to position [249, 0]
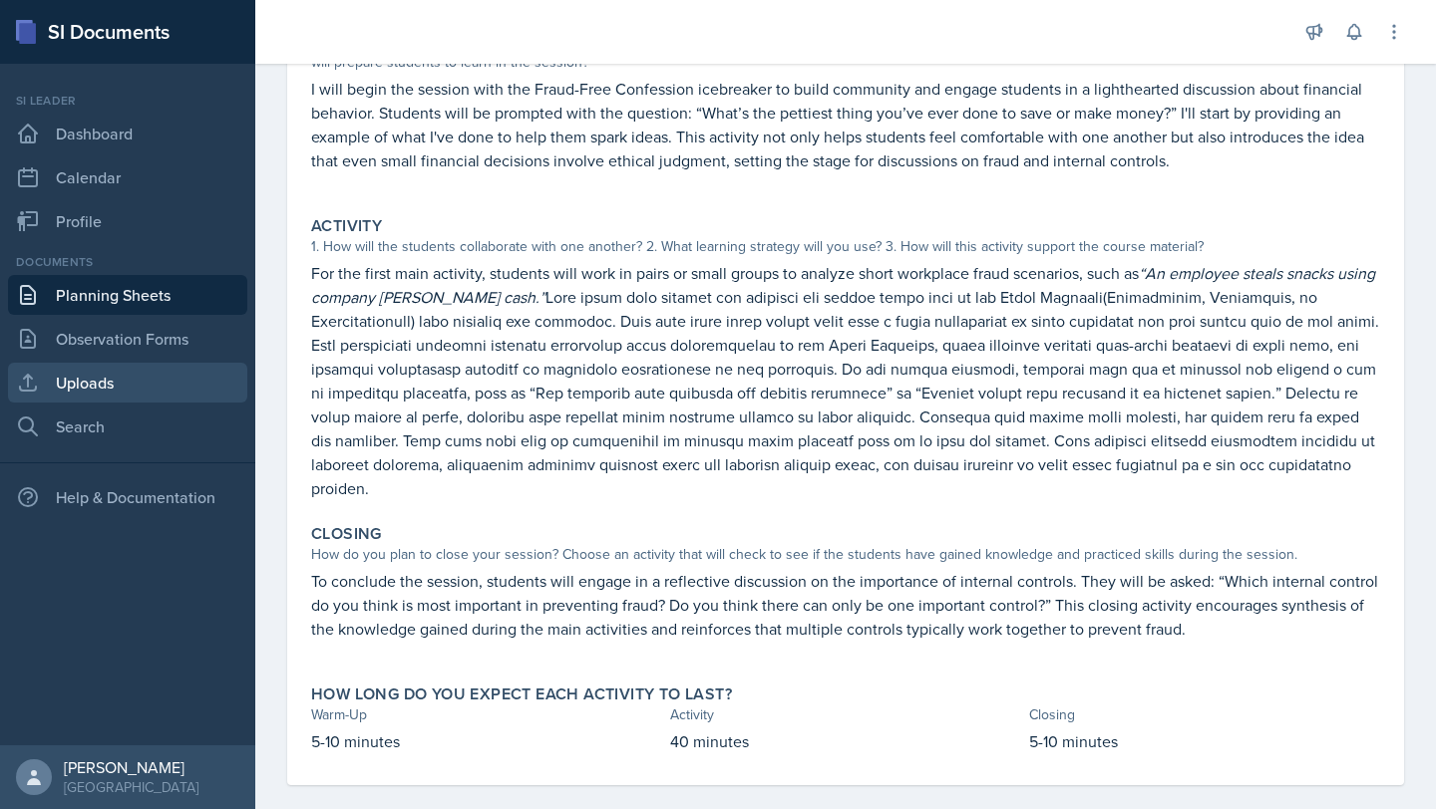
click at [78, 396] on link "Uploads" at bounding box center [127, 383] width 239 height 40
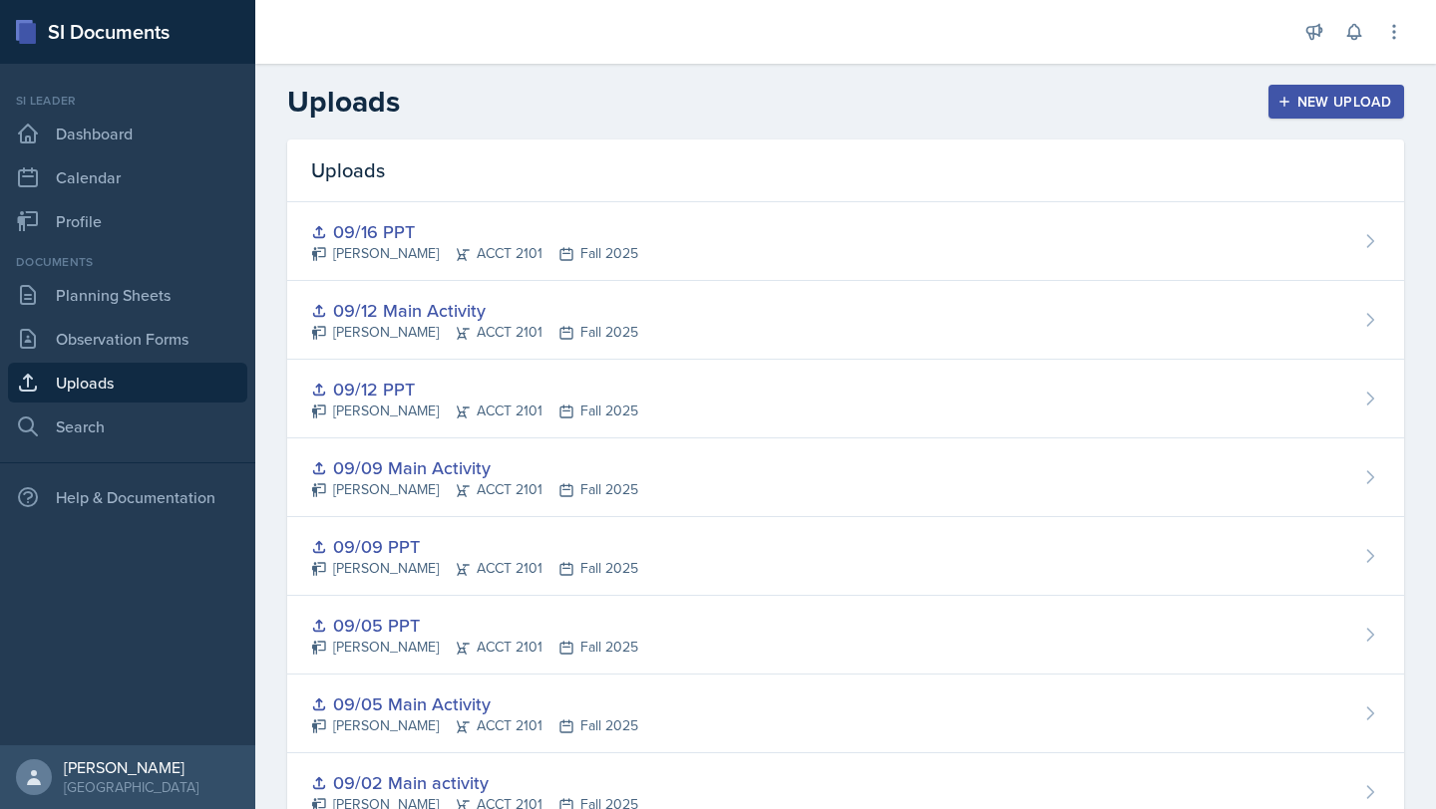
click at [715, 103] on div "New Upload" at bounding box center [1336, 102] width 111 height 16
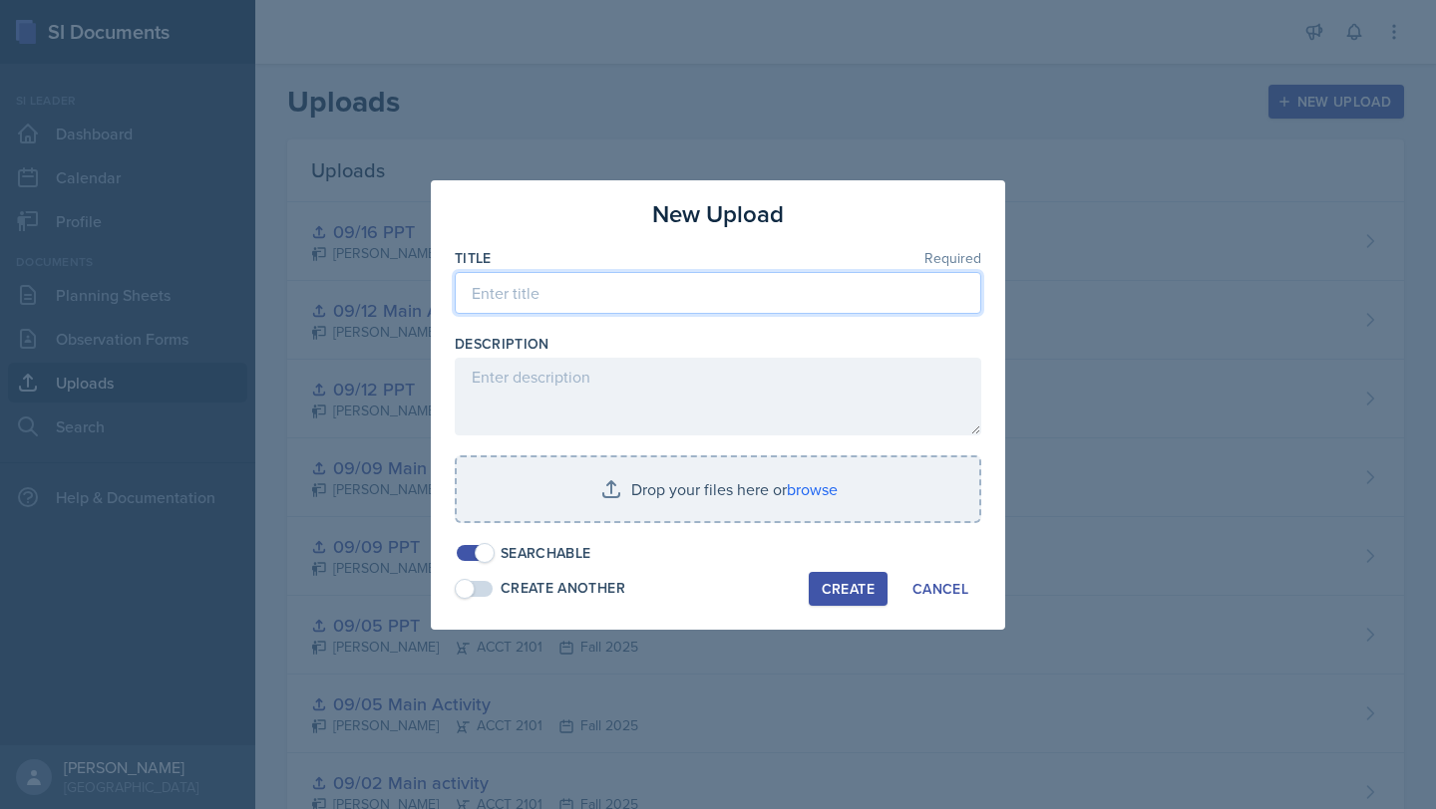
click at [604, 276] on input at bounding box center [718, 293] width 526 height 42
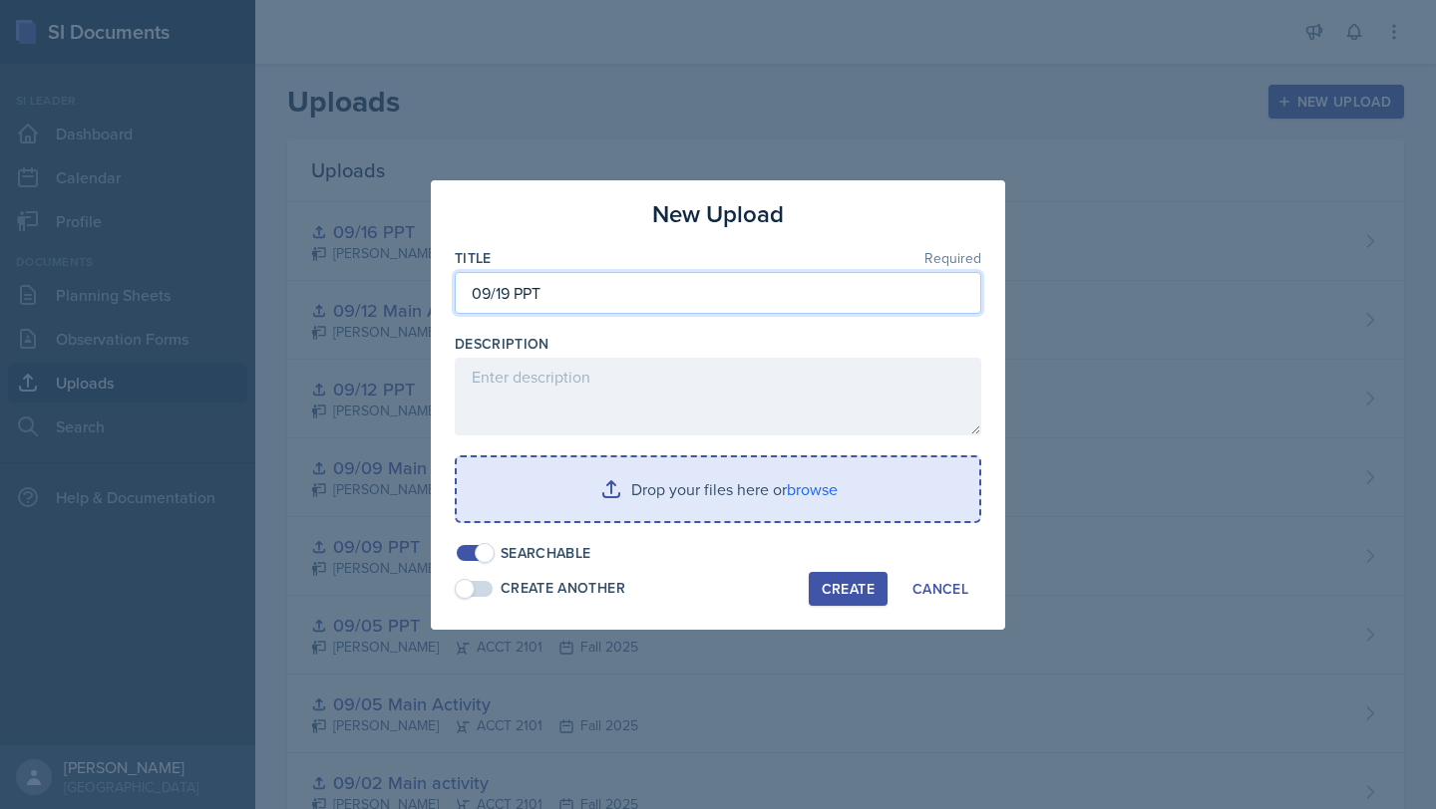
type input "09/19 PPT"
click at [715, 507] on input "file" at bounding box center [718, 490] width 522 height 64
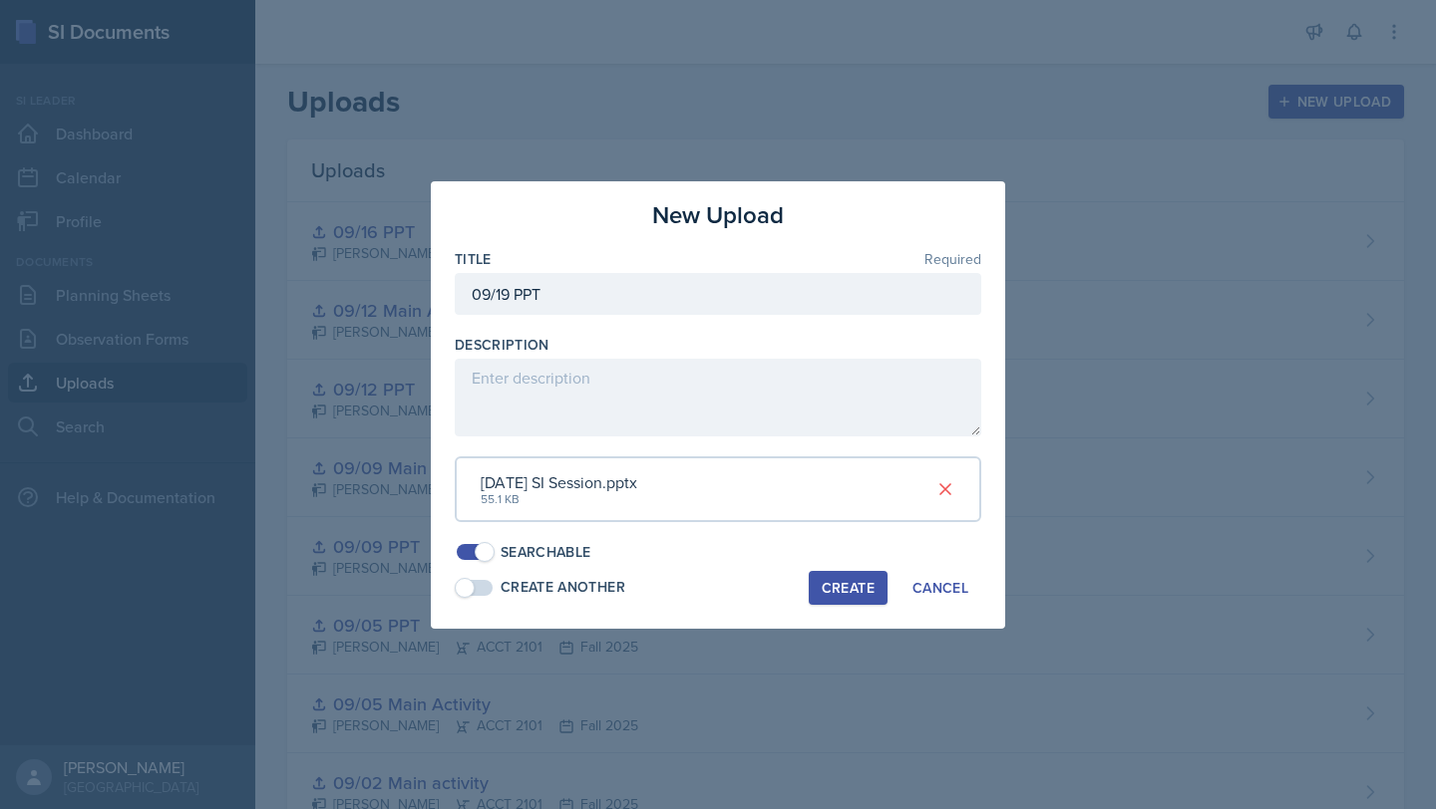
click at [715, 592] on div "Create" at bounding box center [847, 588] width 53 height 16
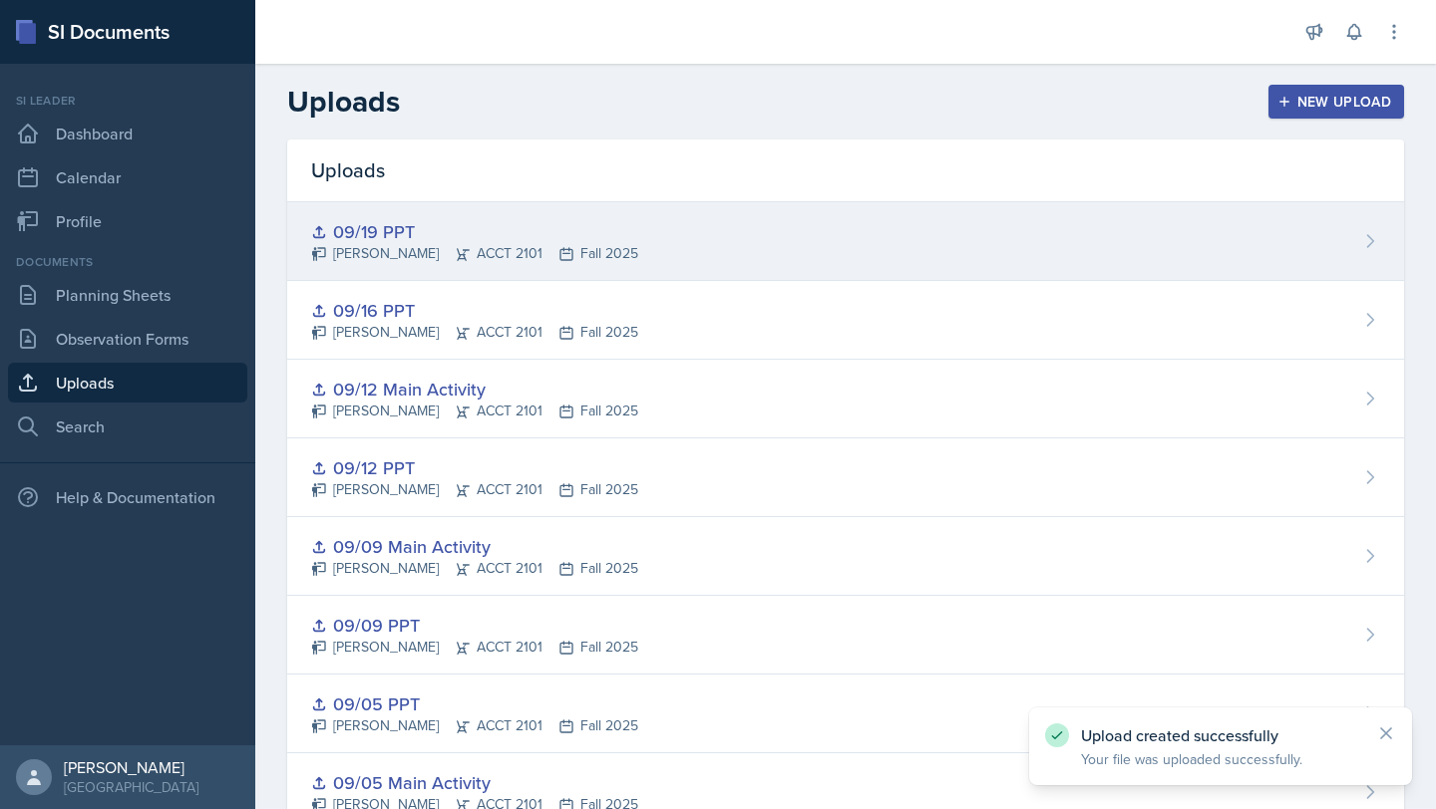
click at [714, 240] on div "09/19 PPT [PERSON_NAME] ACCT 2101 Fall 2025" at bounding box center [845, 241] width 1117 height 79
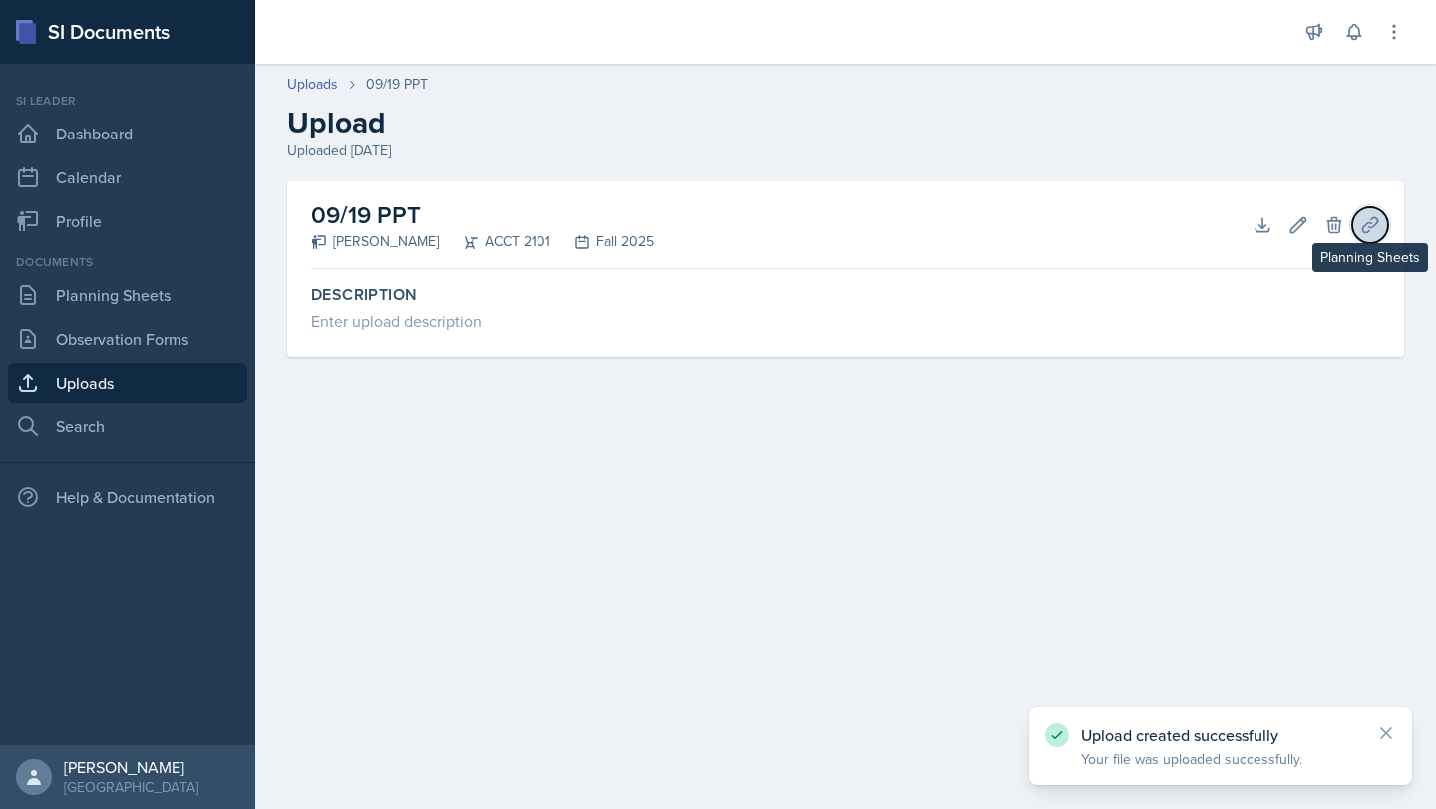
click at [715, 231] on icon at bounding box center [1369, 224] width 15 height 15
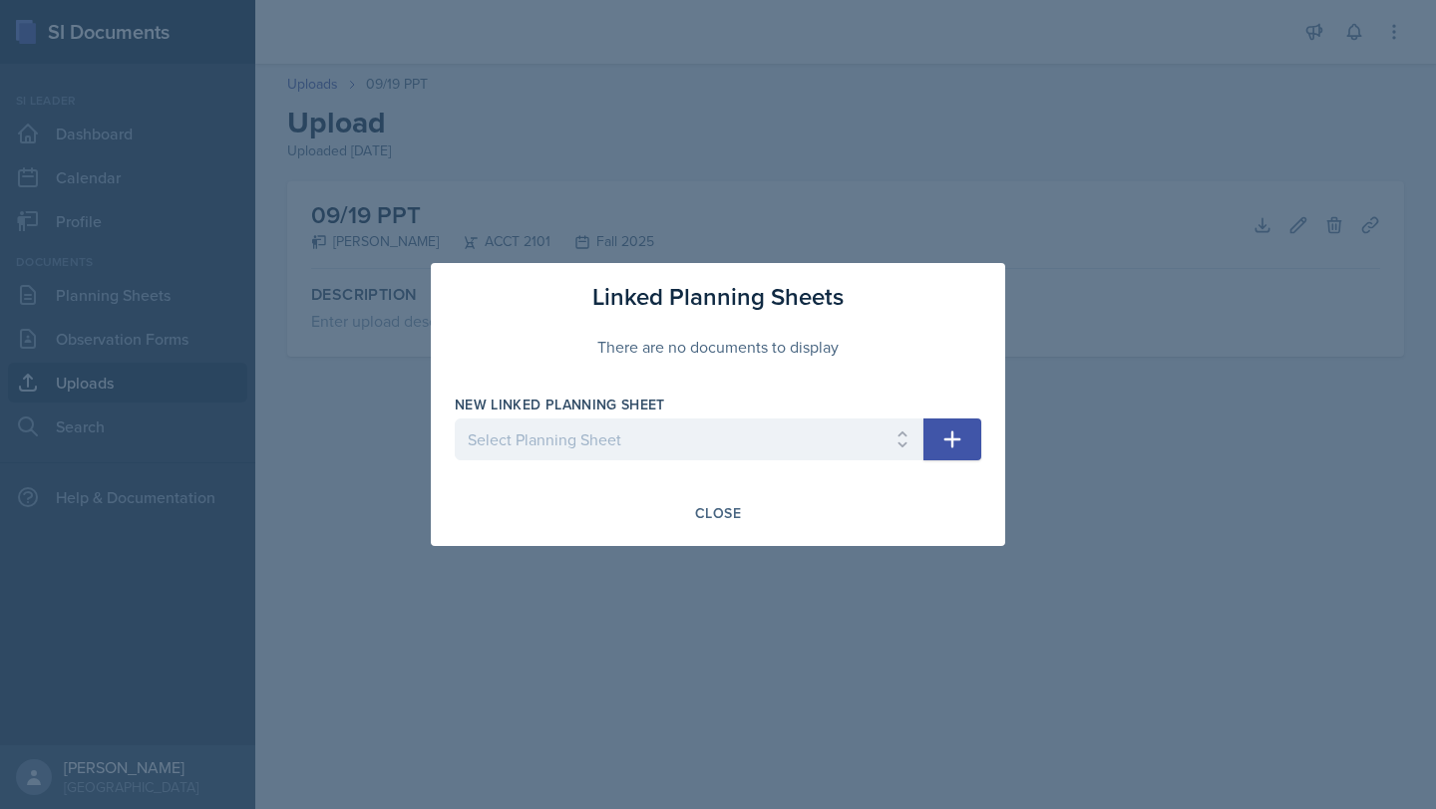
click at [715, 464] on div at bounding box center [689, 471] width 469 height 20
click at [715, 458] on select "Select Planning Sheet [DATE] [DATE] [DATE] [DATE] [DATE] [DATE] [DATE] [DATE]" at bounding box center [689, 440] width 469 height 42
select select "b3f6745b-7bb5-4621-8f59-feff3126f384"
click at [455, 419] on select "Select Planning Sheet [DATE] [DATE] [DATE] [DATE] [DATE] [DATE] [DATE] [DATE]" at bounding box center [689, 440] width 469 height 42
click at [715, 431] on button "button" at bounding box center [952, 440] width 58 height 42
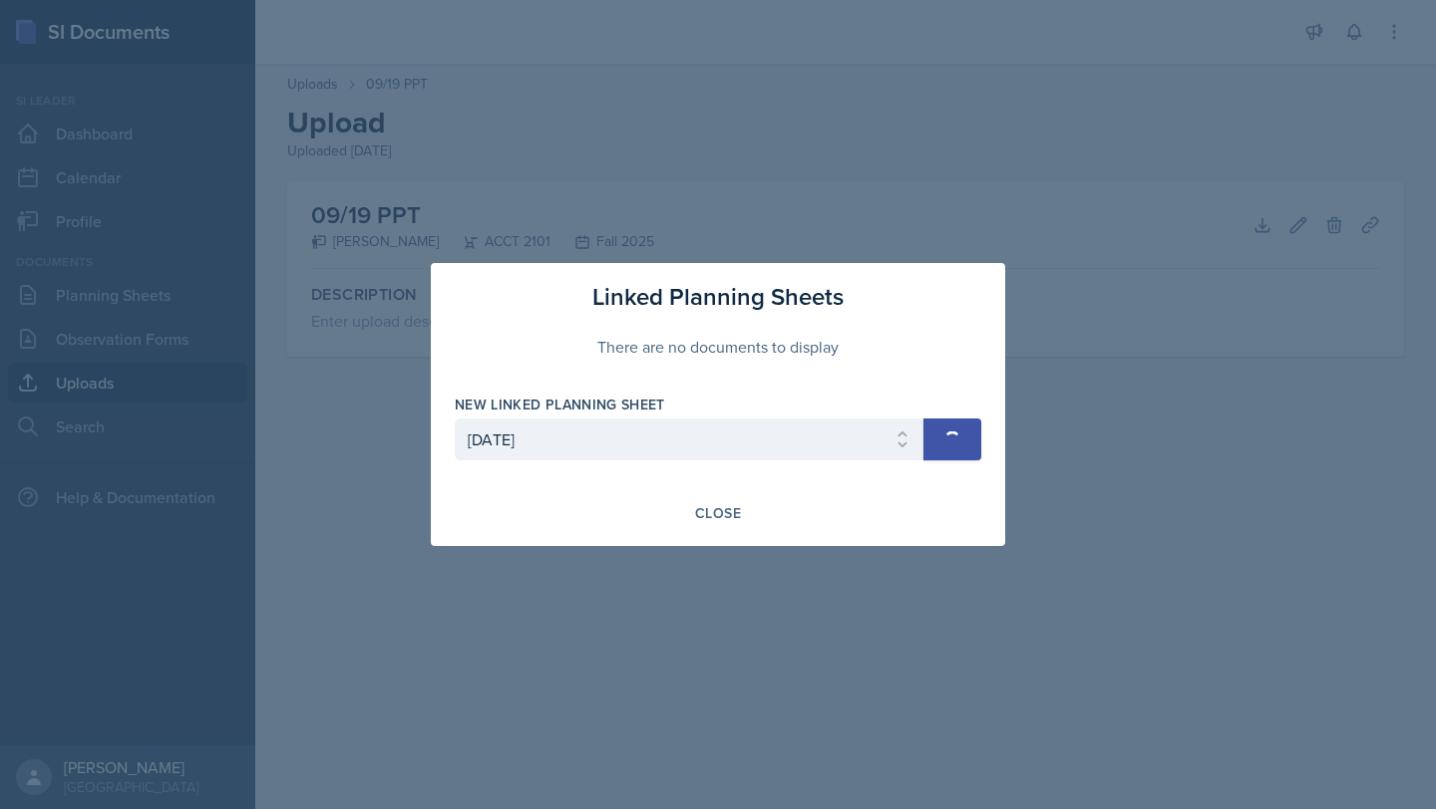
select select
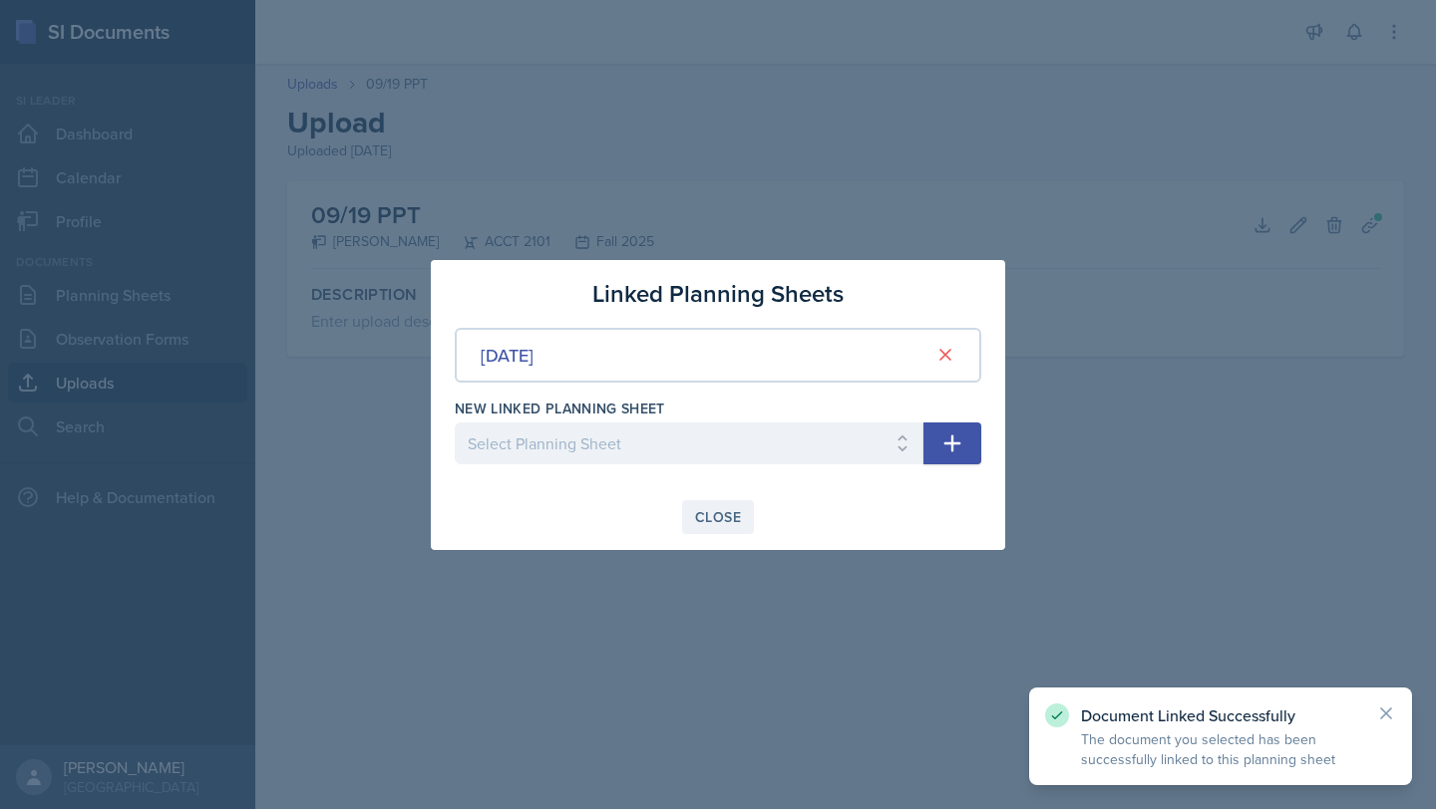
click at [715, 509] on div "Close" at bounding box center [718, 517] width 46 height 16
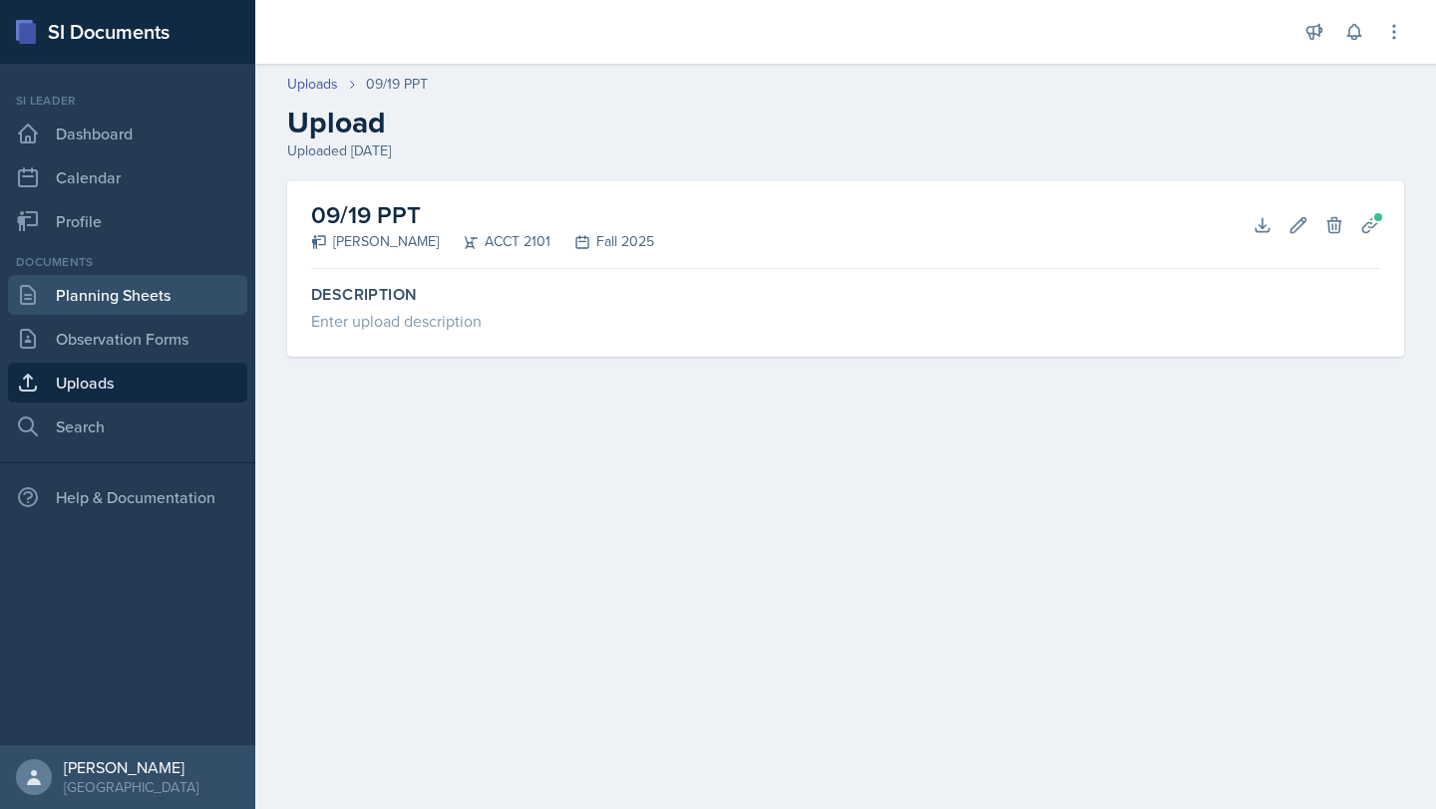
click at [104, 284] on link "Planning Sheets" at bounding box center [127, 295] width 239 height 40
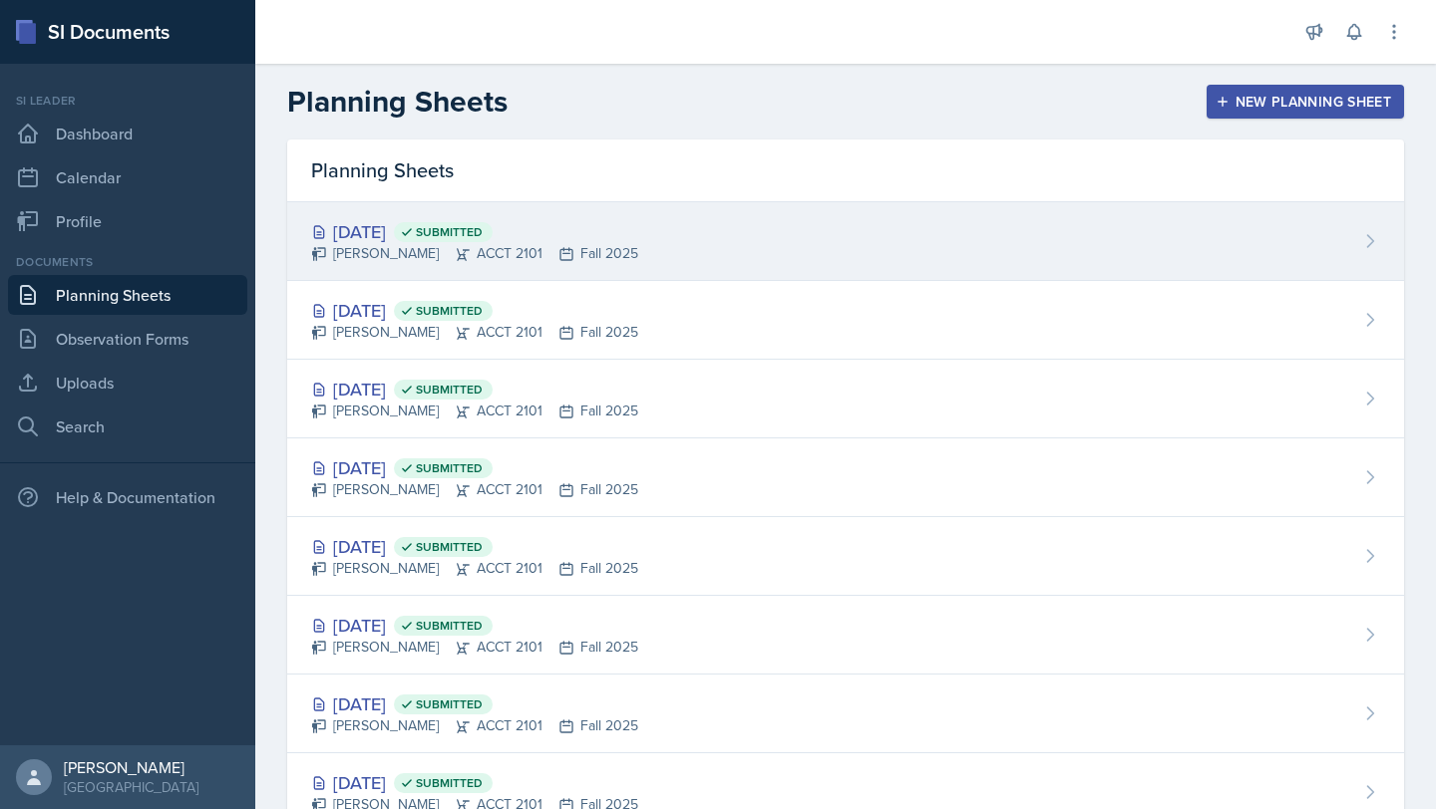
click at [584, 254] on div "[PERSON_NAME] ACCT 2101 Fall 2025" at bounding box center [474, 253] width 327 height 21
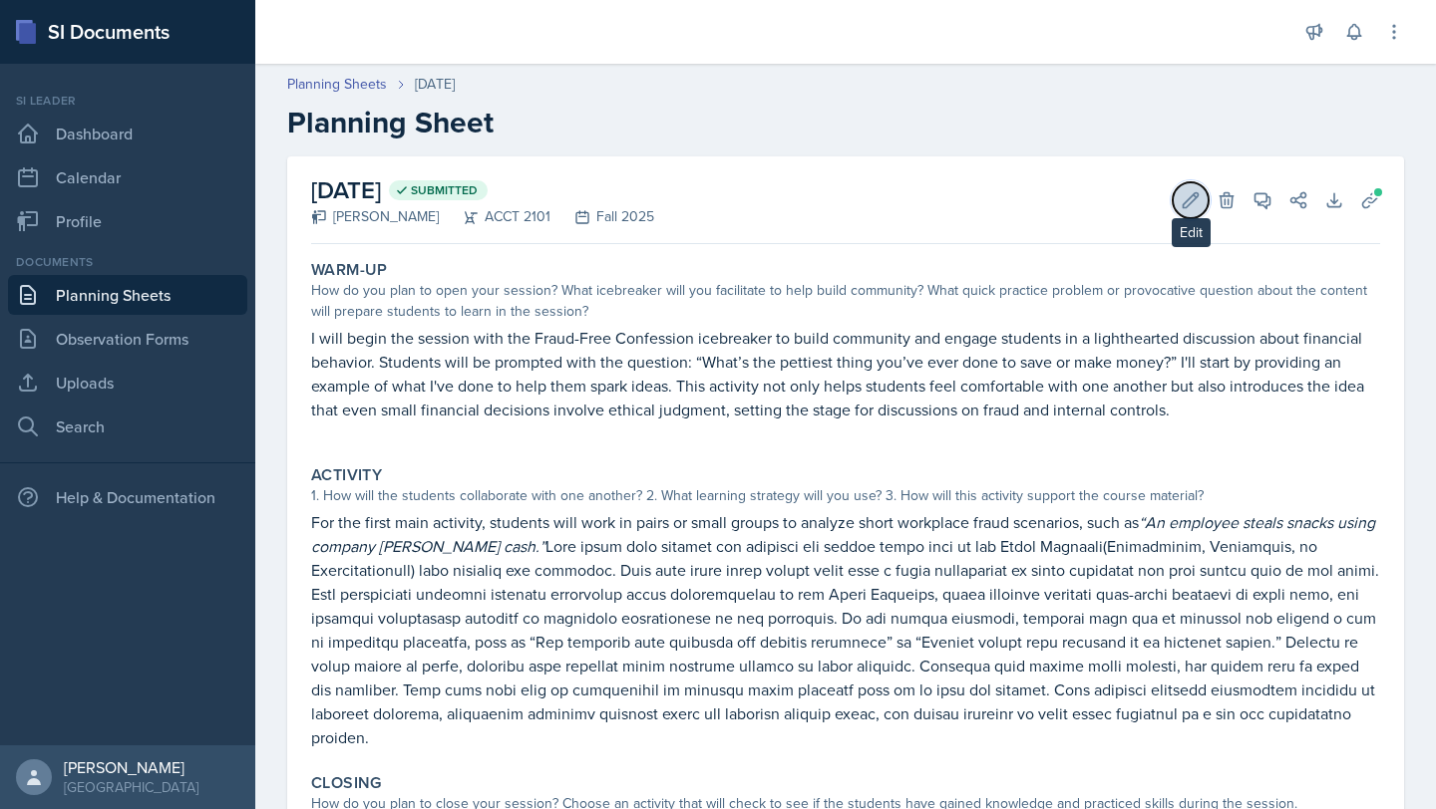
click at [715, 200] on icon at bounding box center [1190, 200] width 20 height 20
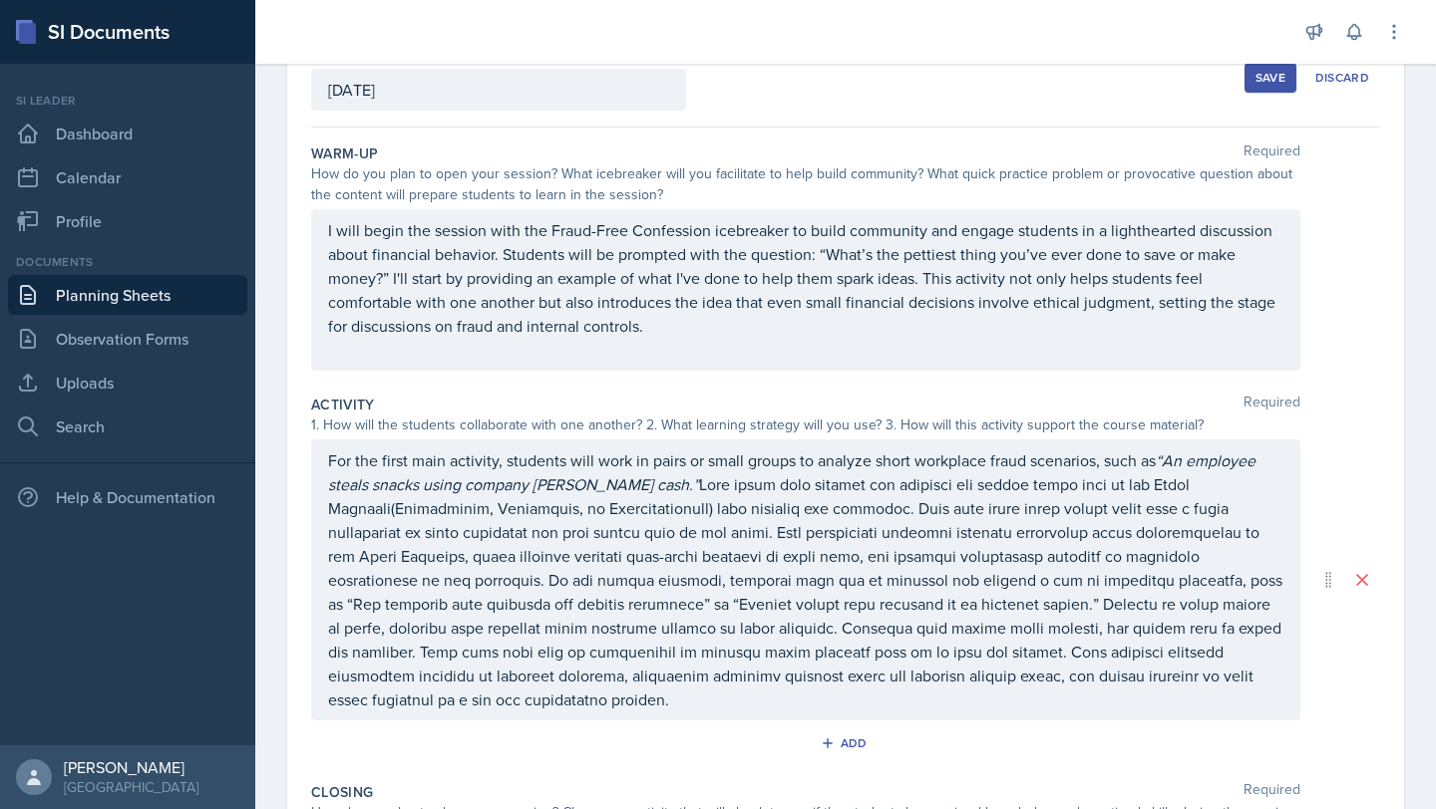
scroll to position [271, 0]
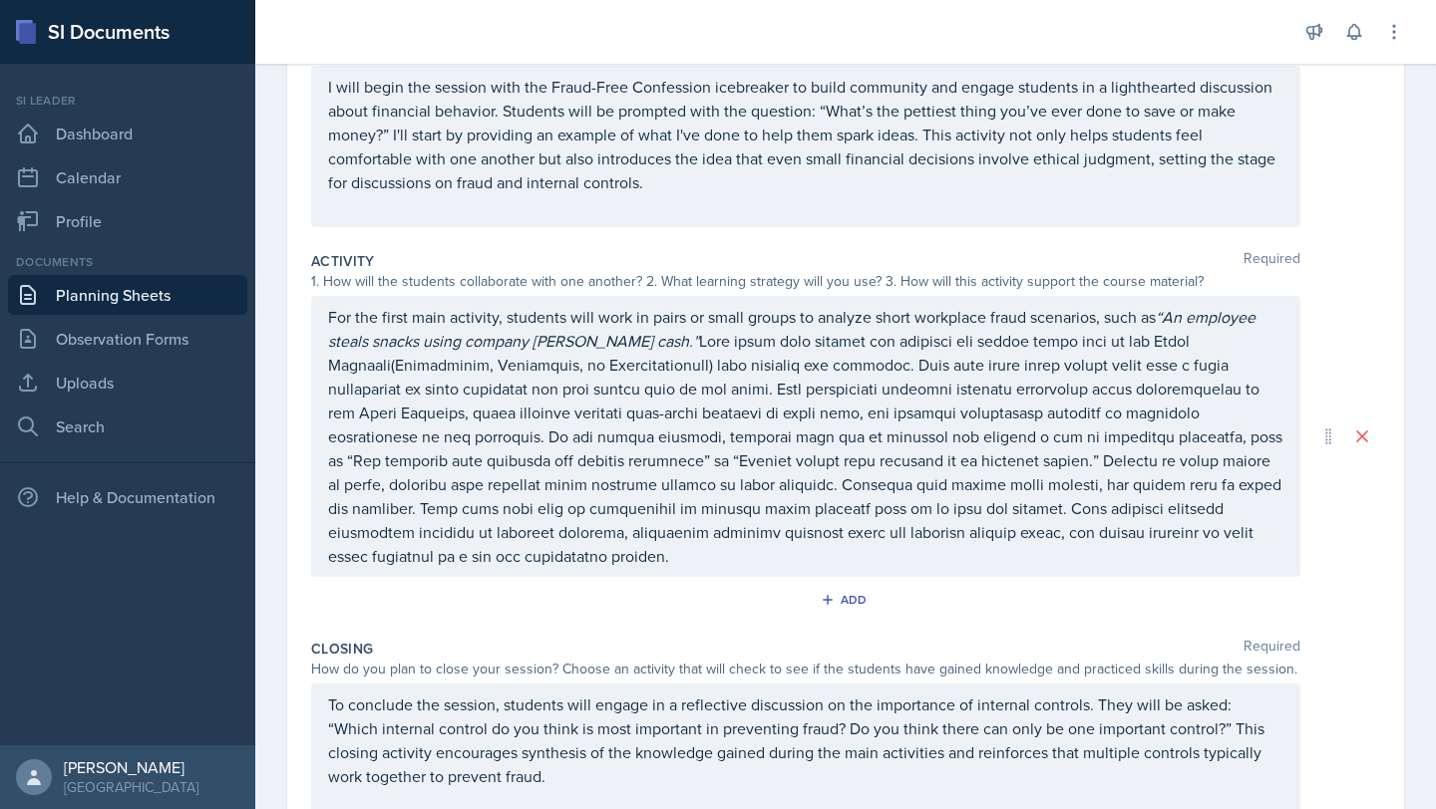
click at [506, 559] on p "For the first main activity, students will work in pairs or small groups to ana…" at bounding box center [805, 436] width 955 height 263
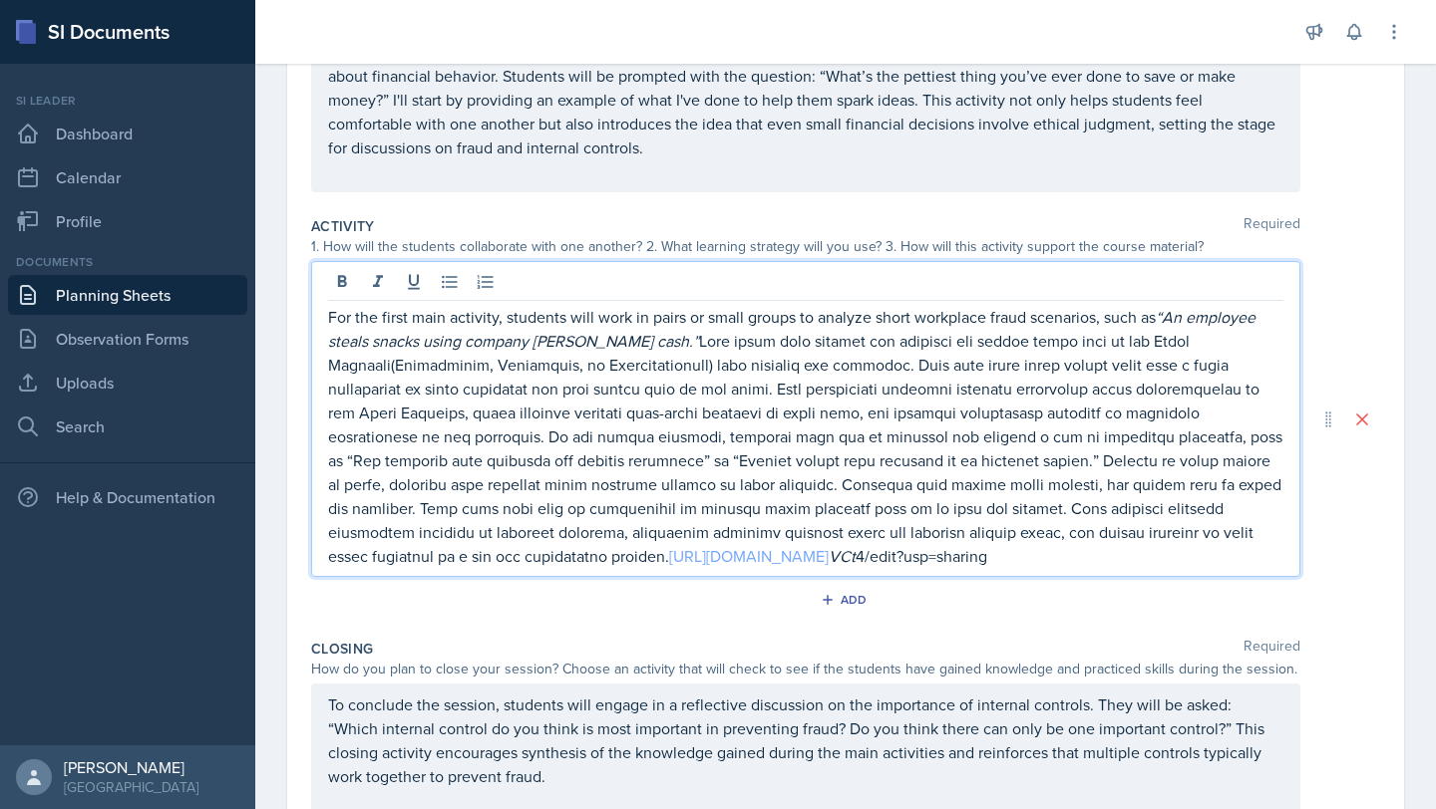
click at [715, 558] on link "[URL][DOMAIN_NAME]" at bounding box center [749, 556] width 160 height 22
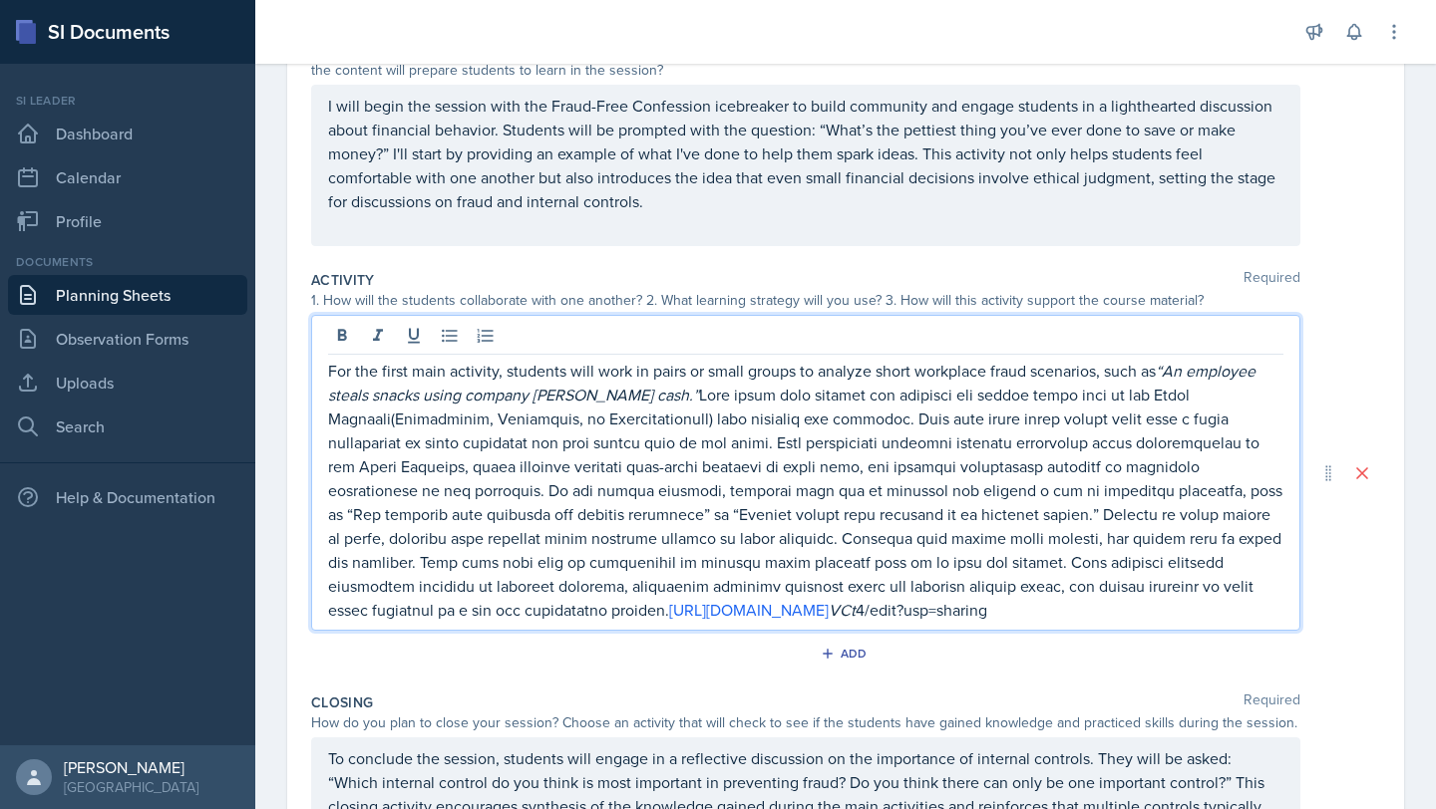
scroll to position [247, 0]
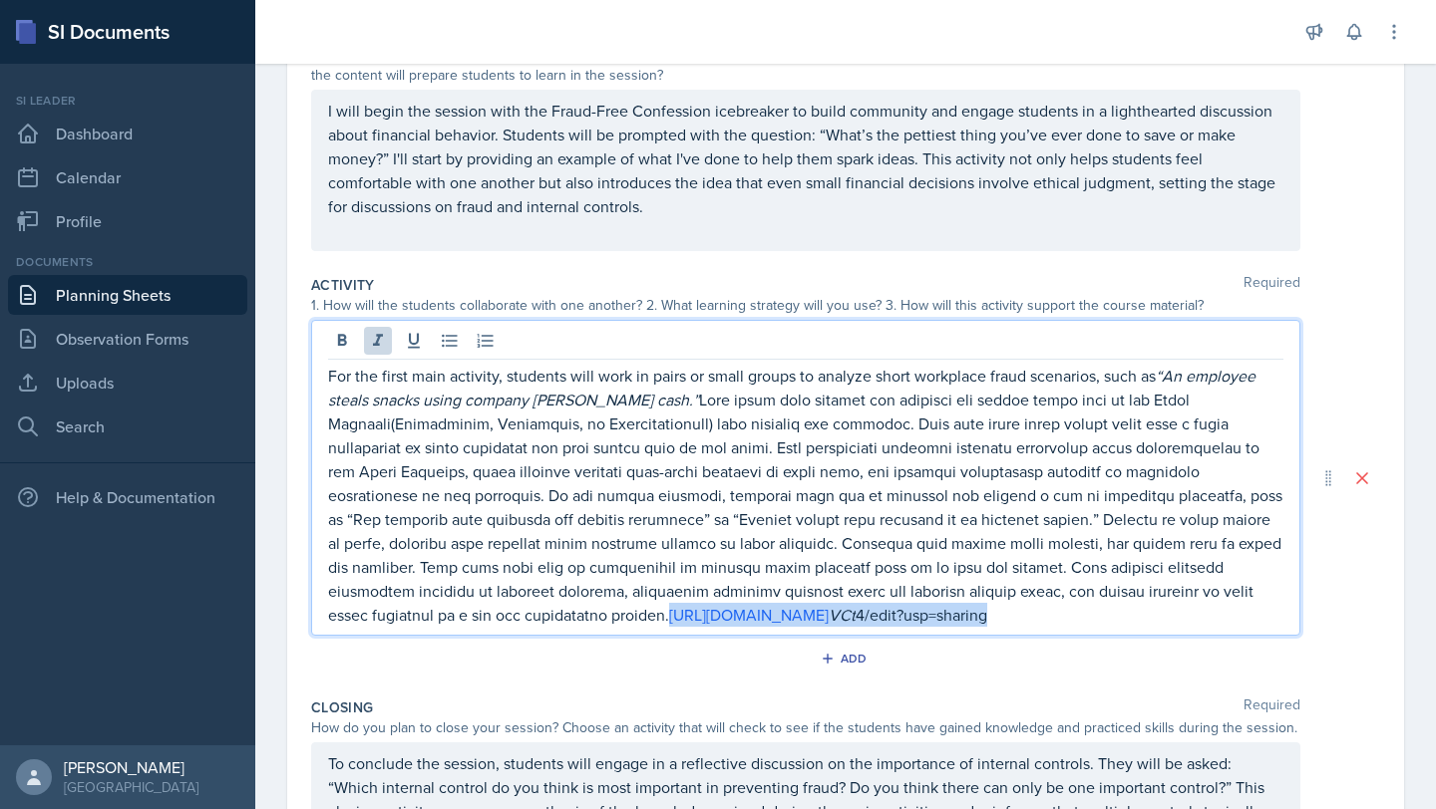
drag, startPoint x: 1152, startPoint y: 620, endPoint x: 382, endPoint y: 617, distance: 770.6
click at [382, 617] on p "For the first main activity, students will work in pairs or small groups to ana…" at bounding box center [805, 495] width 955 height 263
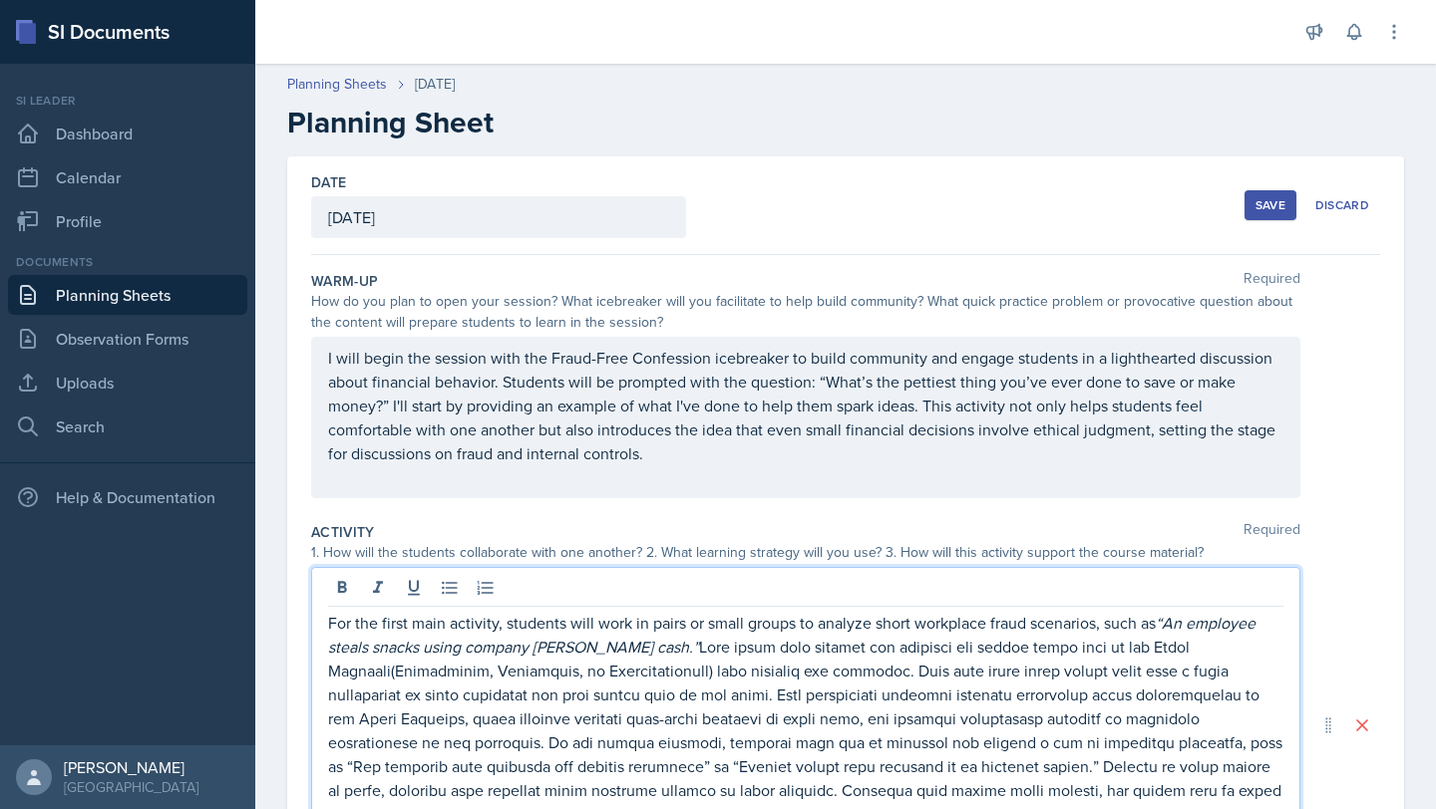
click at [329, 97] on div "Planning Sheets [DATE] Planning Sheet" at bounding box center [845, 107] width 1180 height 67
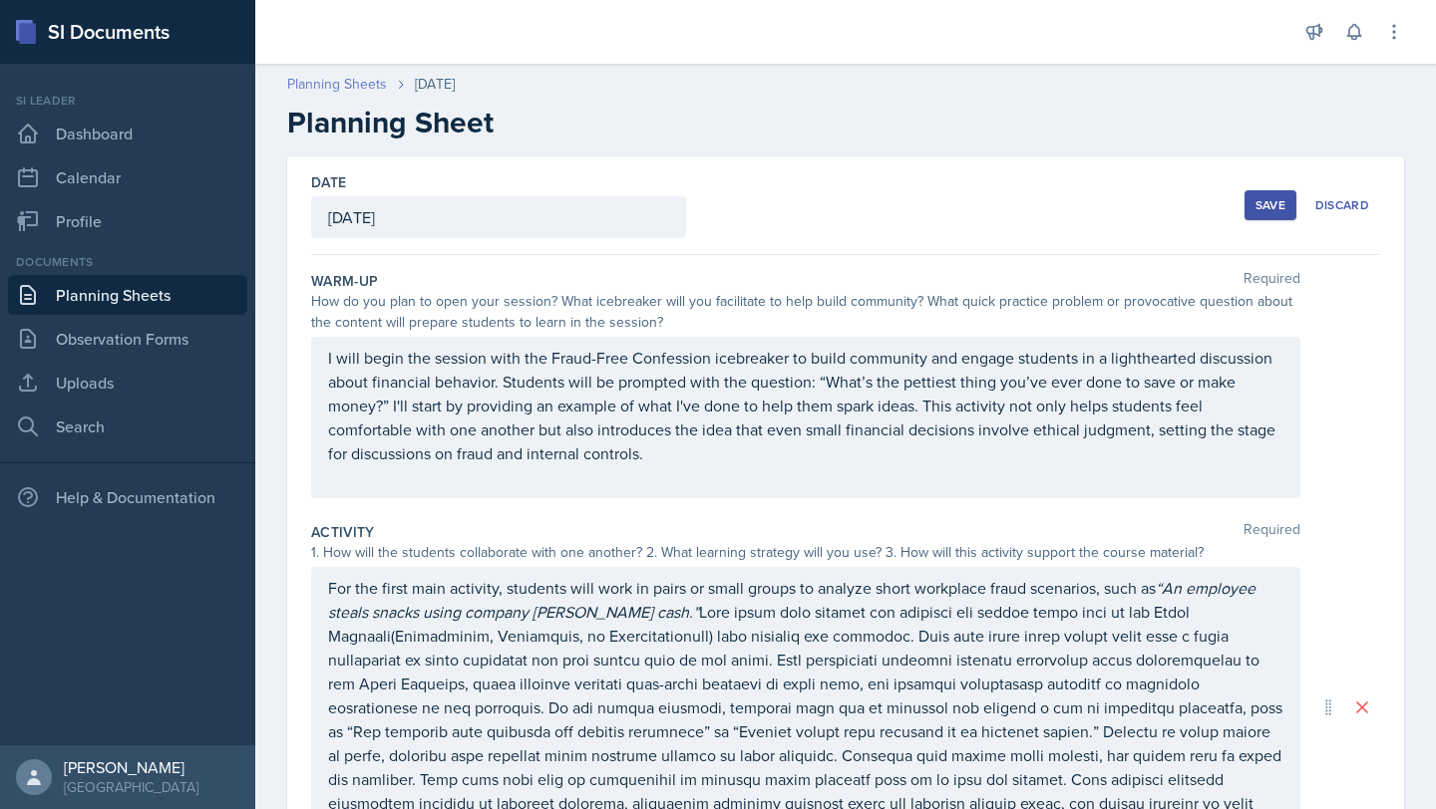
click at [329, 90] on link "Planning Sheets" at bounding box center [337, 84] width 100 height 21
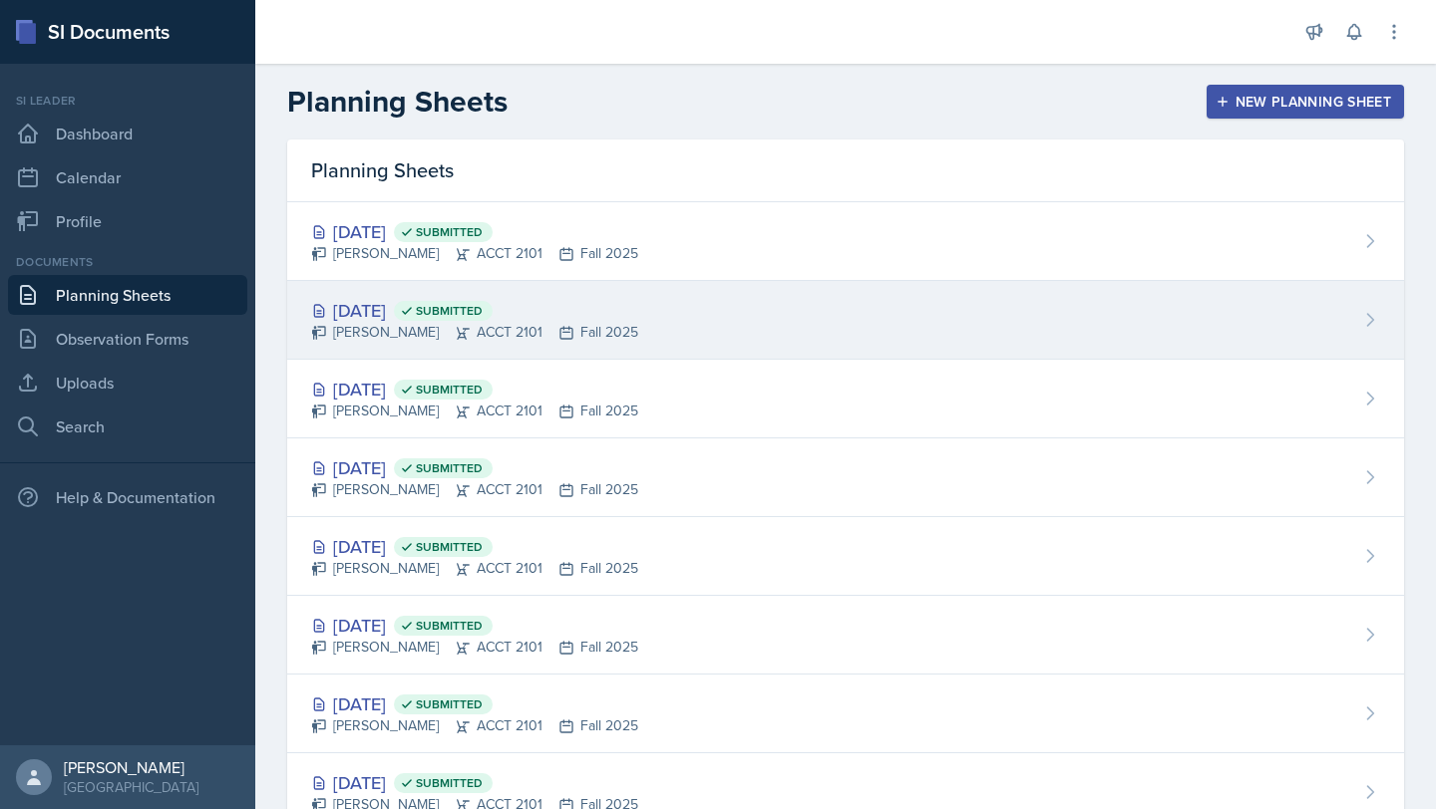
click at [437, 317] on div "[DATE] Submitted" at bounding box center [474, 310] width 327 height 27
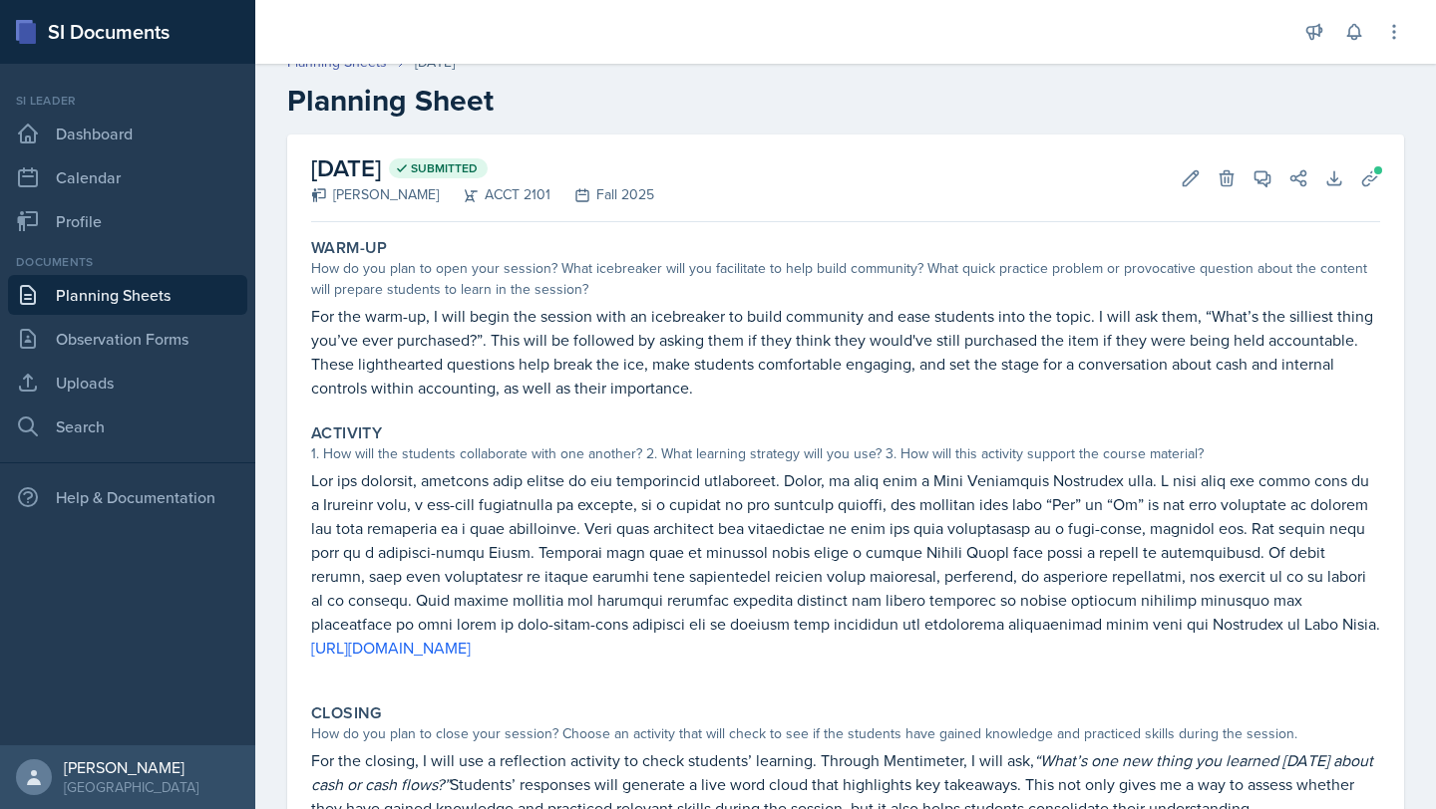
scroll to position [43, 0]
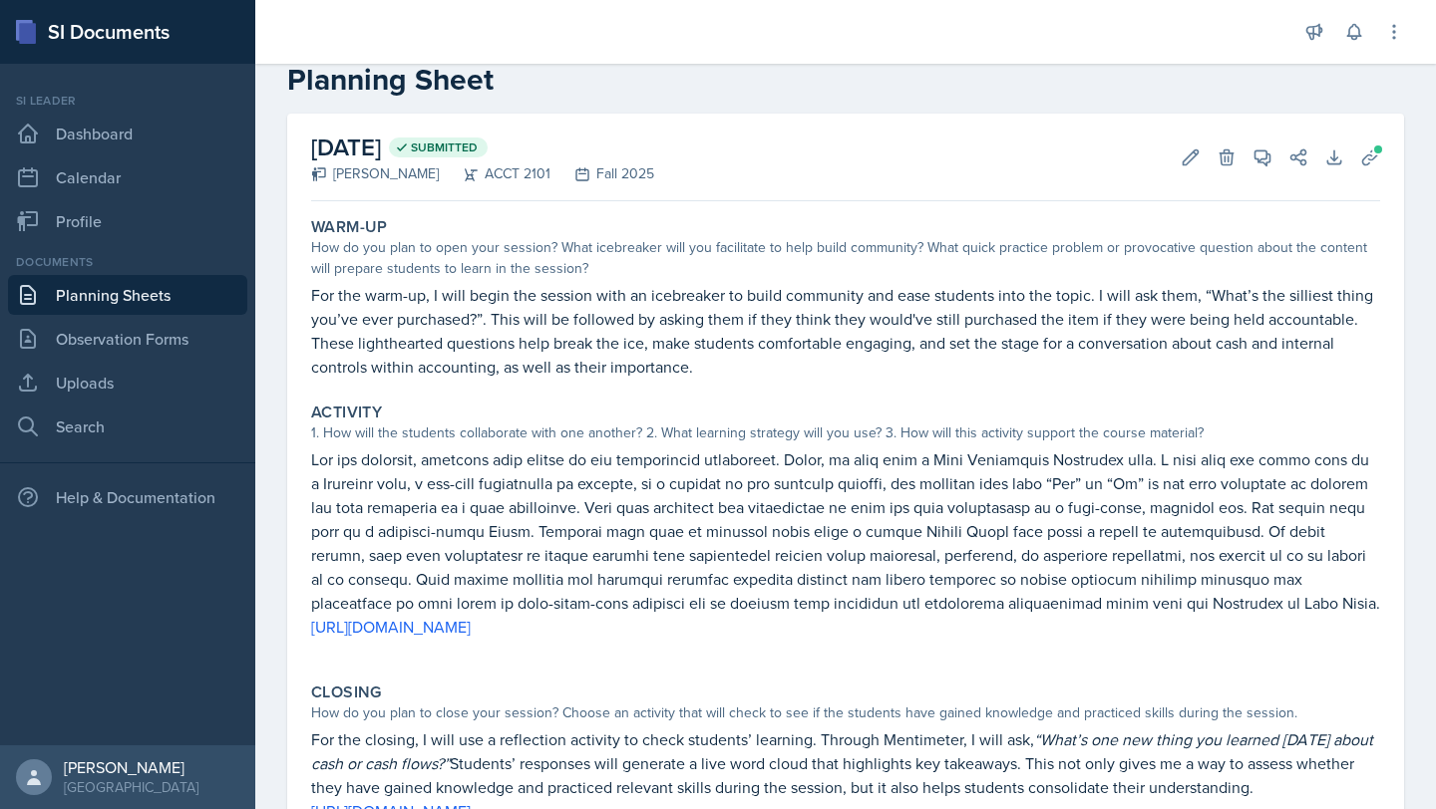
click at [138, 286] on link "Planning Sheets" at bounding box center [127, 295] width 239 height 40
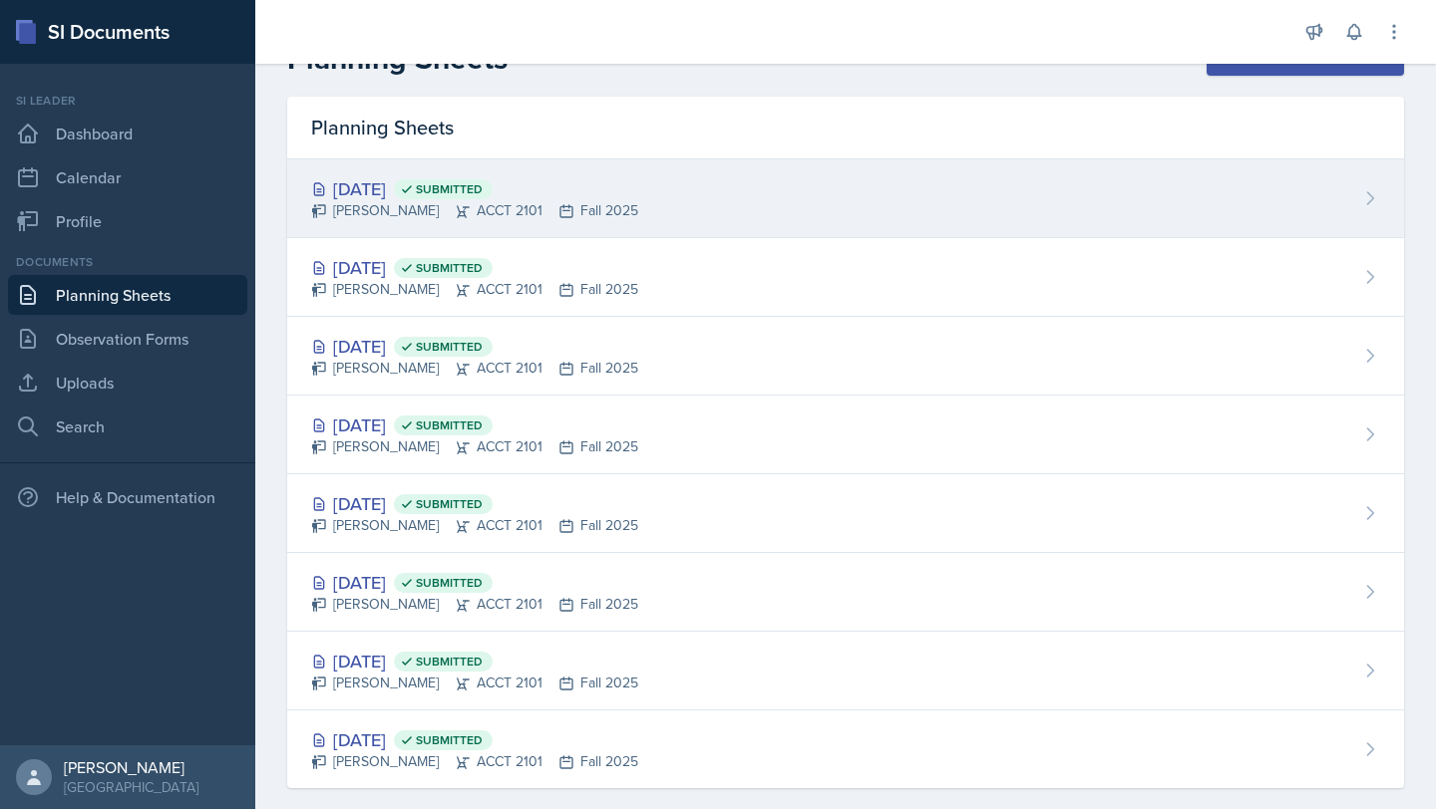
click at [414, 198] on div "[DATE] Submitted" at bounding box center [474, 188] width 327 height 27
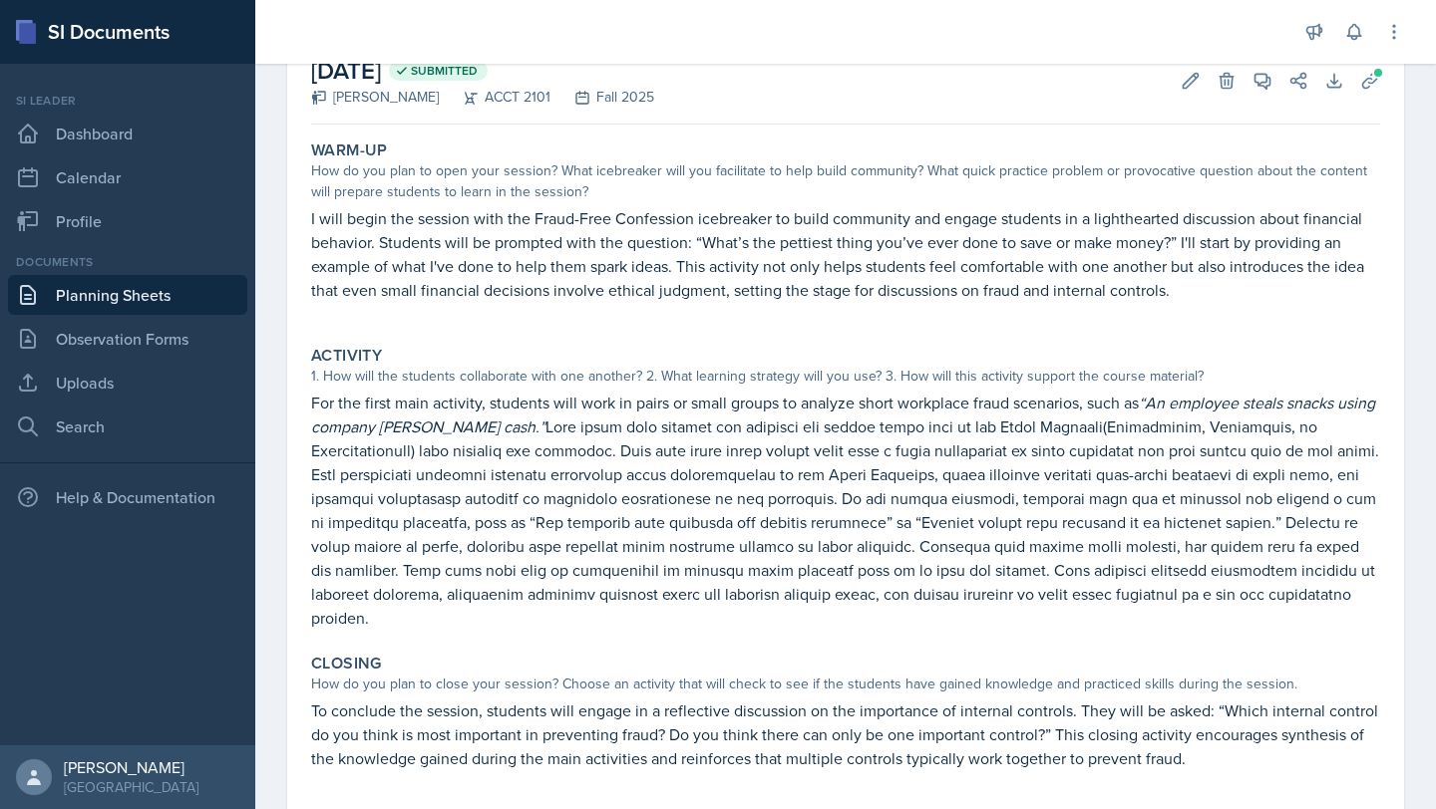
scroll to position [129, 0]
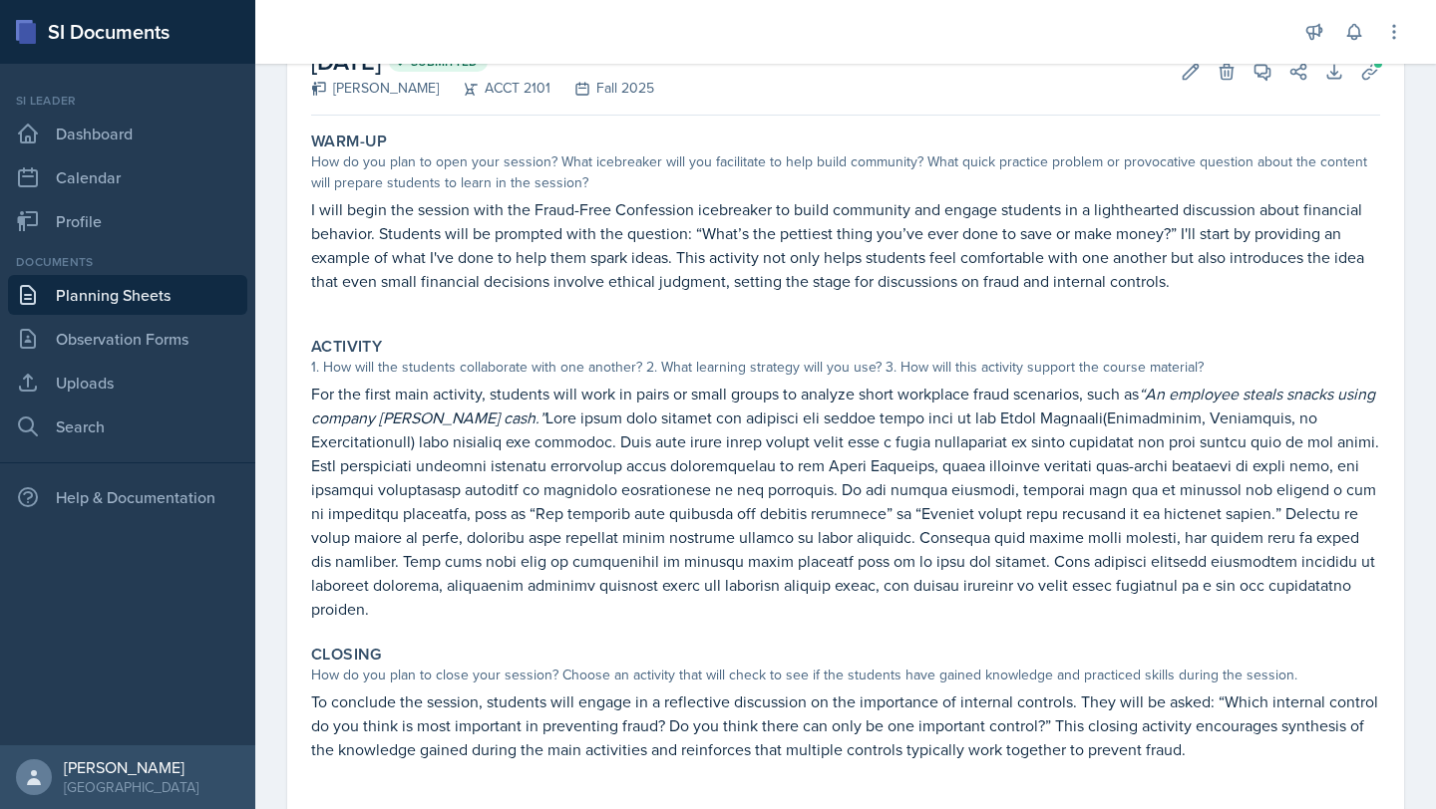
click at [715, 548] on p "For the first main activity, students will work in pairs or small groups to ana…" at bounding box center [845, 501] width 1069 height 239
click at [715, 78] on icon at bounding box center [1190, 71] width 15 height 15
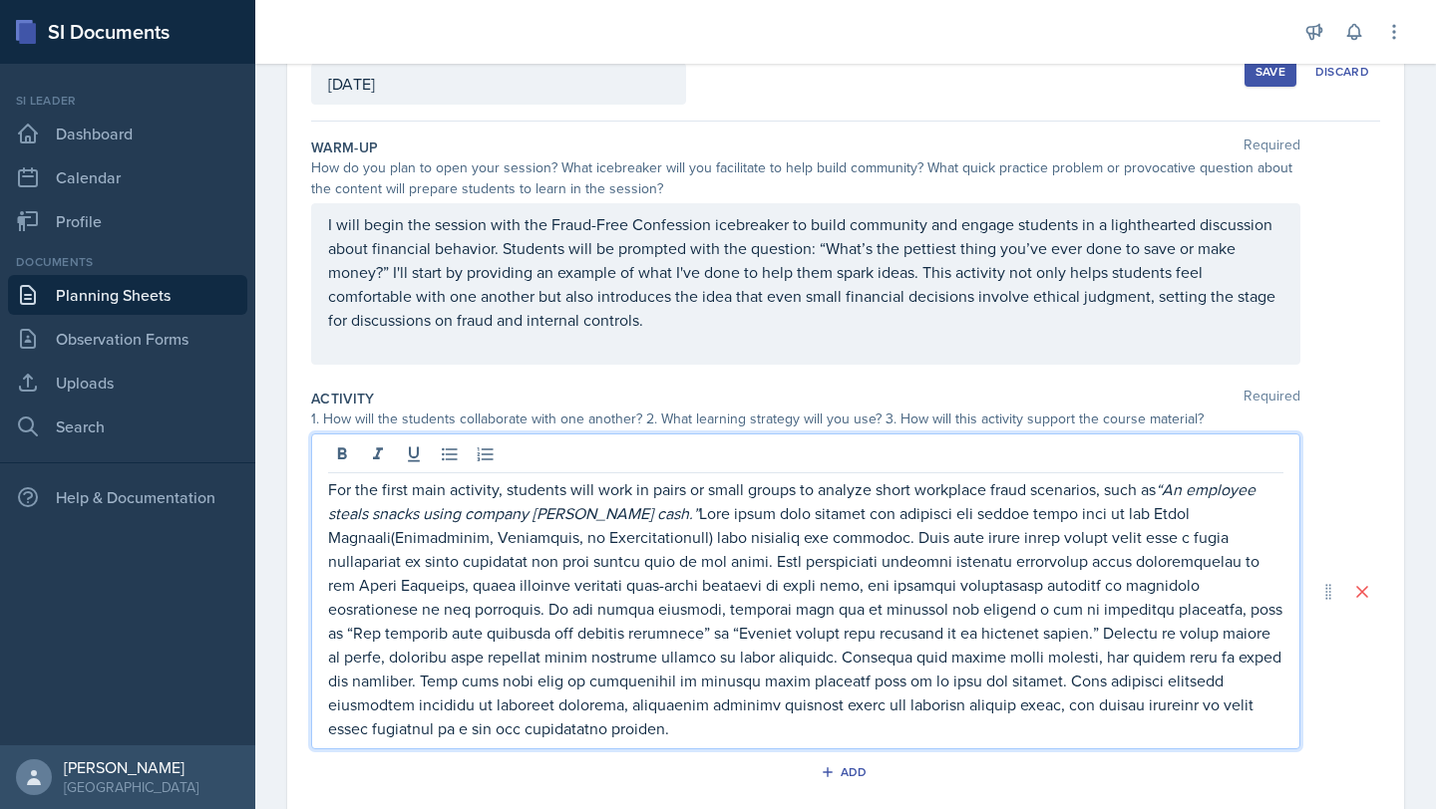
click at [715, 677] on p "For the first main activity, students will work in pairs or small groups to ana…" at bounding box center [805, 609] width 955 height 263
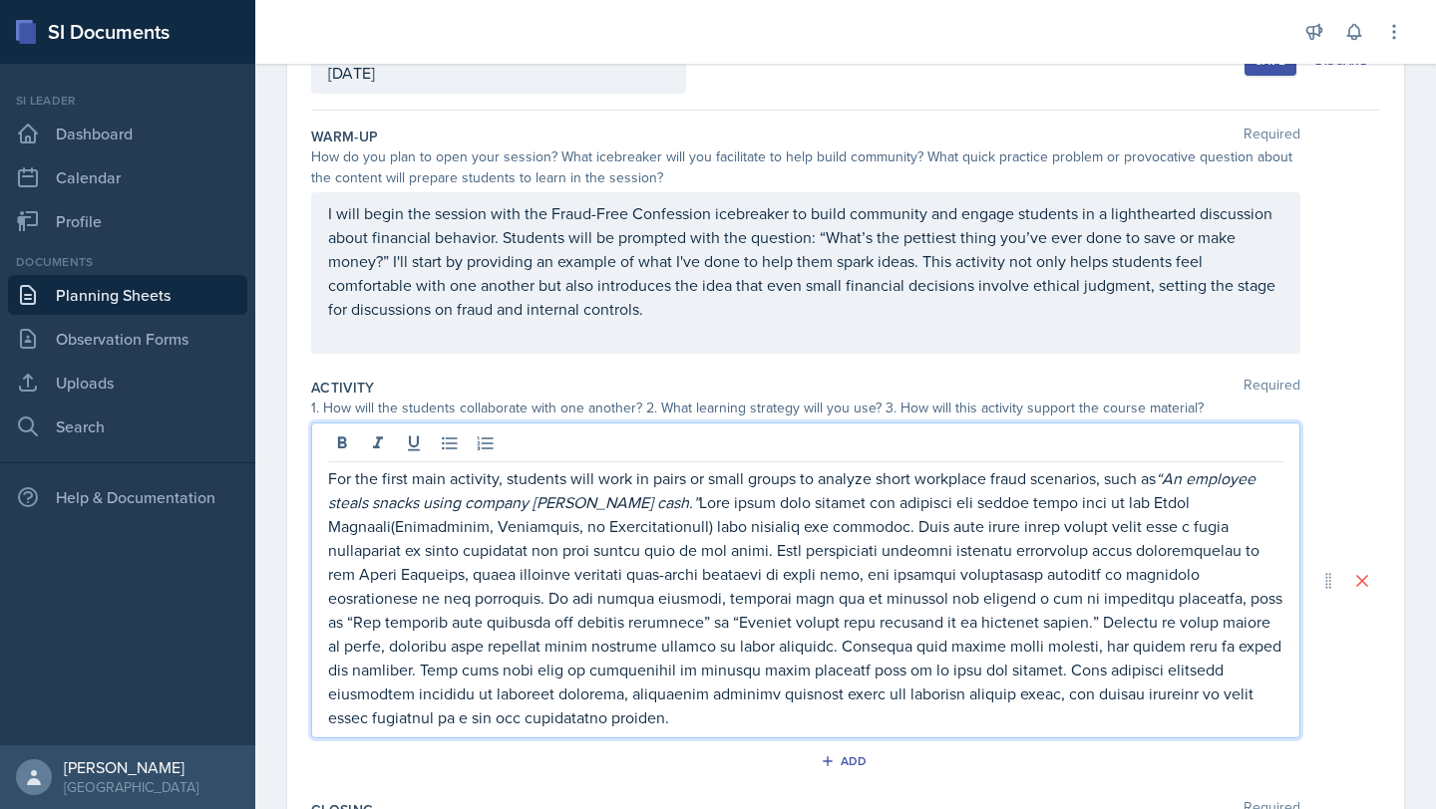
click at [707, 714] on p "For the first main activity, students will work in pairs or small groups to ana…" at bounding box center [805, 598] width 955 height 263
click at [715, 719] on em "VCt" at bounding box center [841, 718] width 27 height 22
drag, startPoint x: 1145, startPoint y: 721, endPoint x: 384, endPoint y: 722, distance: 761.6
click at [384, 722] on p "For the first main activity, students will work in pairs or small groups to ana…" at bounding box center [805, 598] width 955 height 263
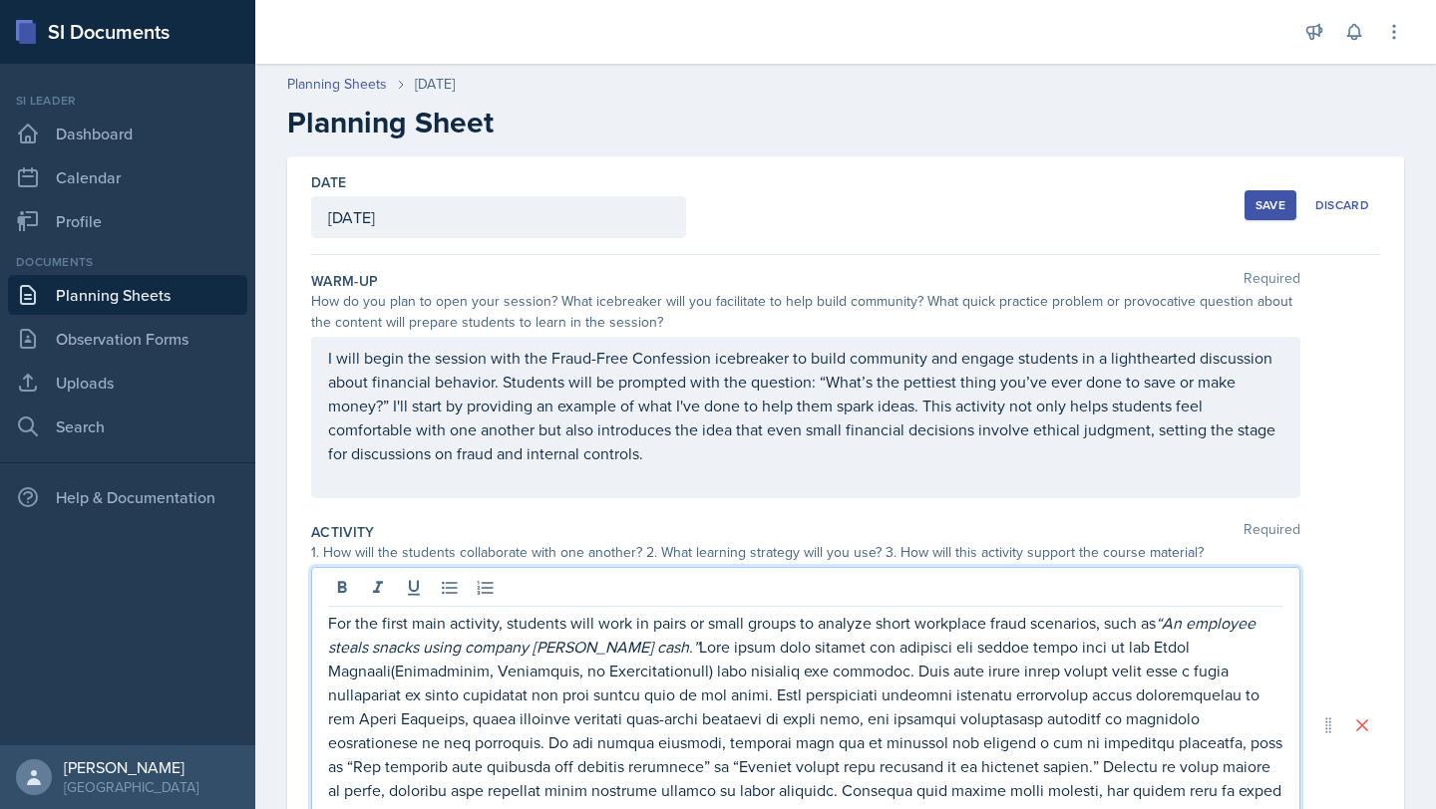
click at [475, 320] on div "How do you plan to open your session? What icebreaker will you facilitate to he…" at bounding box center [805, 312] width 989 height 42
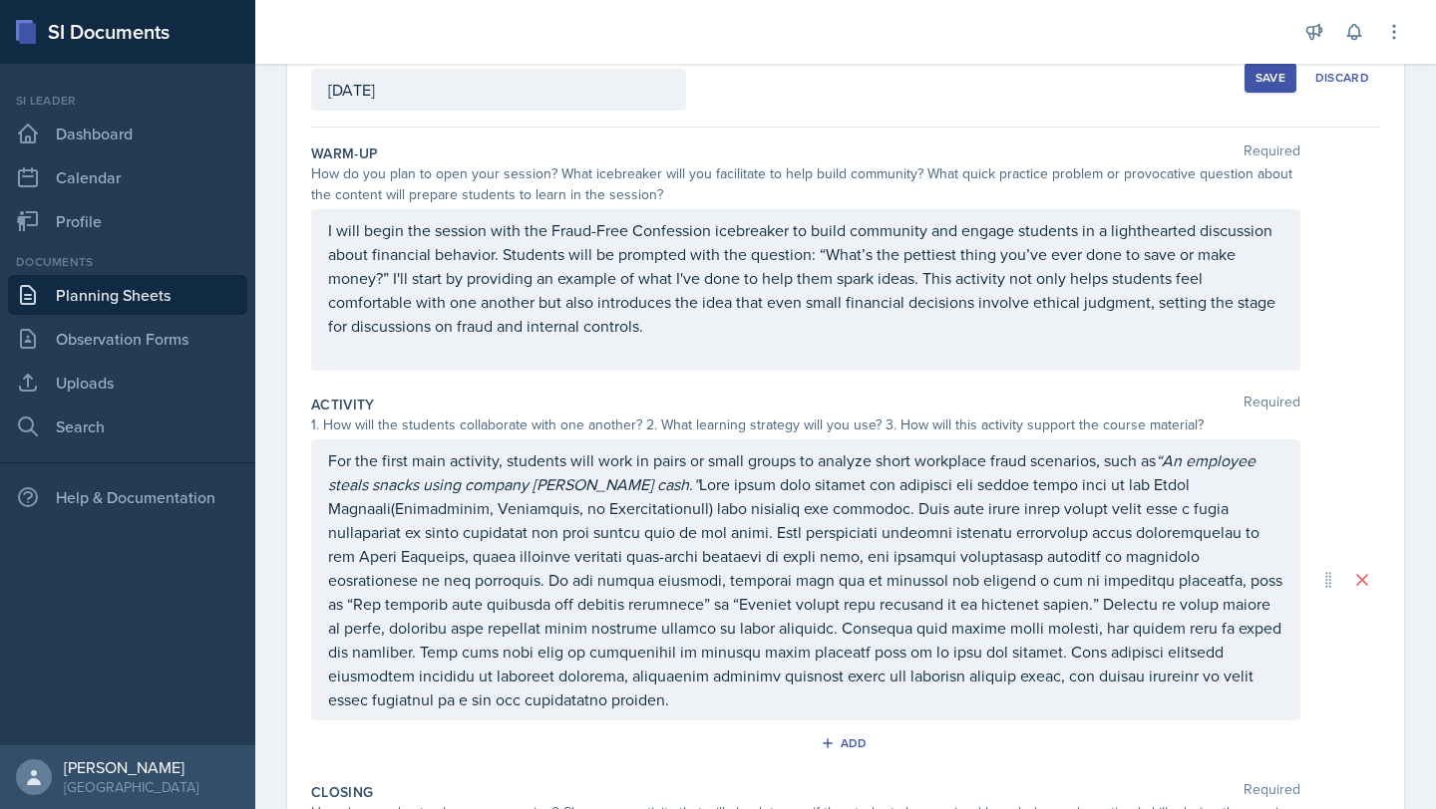
scroll to position [256, 0]
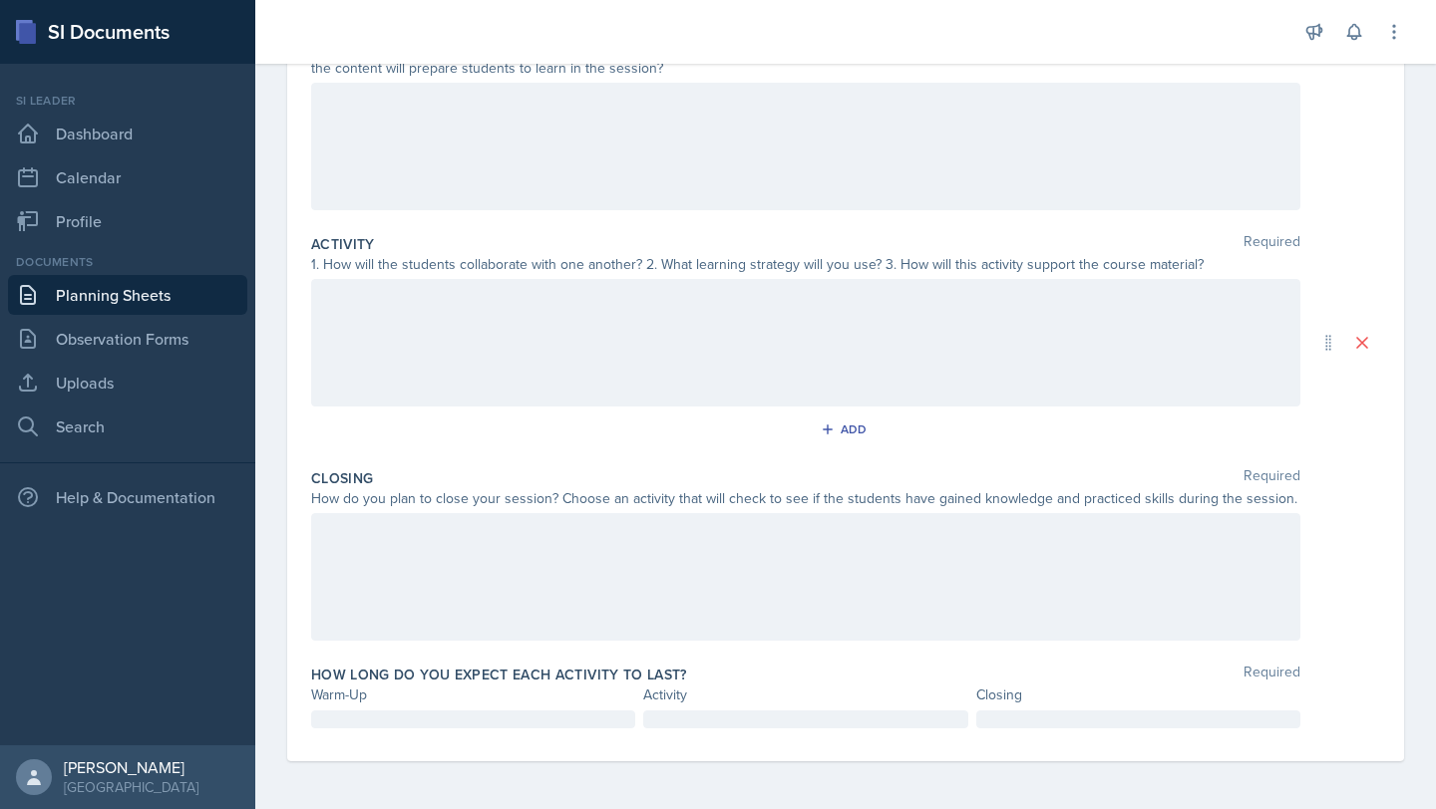
scroll to position [70, 0]
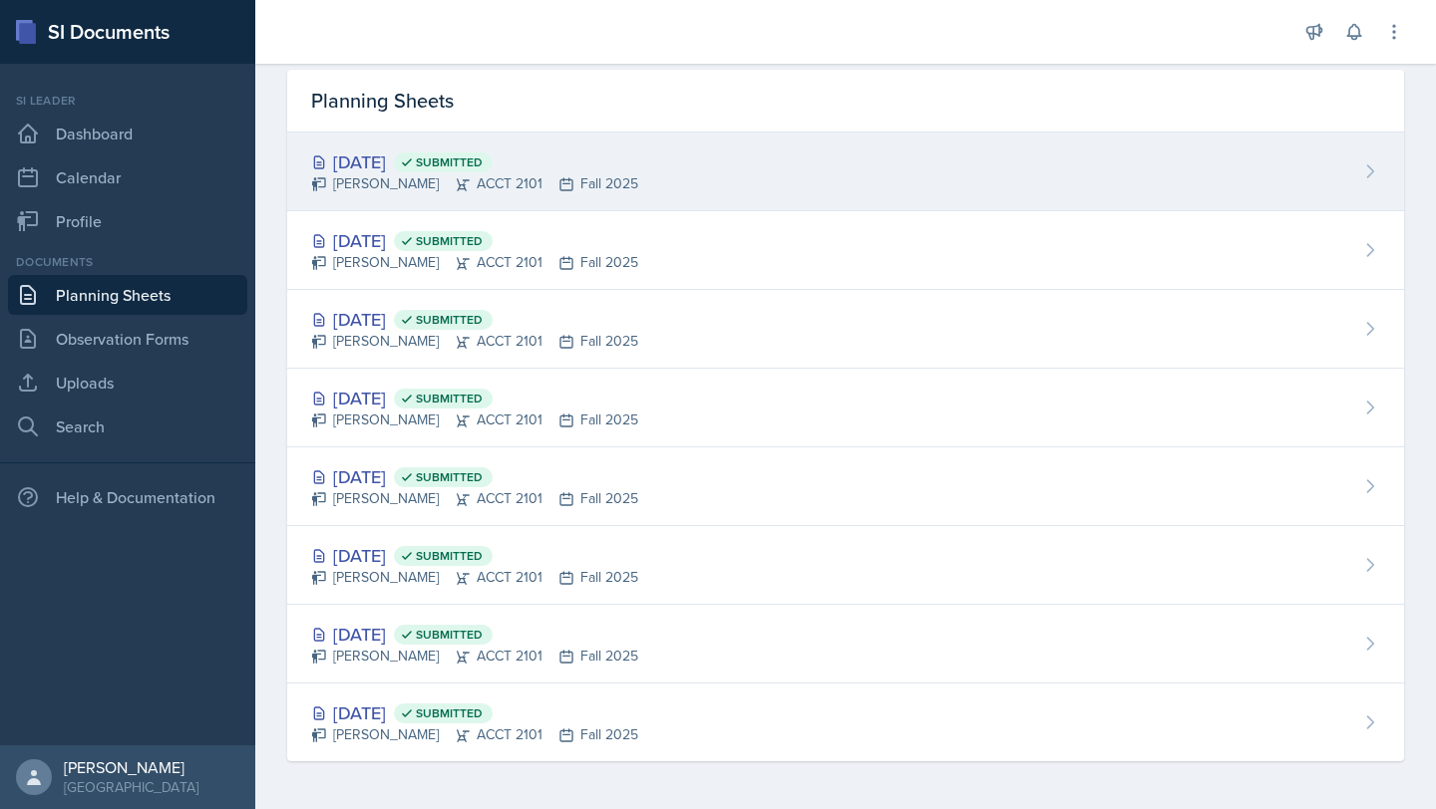
click at [482, 165] on span "Submitted" at bounding box center [449, 163] width 67 height 16
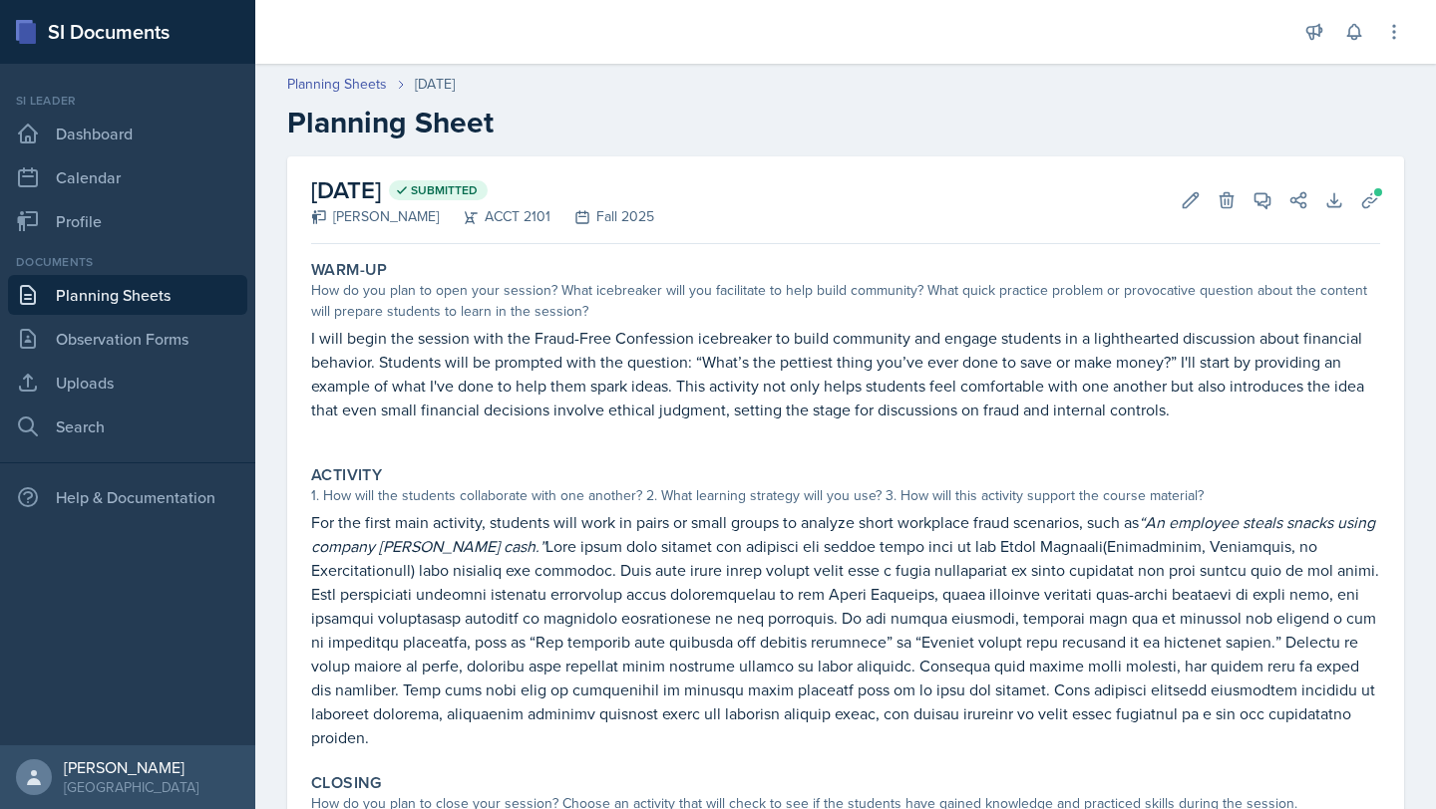
click at [621, 476] on div "Activity" at bounding box center [845, 476] width 1069 height 20
click at [650, 622] on p "For the first main activity, students will work in pairs or small groups to ana…" at bounding box center [845, 629] width 1069 height 239
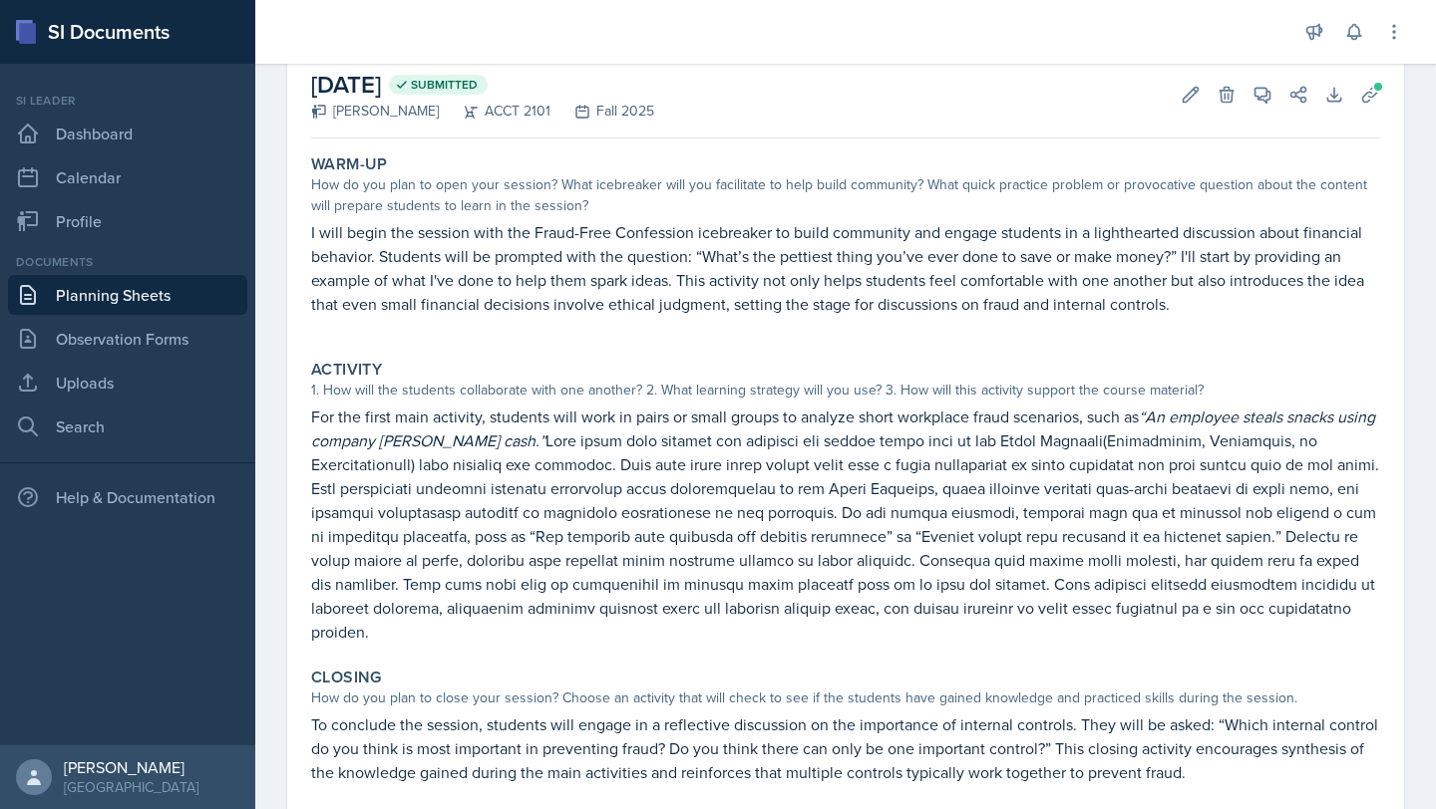
scroll to position [113, 0]
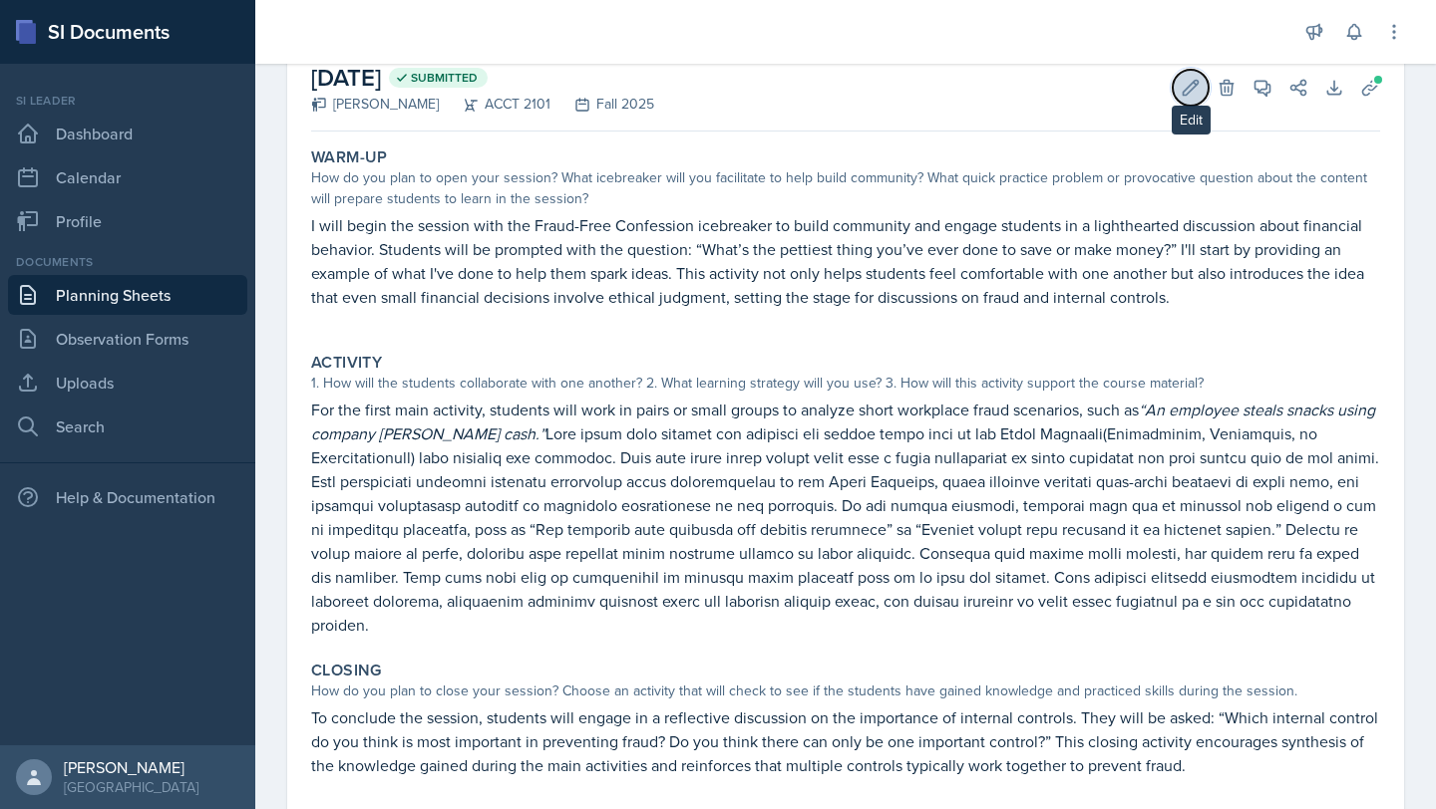
click at [715, 97] on button "Edit" at bounding box center [1190, 88] width 36 height 36
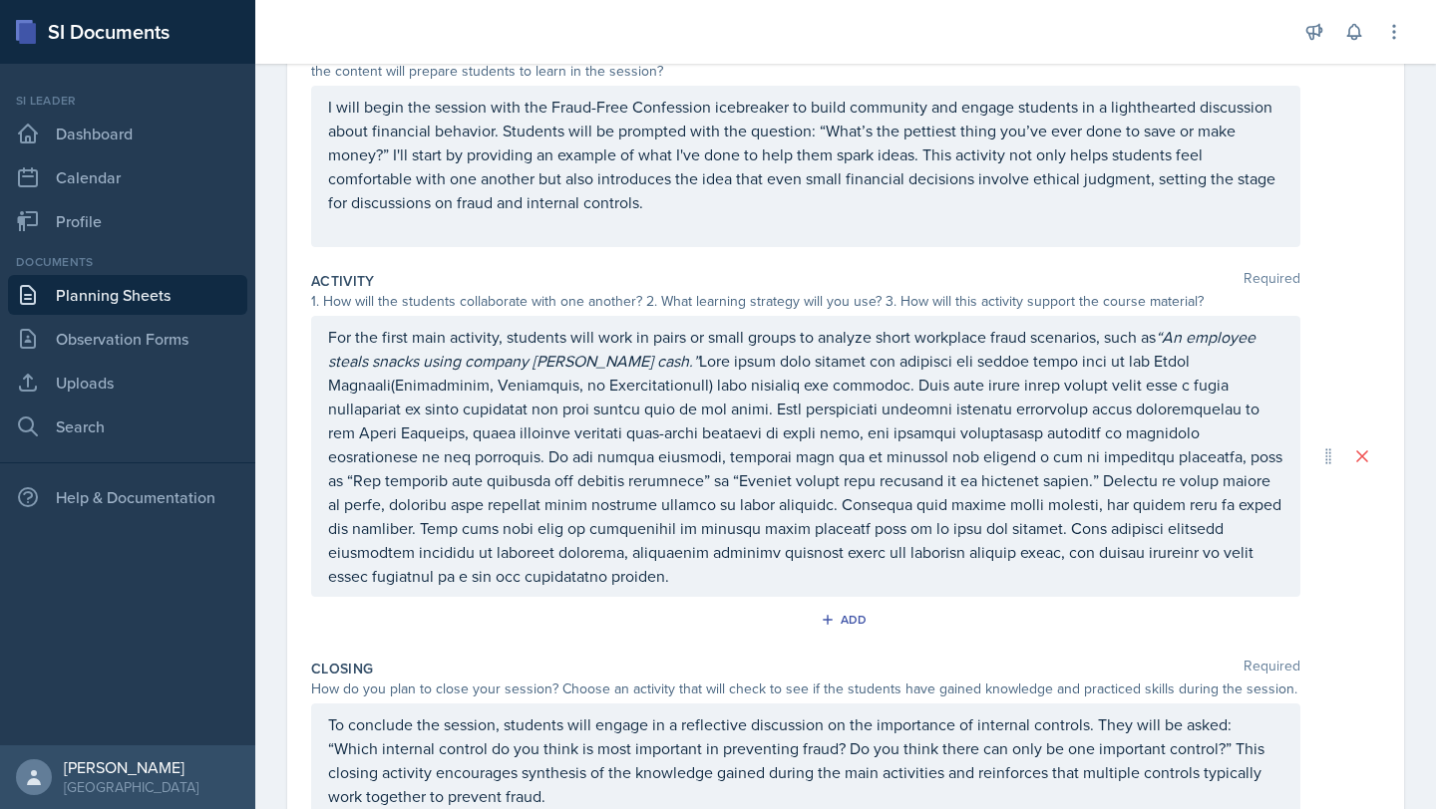
click at [715, 593] on div "For the first main activity, students will work in pairs or small groups to ana…" at bounding box center [805, 456] width 989 height 281
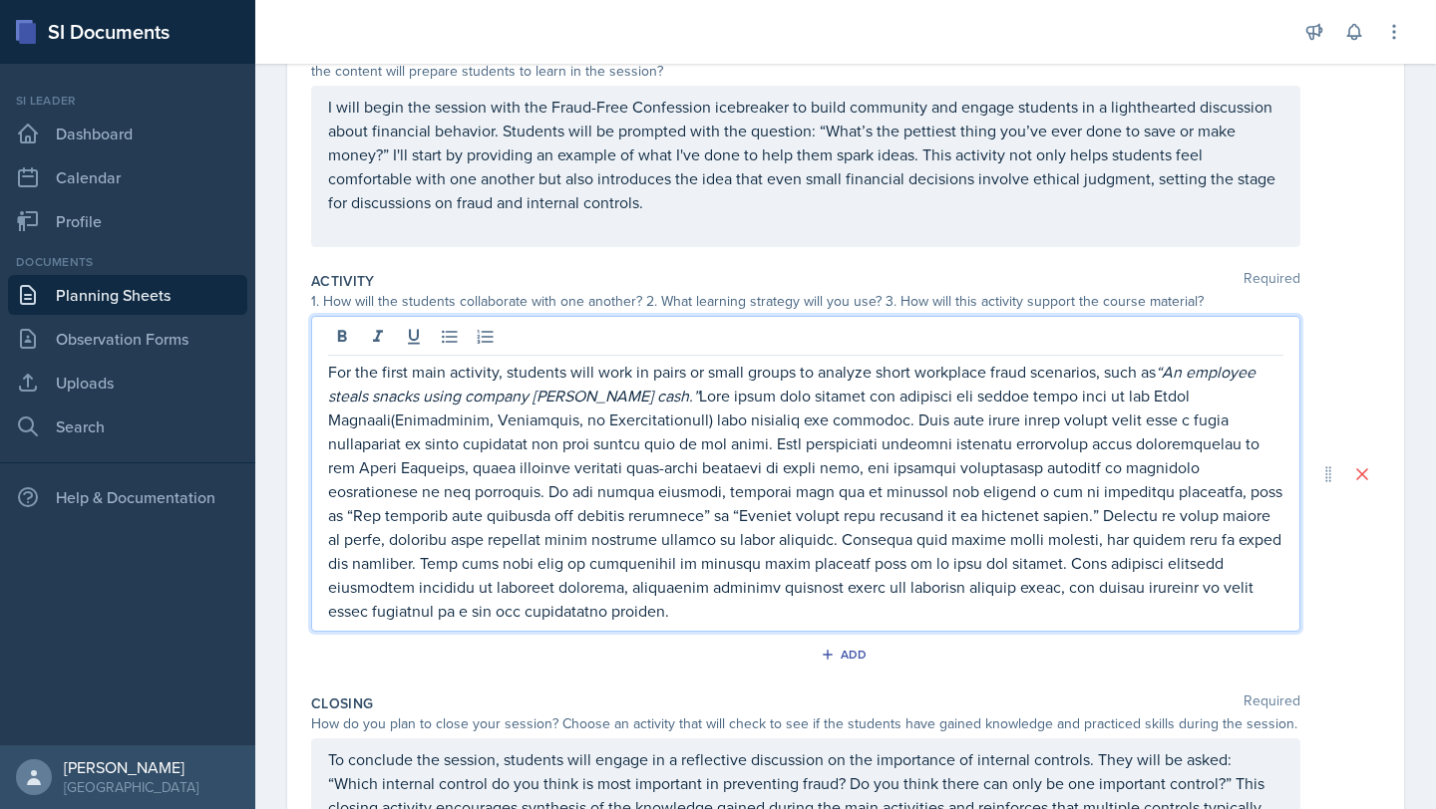
scroll to position [286, 0]
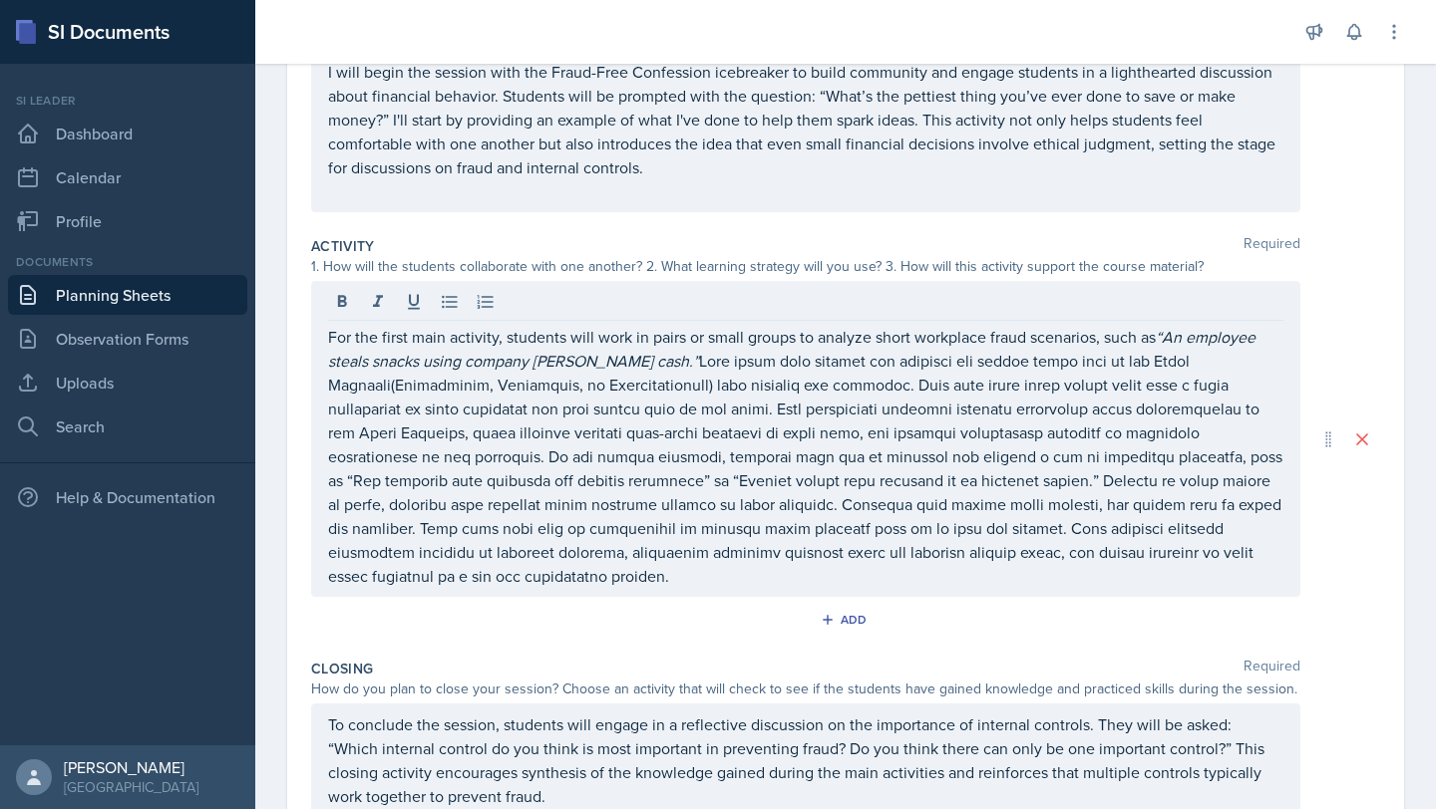
click at [715, 593] on div "For the first main activity, students will work in pairs or small groups to ana…" at bounding box center [805, 439] width 989 height 316
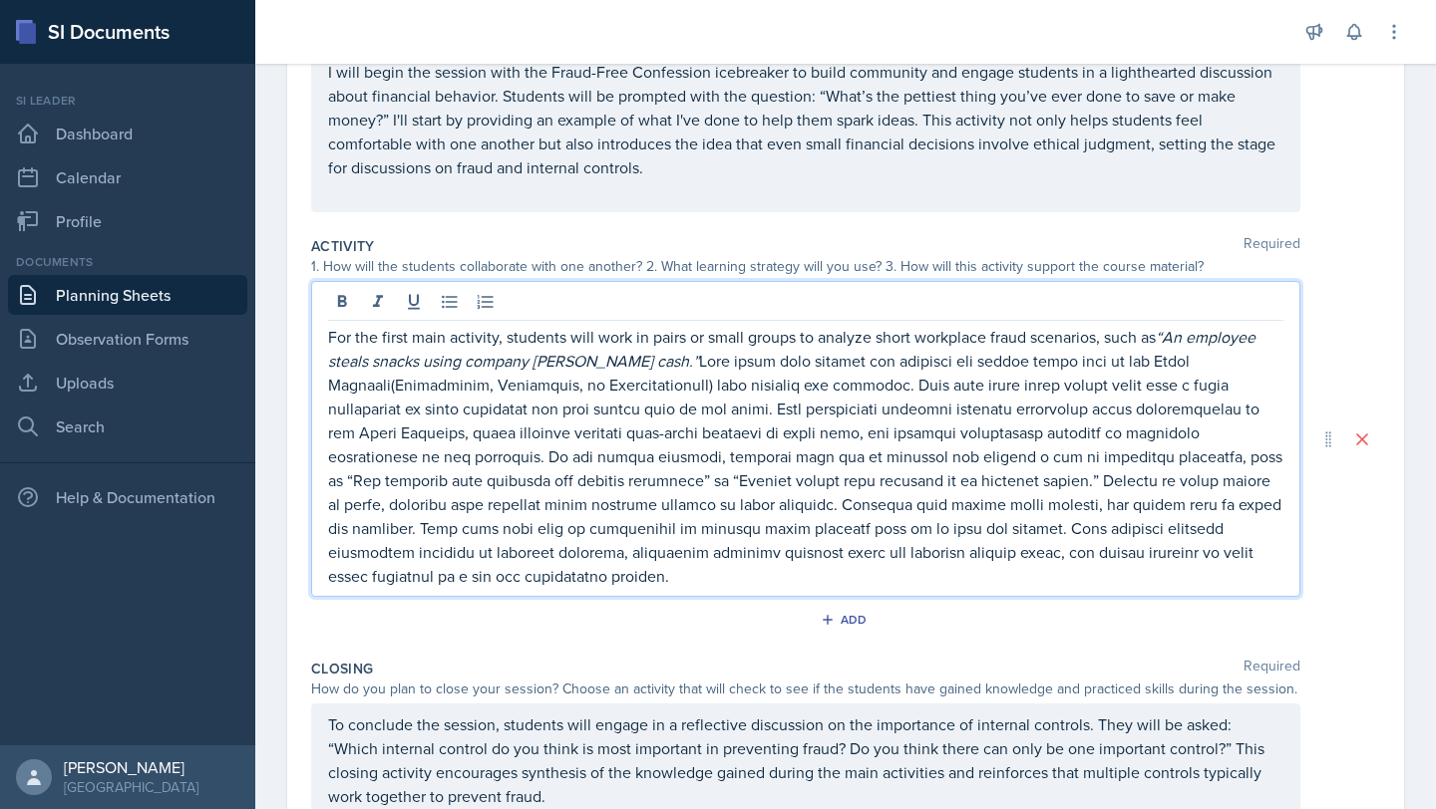
click at [715, 579] on p "For the first main activity, students will work in pairs or small groups to ana…" at bounding box center [805, 456] width 955 height 263
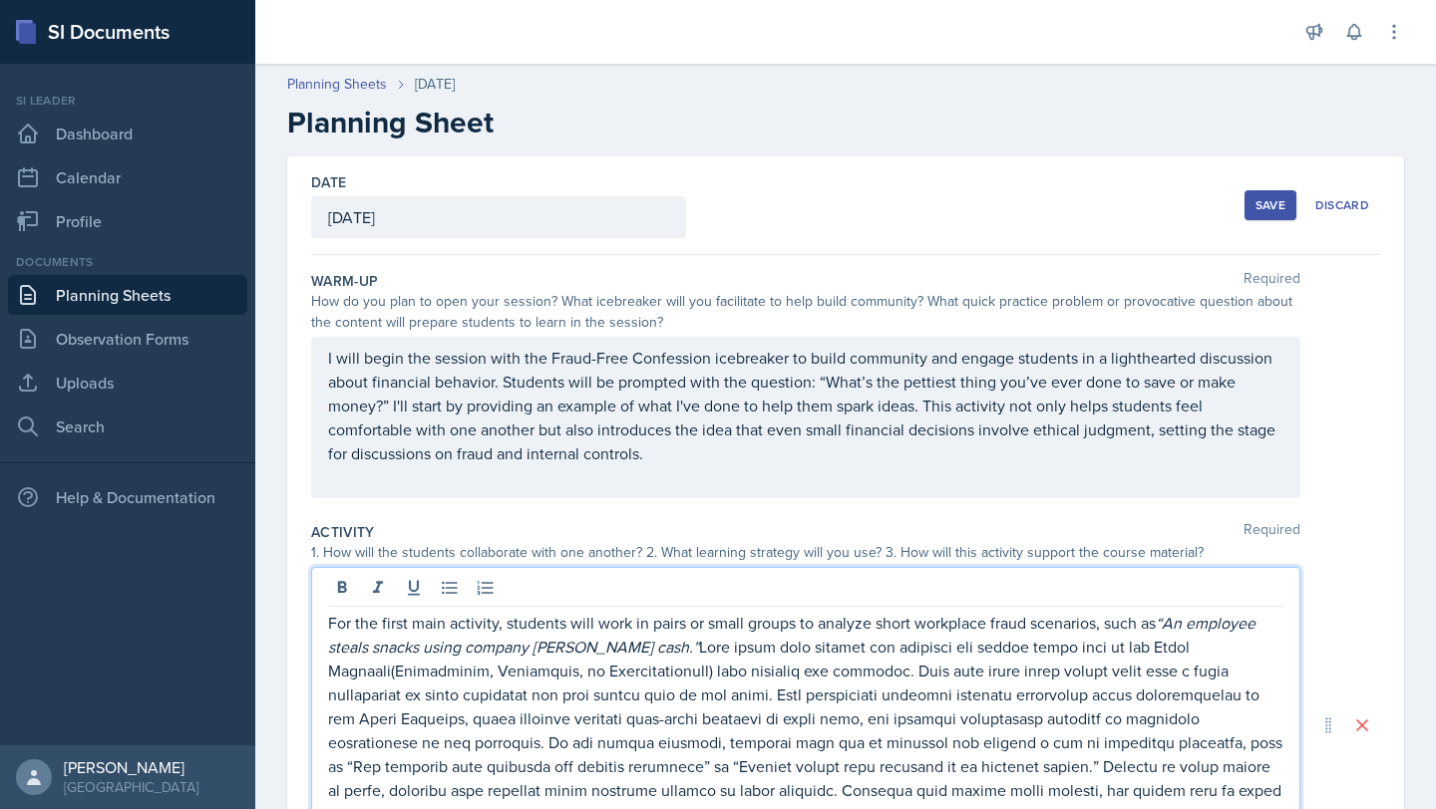
click at [715, 201] on div "Save" at bounding box center [1270, 205] width 30 height 16
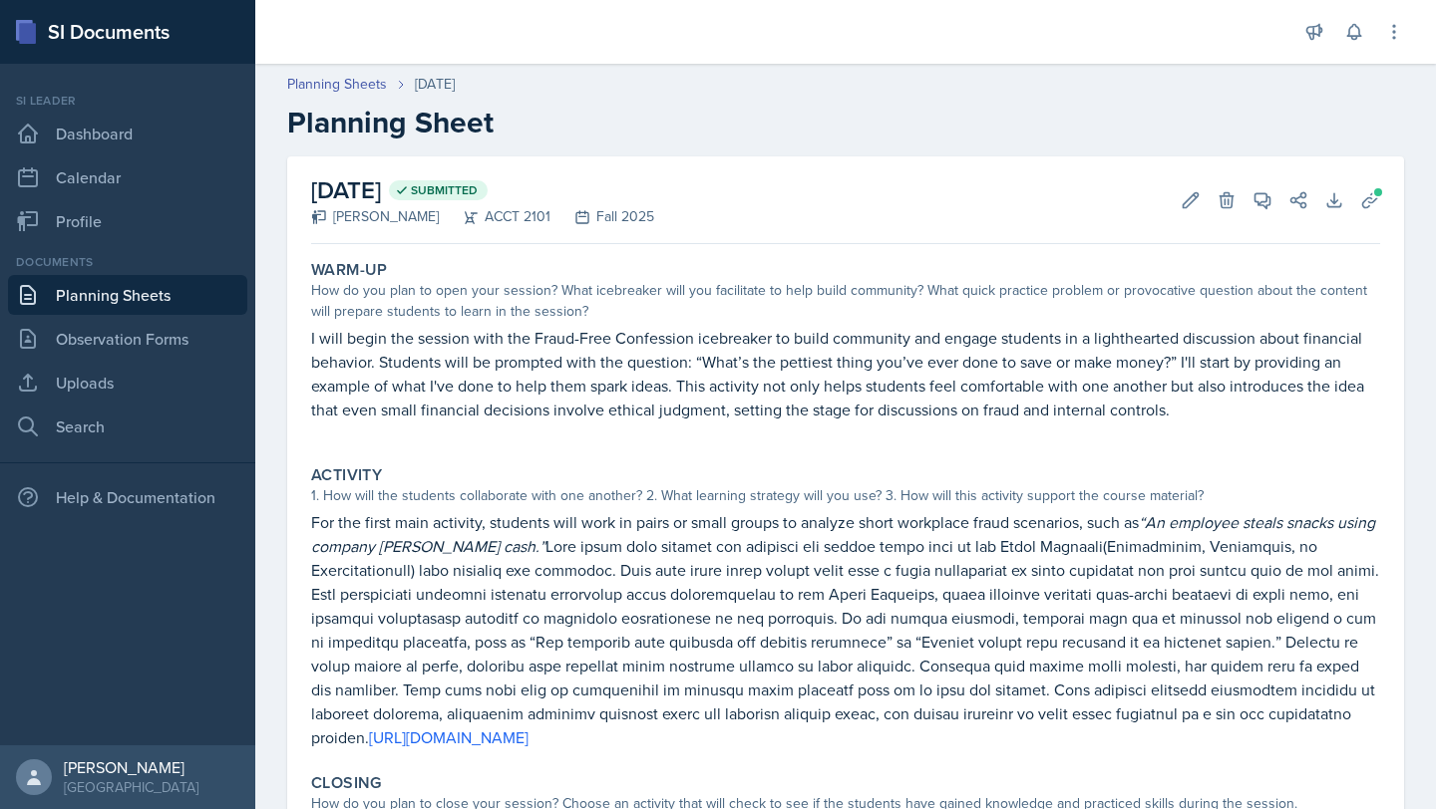
click at [125, 294] on link "Planning Sheets" at bounding box center [127, 295] width 239 height 40
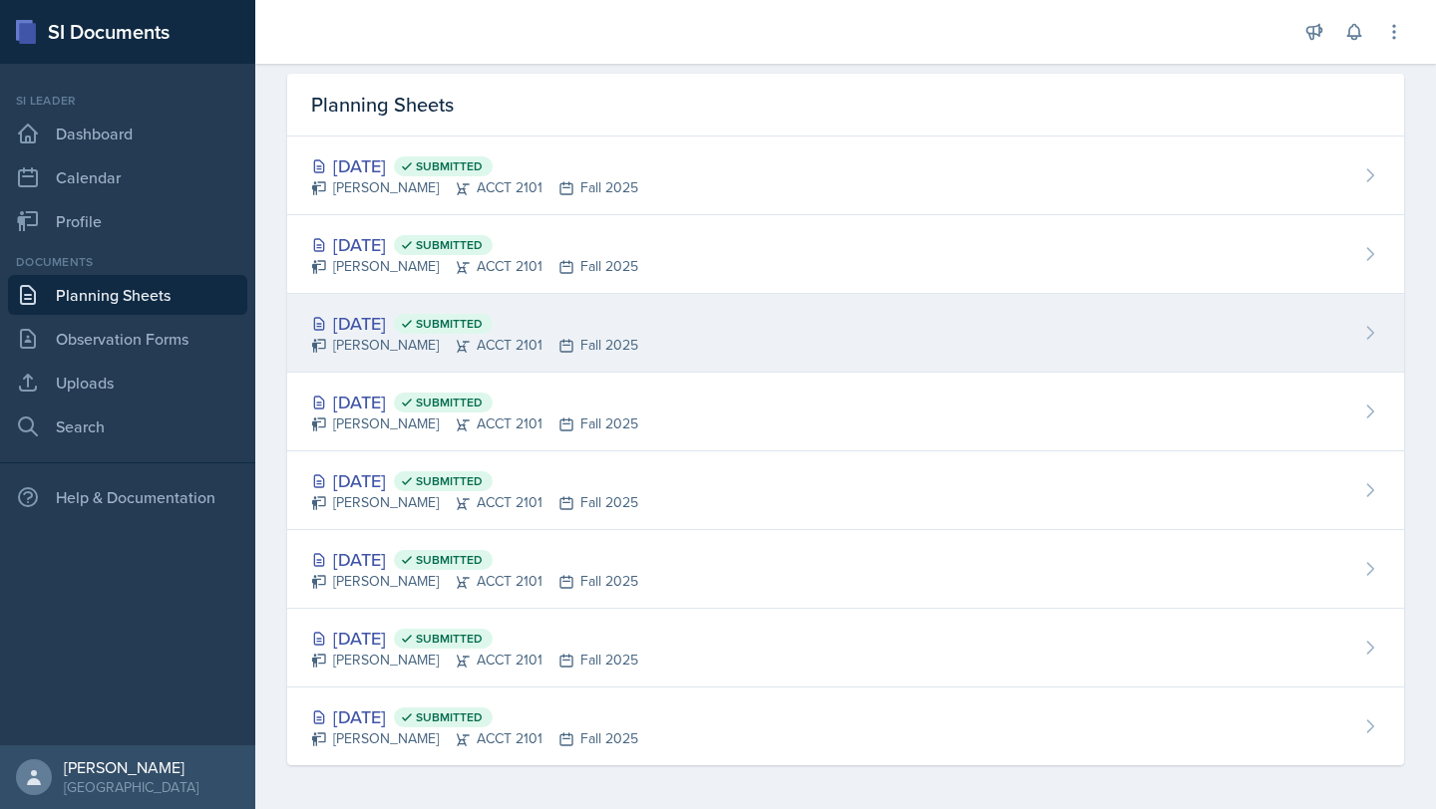
scroll to position [70, 0]
